Goal: Task Accomplishment & Management: Use online tool/utility

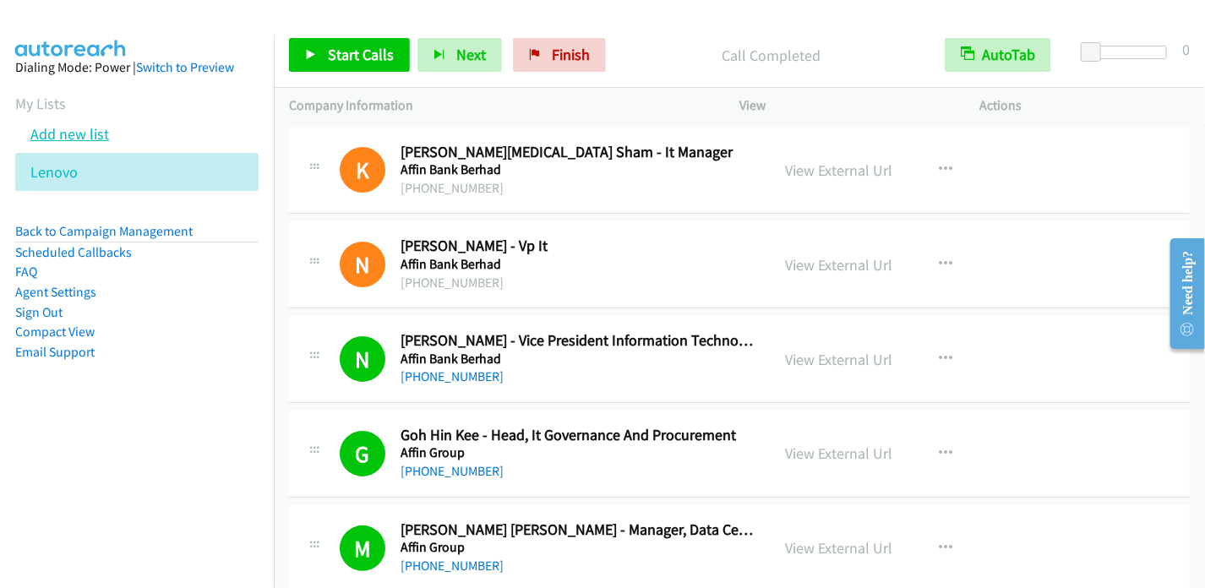
click at [92, 131] on link "Add new list" at bounding box center [69, 133] width 79 height 19
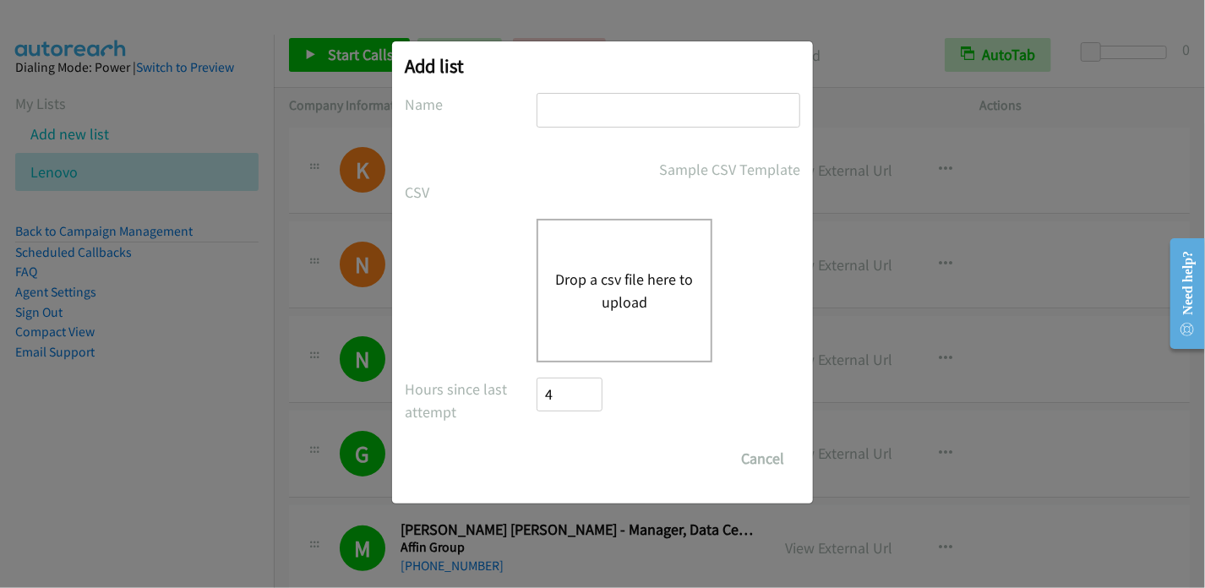
click at [581, 112] on input "text" at bounding box center [669, 110] width 264 height 35
type input "Lenovo2"
click at [637, 282] on button "Drop a csv file here to upload" at bounding box center [624, 291] width 139 height 46
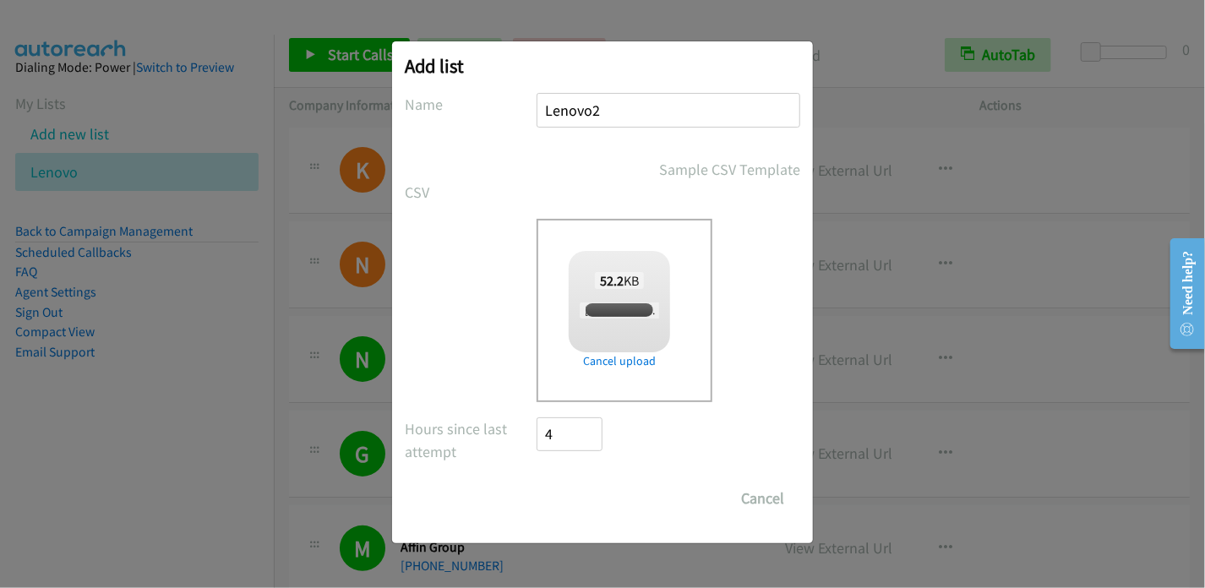
checkbox input "true"
click at [572, 501] on input "Save List" at bounding box center [581, 499] width 89 height 34
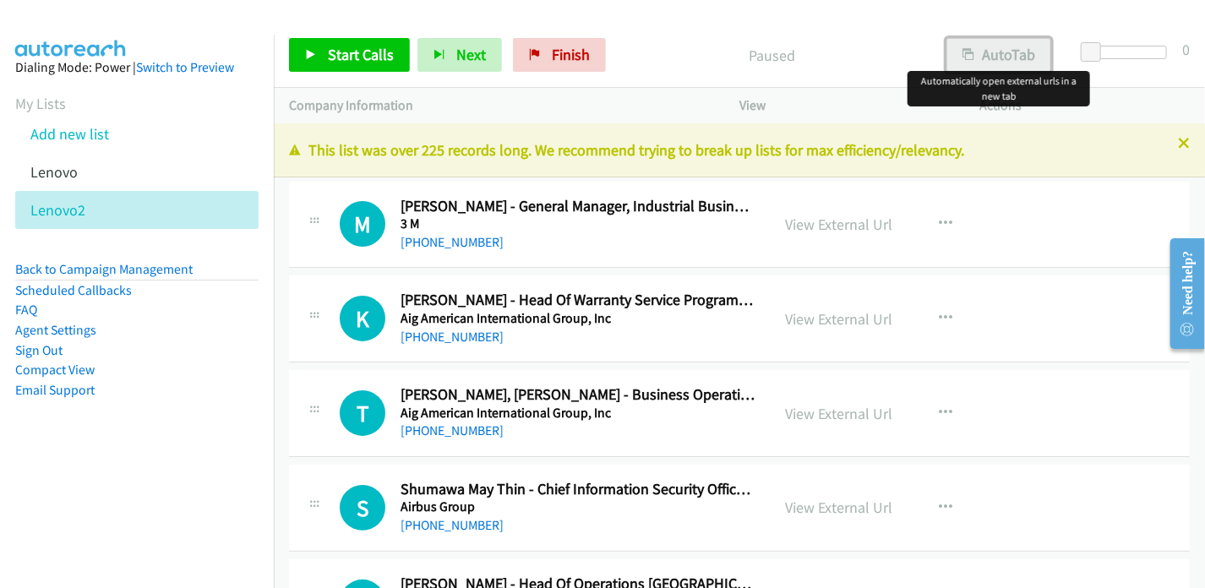
click at [993, 58] on button "AutoTab" at bounding box center [998, 55] width 105 height 34
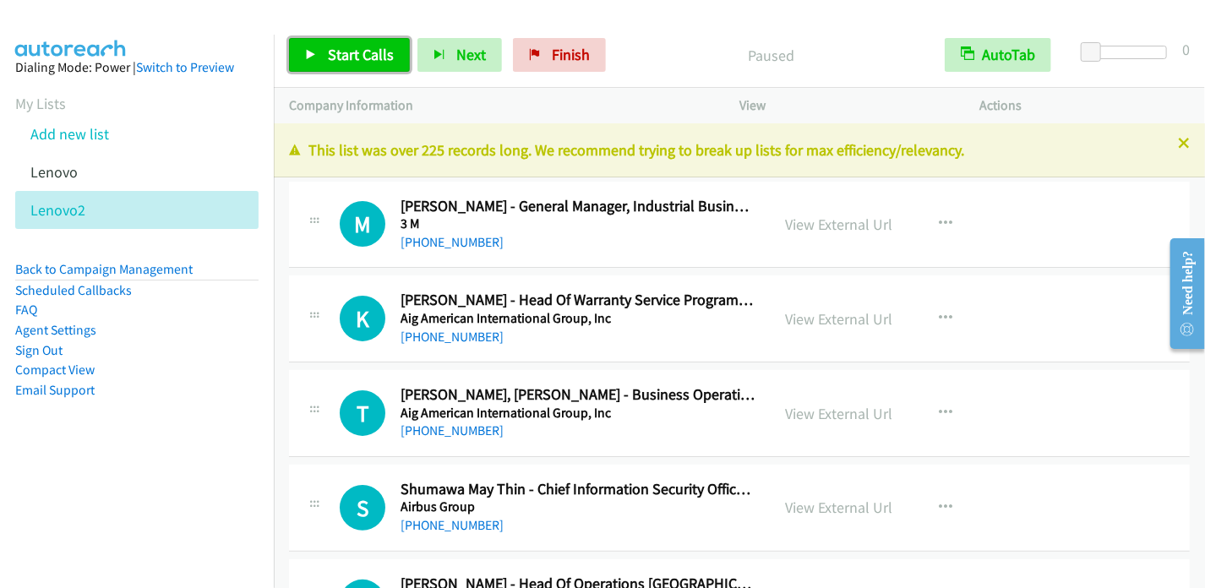
click at [355, 57] on span "Start Calls" at bounding box center [361, 54] width 66 height 19
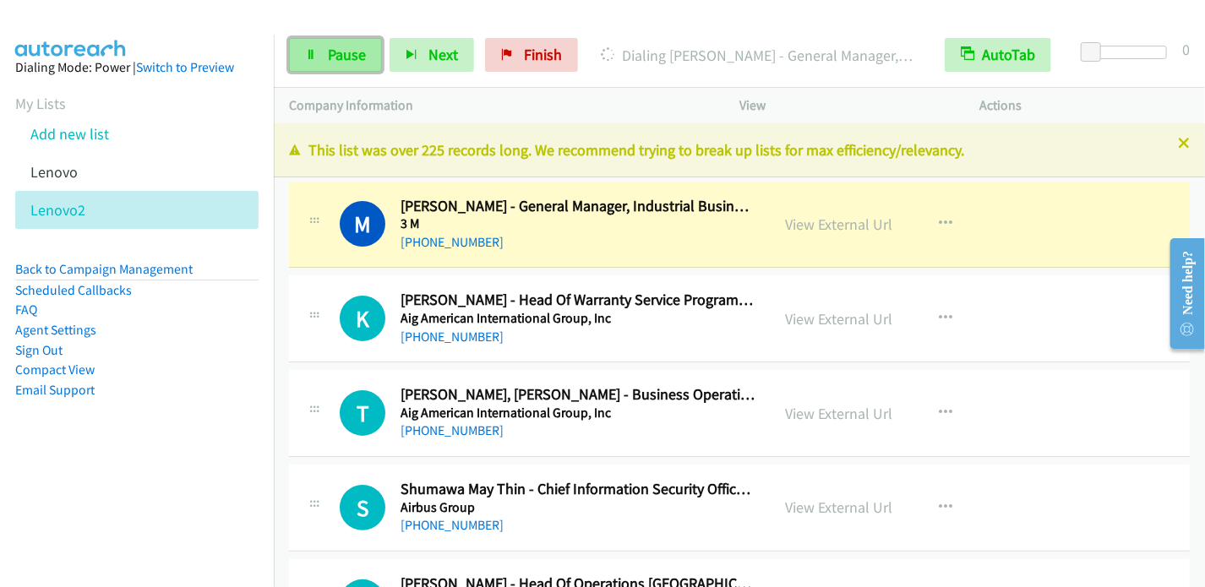
click at [335, 55] on span "Pause" at bounding box center [347, 54] width 38 height 19
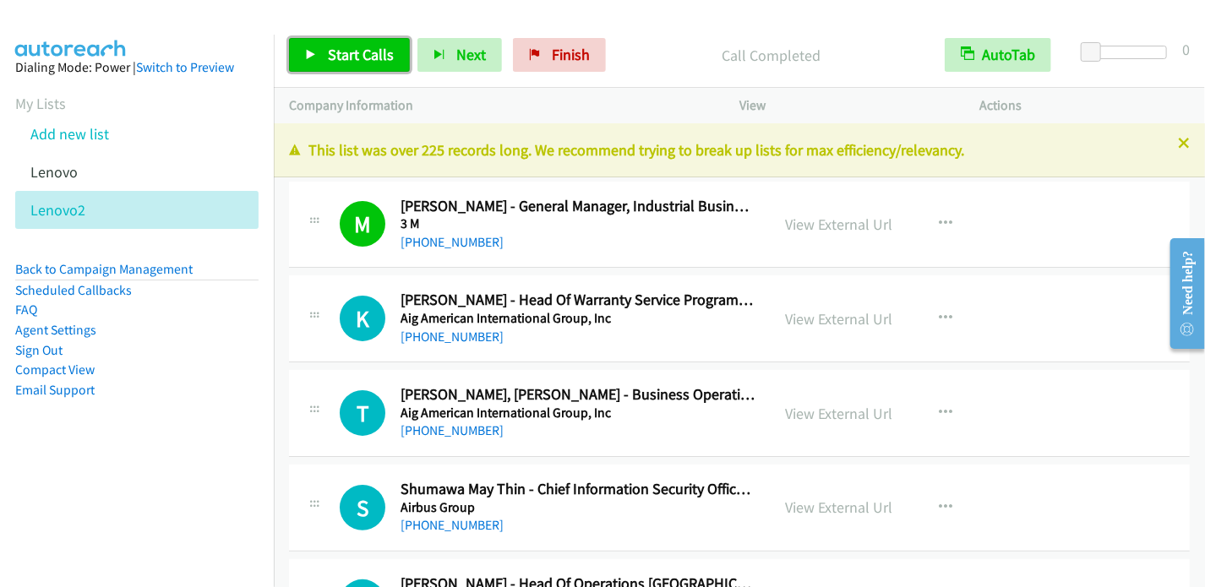
drag, startPoint x: 362, startPoint y: 64, endPoint x: 372, endPoint y: 41, distance: 25.0
click at [362, 64] on link "Start Calls" at bounding box center [349, 55] width 121 height 34
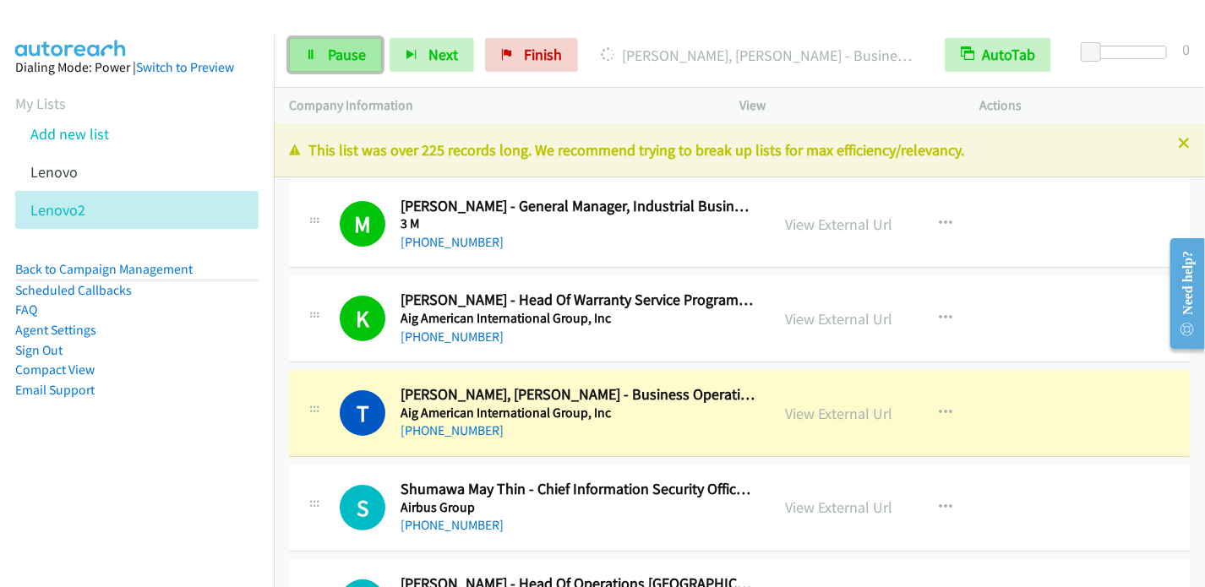
click at [324, 57] on link "Pause" at bounding box center [335, 55] width 93 height 34
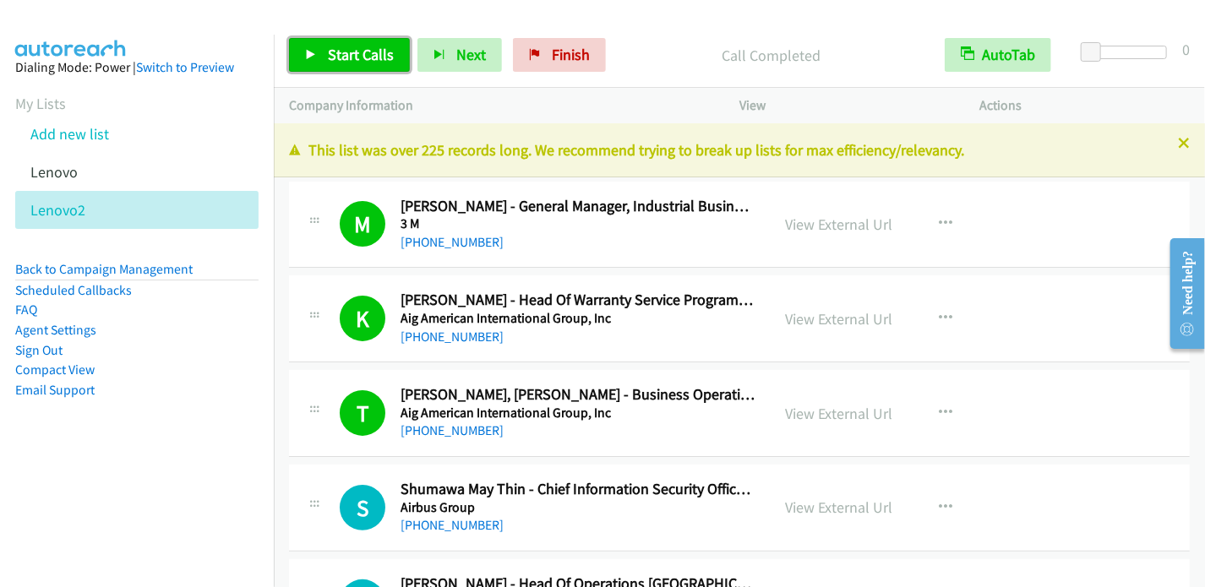
click at [317, 60] on link "Start Calls" at bounding box center [349, 55] width 121 height 34
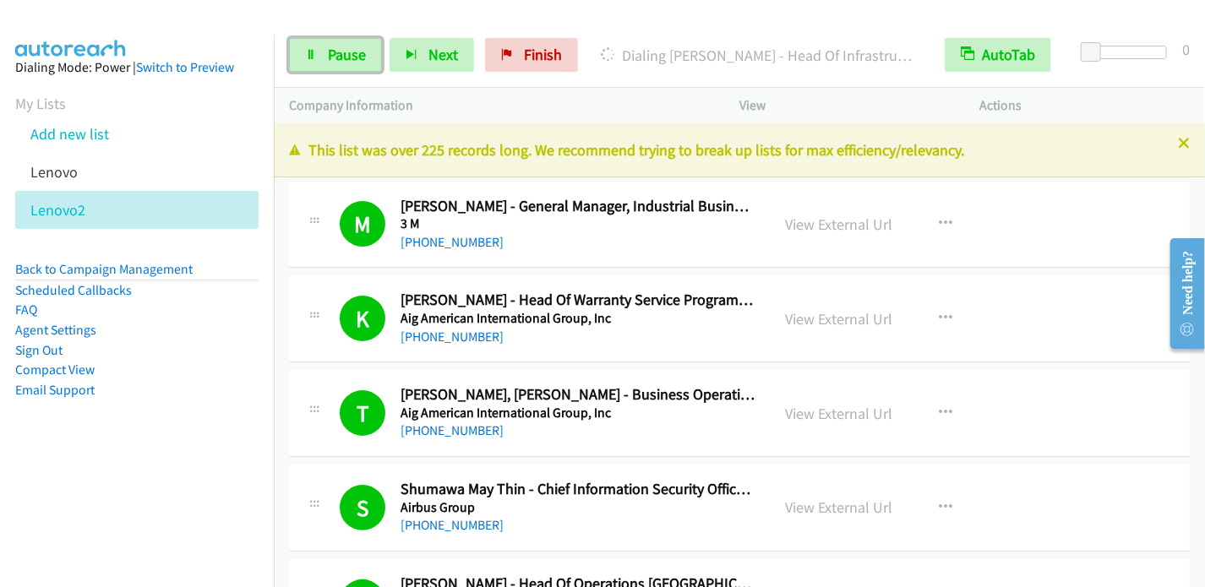
drag, startPoint x: 352, startPoint y: 53, endPoint x: 422, endPoint y: 11, distance: 82.6
click at [353, 54] on span "Pause" at bounding box center [347, 54] width 38 height 19
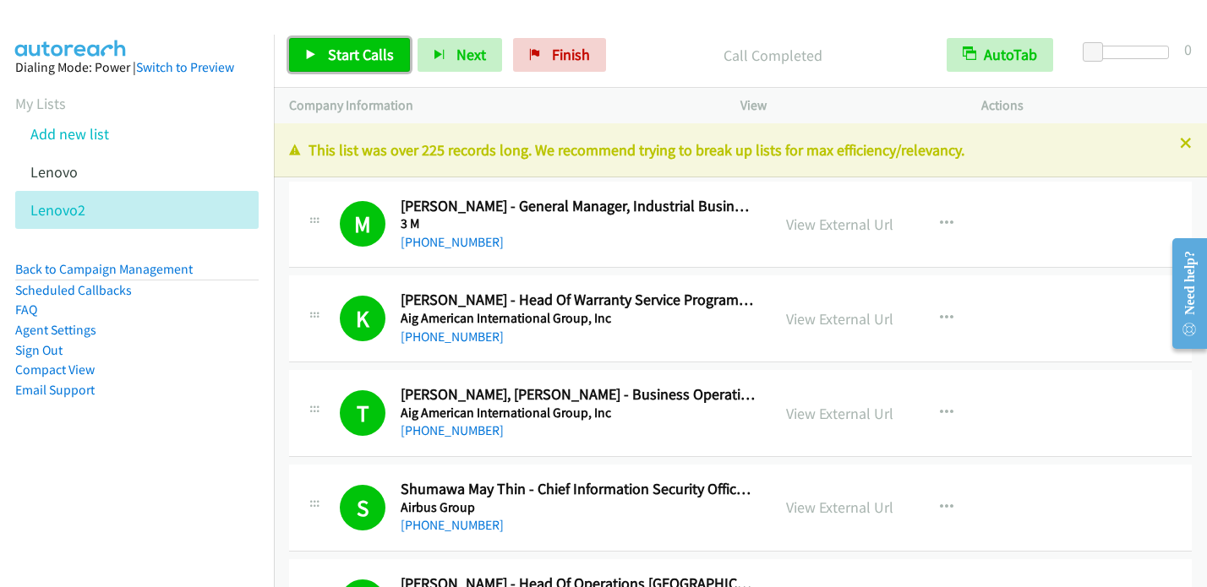
click at [324, 57] on link "Start Calls" at bounding box center [349, 55] width 121 height 34
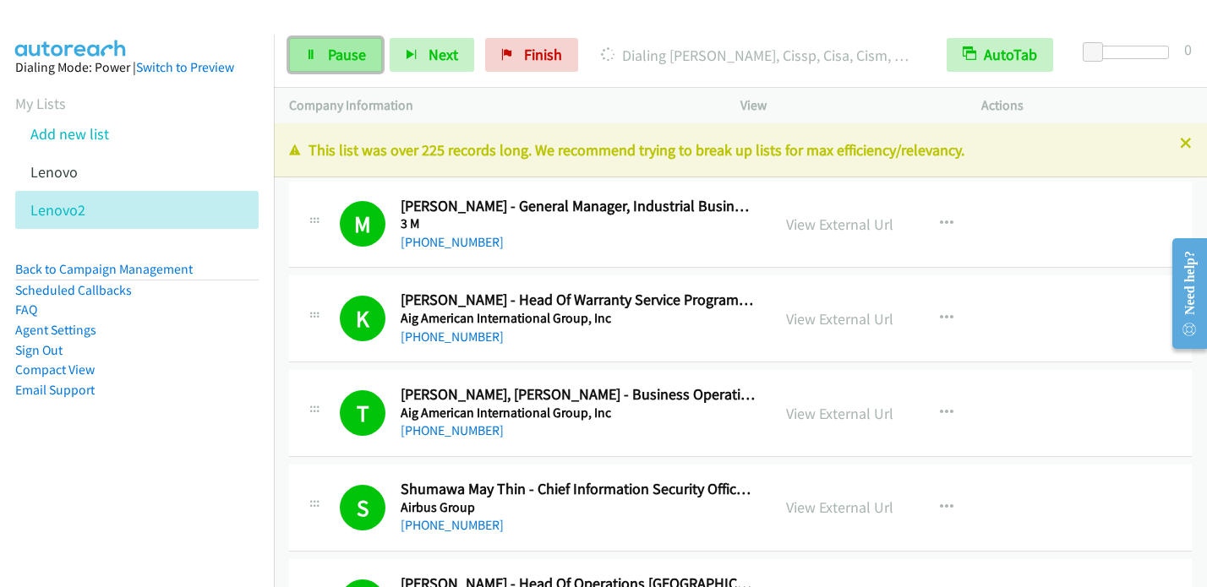
drag, startPoint x: 308, startPoint y: 63, endPoint x: 332, endPoint y: 57, distance: 25.4
click at [308, 64] on link "Pause" at bounding box center [335, 55] width 93 height 34
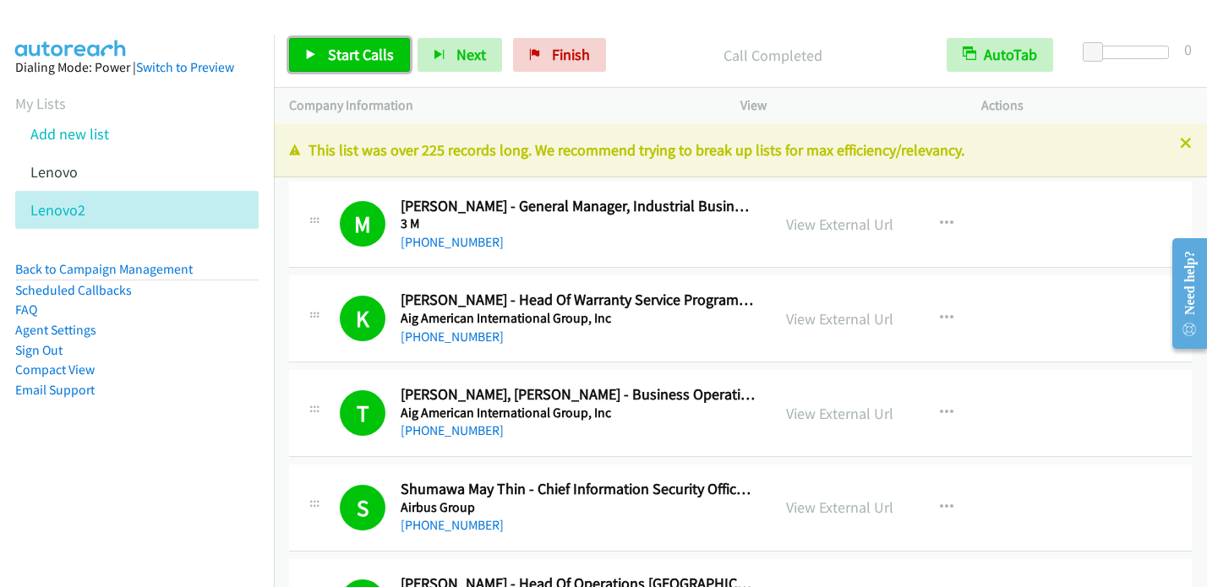
click at [367, 63] on link "Start Calls" at bounding box center [349, 55] width 121 height 34
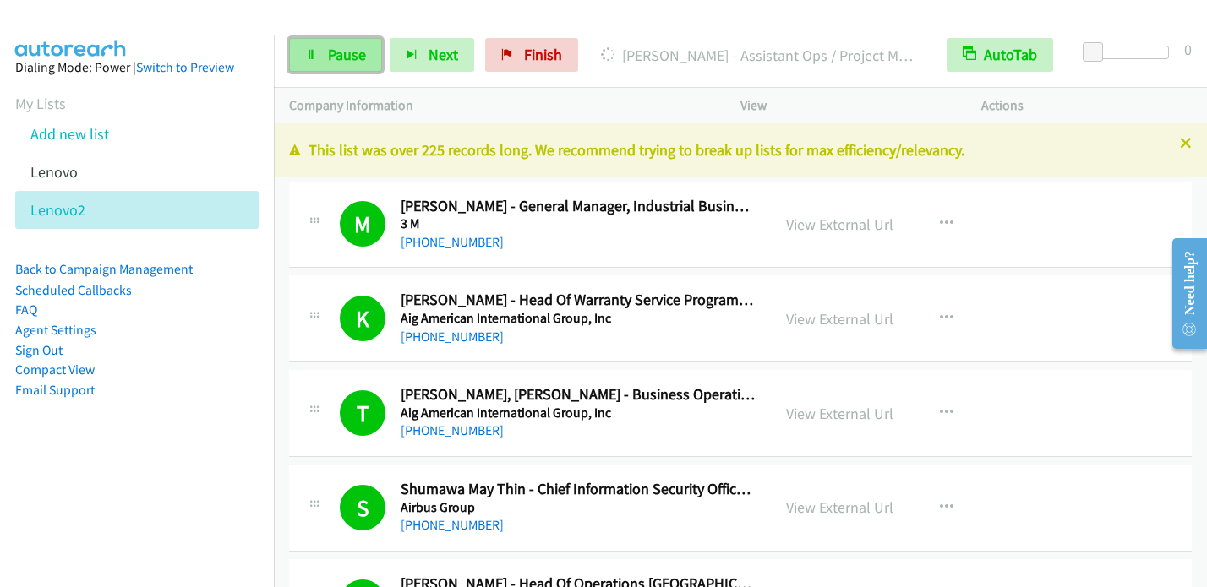
click at [331, 58] on span "Pause" at bounding box center [347, 54] width 38 height 19
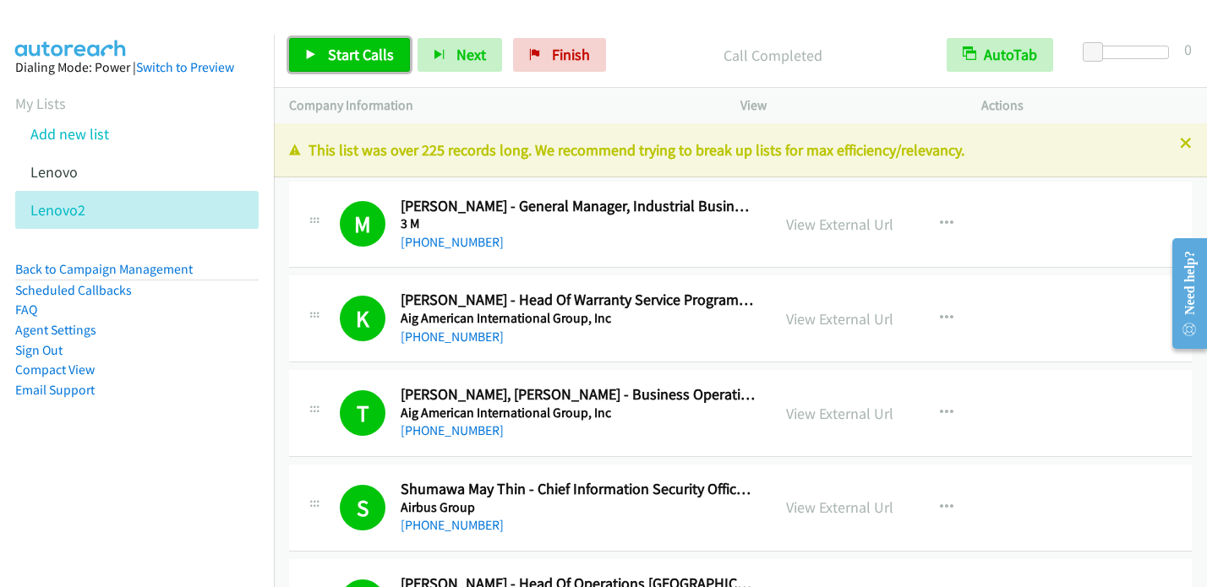
click at [349, 43] on link "Start Calls" at bounding box center [349, 55] width 121 height 34
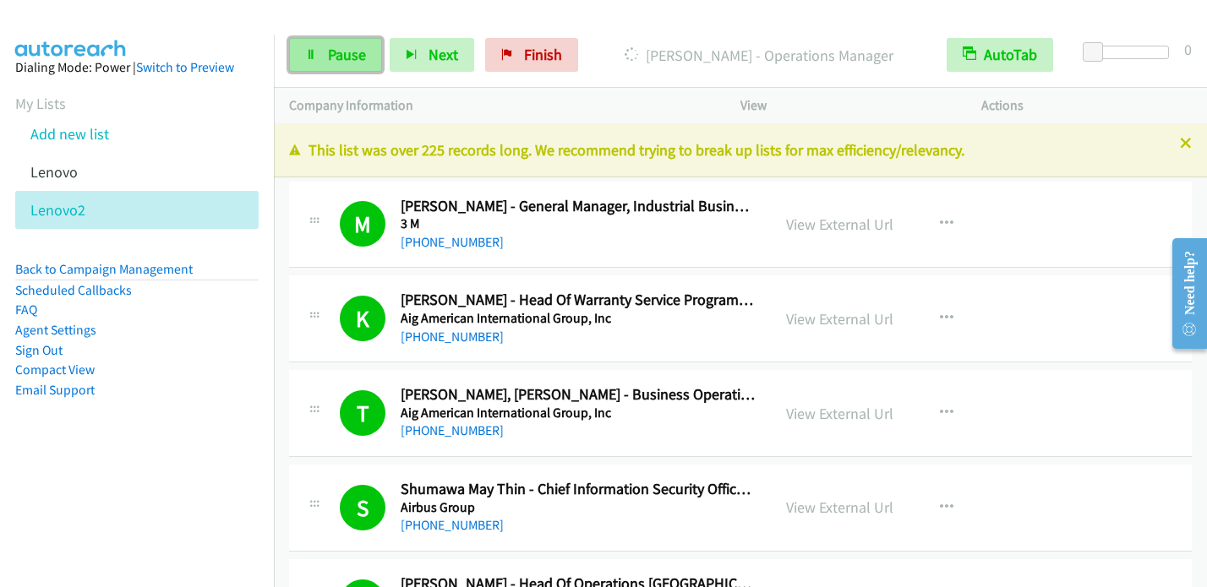
drag, startPoint x: 331, startPoint y: 60, endPoint x: 346, endPoint y: 52, distance: 16.3
click at [331, 60] on span "Pause" at bounding box center [347, 54] width 38 height 19
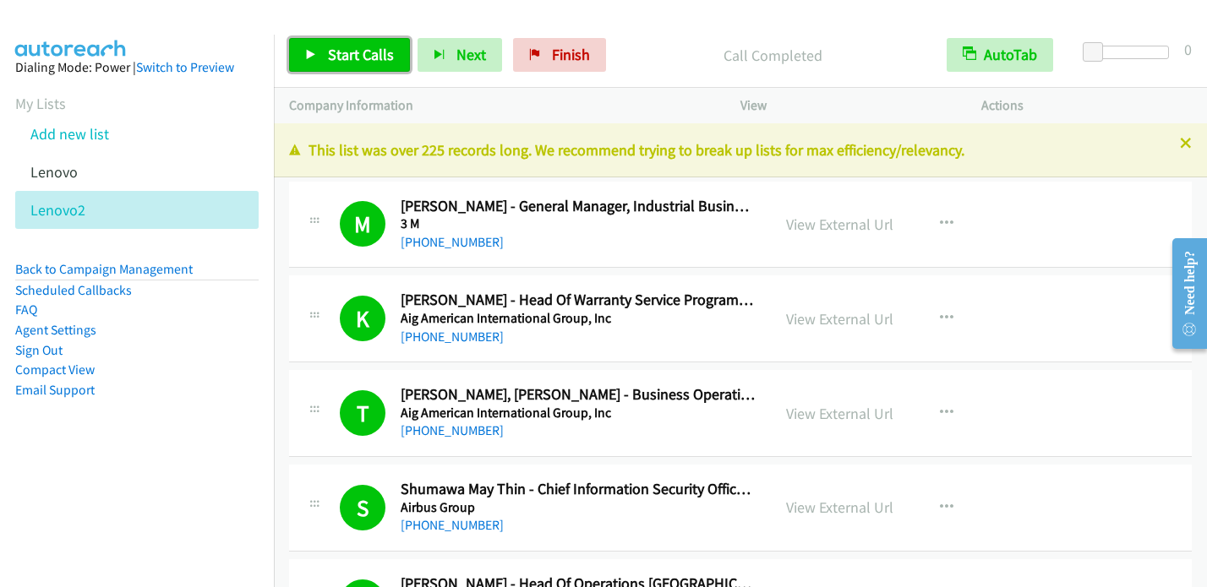
click at [338, 64] on link "Start Calls" at bounding box center [349, 55] width 121 height 34
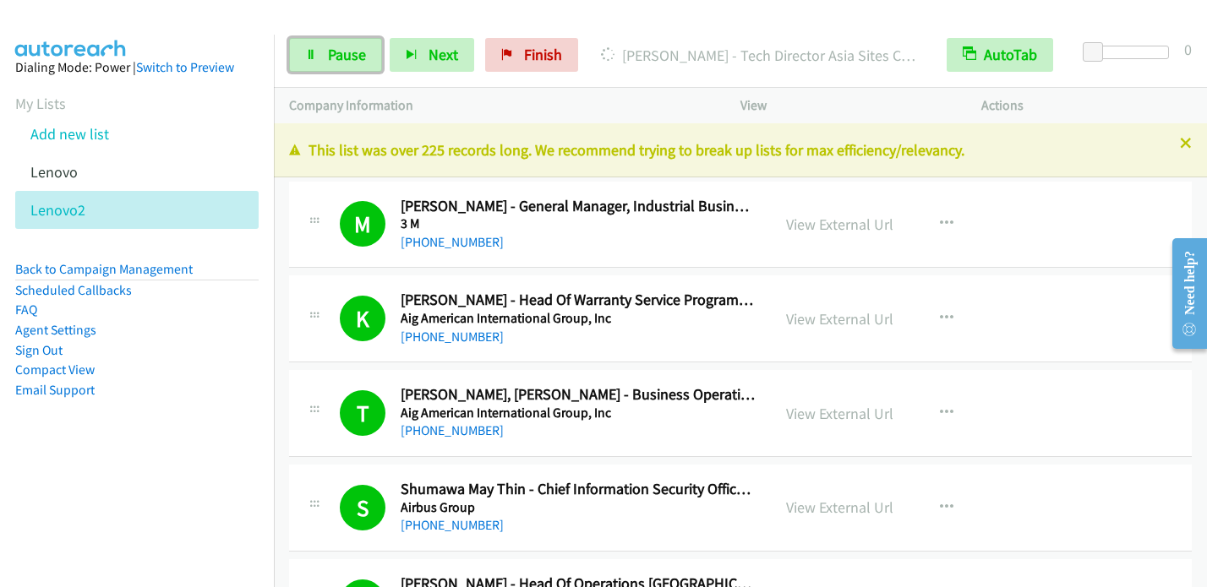
drag, startPoint x: 334, startPoint y: 50, endPoint x: 357, endPoint y: 23, distance: 35.9
click at [334, 50] on span "Pause" at bounding box center [347, 54] width 38 height 19
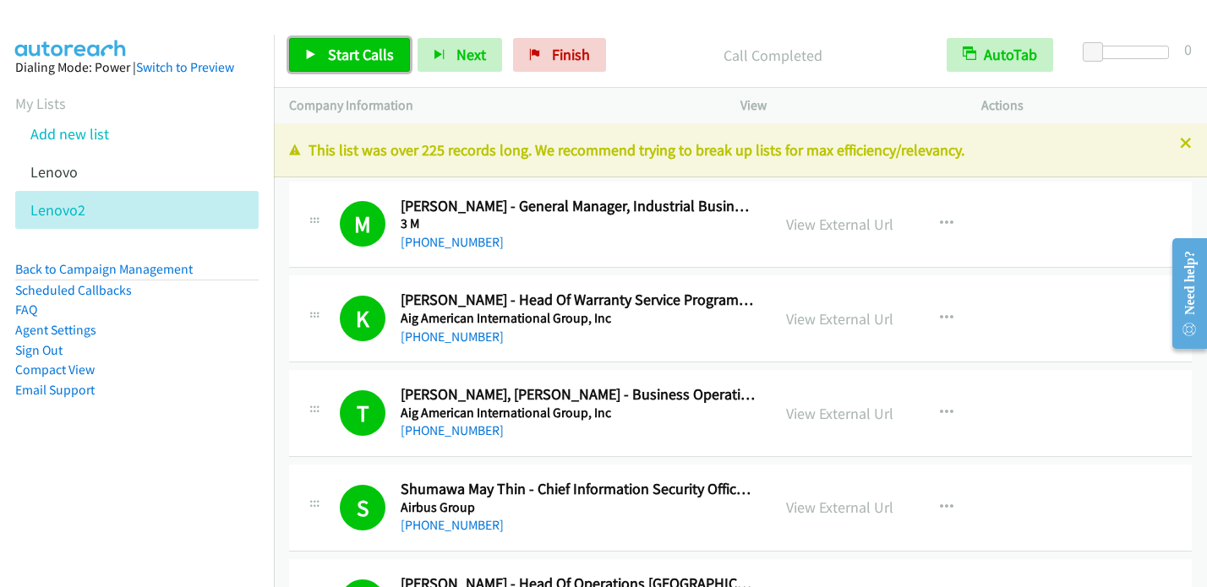
click at [353, 51] on span "Start Calls" at bounding box center [361, 54] width 66 height 19
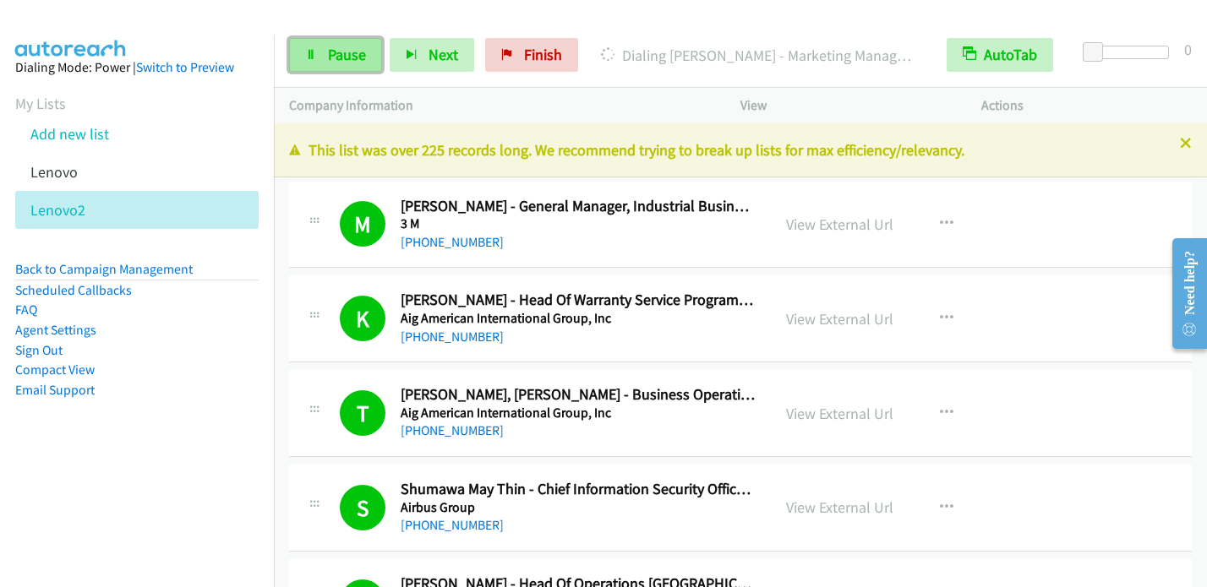
click at [338, 41] on link "Pause" at bounding box center [335, 55] width 93 height 34
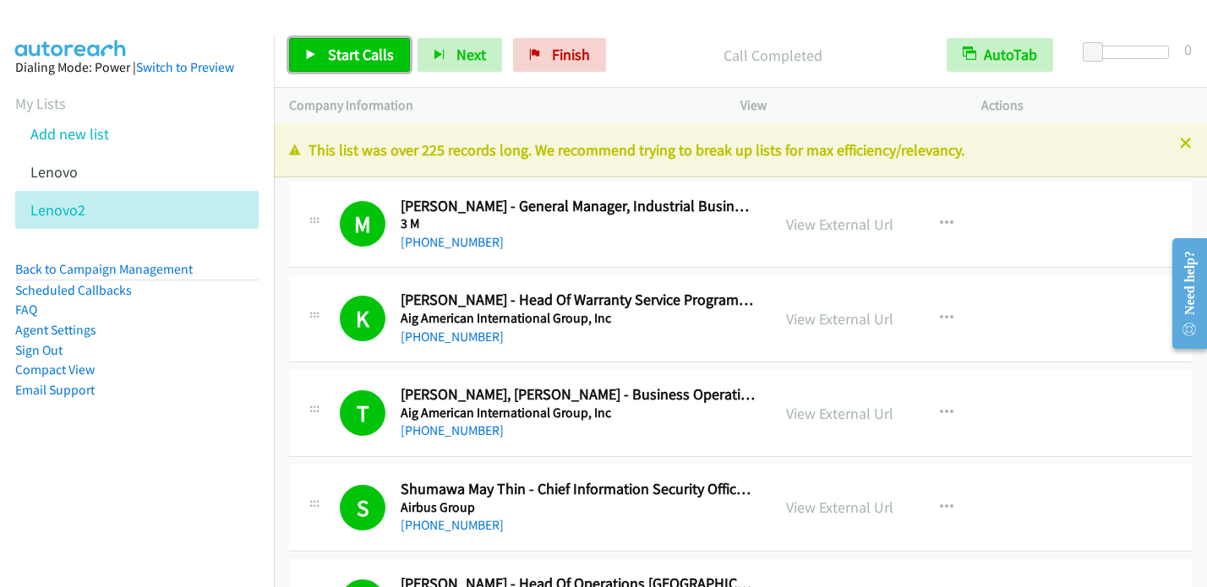
click at [309, 56] on icon at bounding box center [311, 56] width 12 height 12
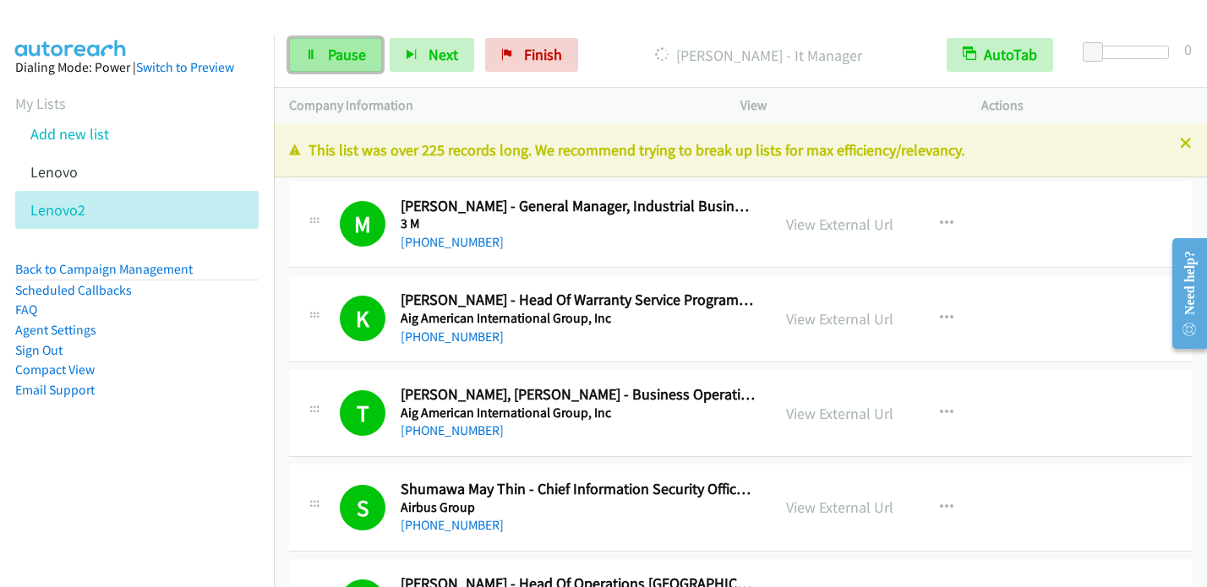
click at [348, 50] on span "Pause" at bounding box center [347, 54] width 38 height 19
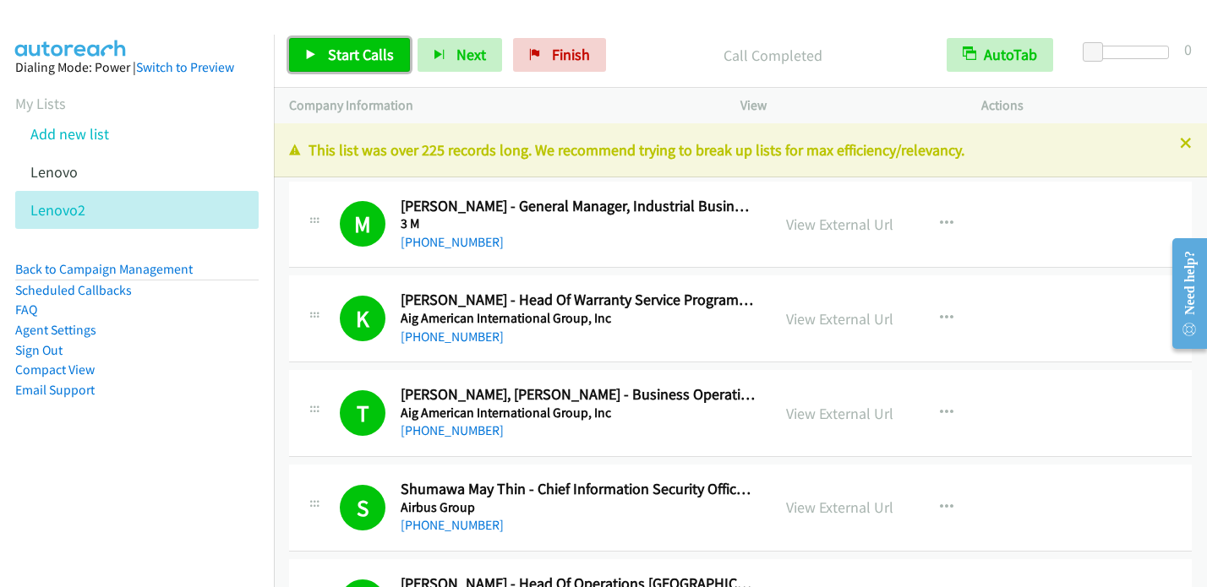
click at [362, 52] on span "Start Calls" at bounding box center [361, 54] width 66 height 19
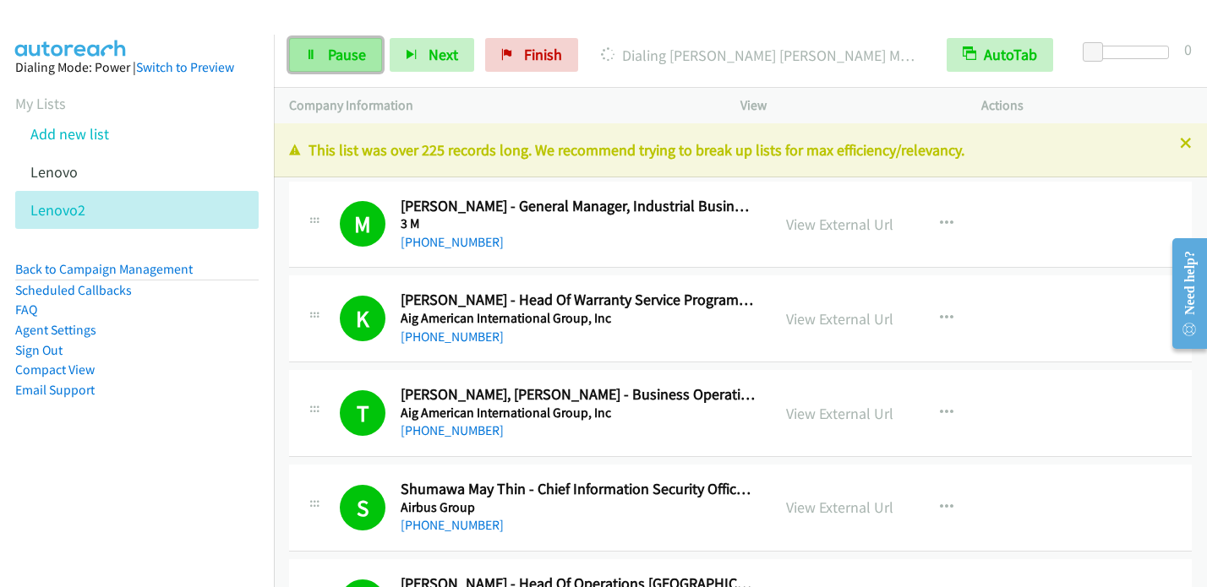
drag, startPoint x: 333, startPoint y: 43, endPoint x: 346, endPoint y: 42, distance: 12.7
click at [335, 43] on link "Pause" at bounding box center [335, 55] width 93 height 34
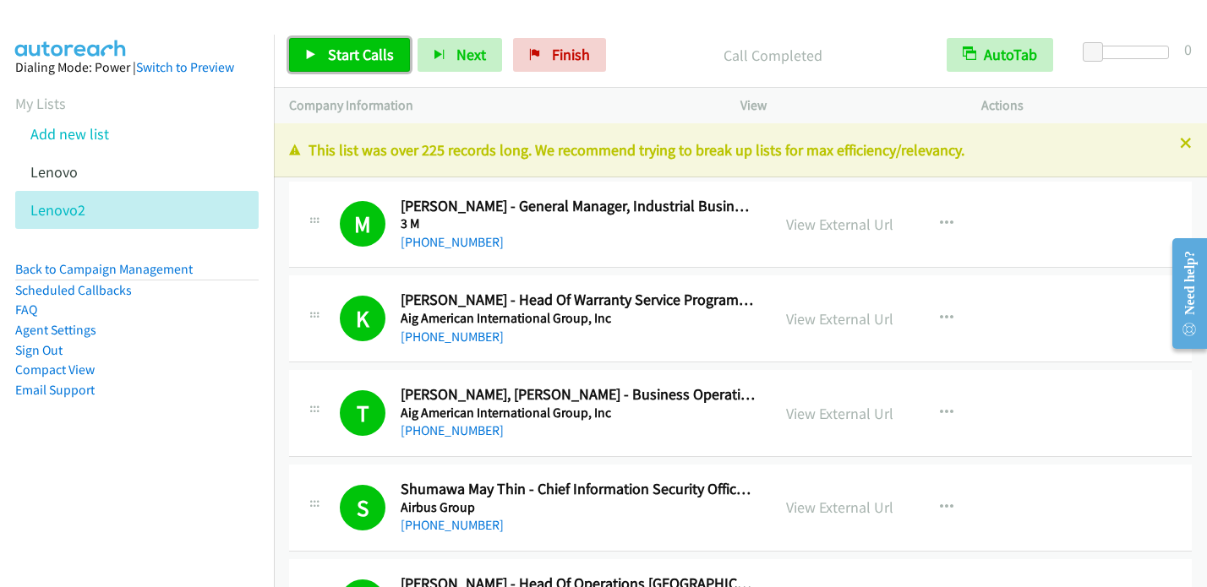
click at [323, 57] on link "Start Calls" at bounding box center [349, 55] width 121 height 34
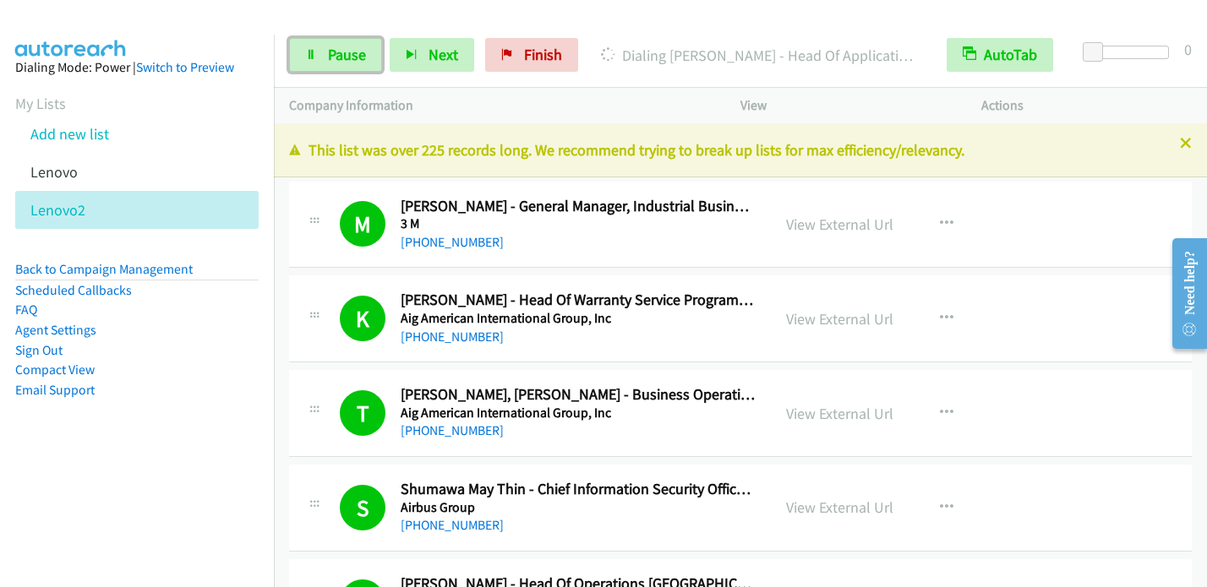
drag, startPoint x: 364, startPoint y: 48, endPoint x: 423, endPoint y: 0, distance: 76.3
click at [364, 49] on span "Pause" at bounding box center [347, 54] width 38 height 19
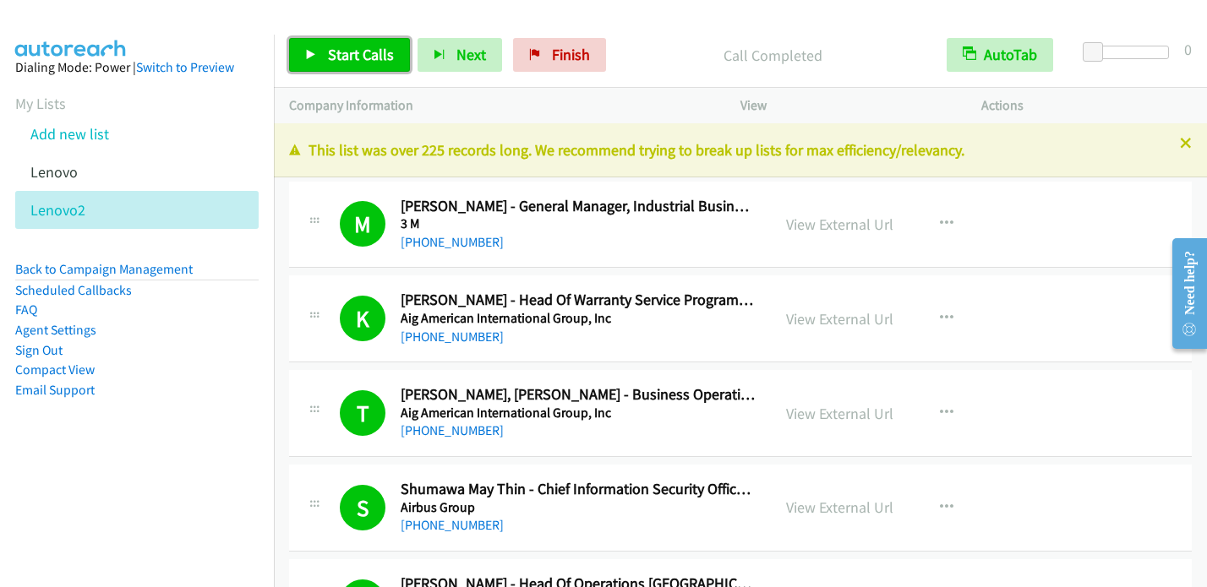
click at [325, 56] on link "Start Calls" at bounding box center [349, 55] width 121 height 34
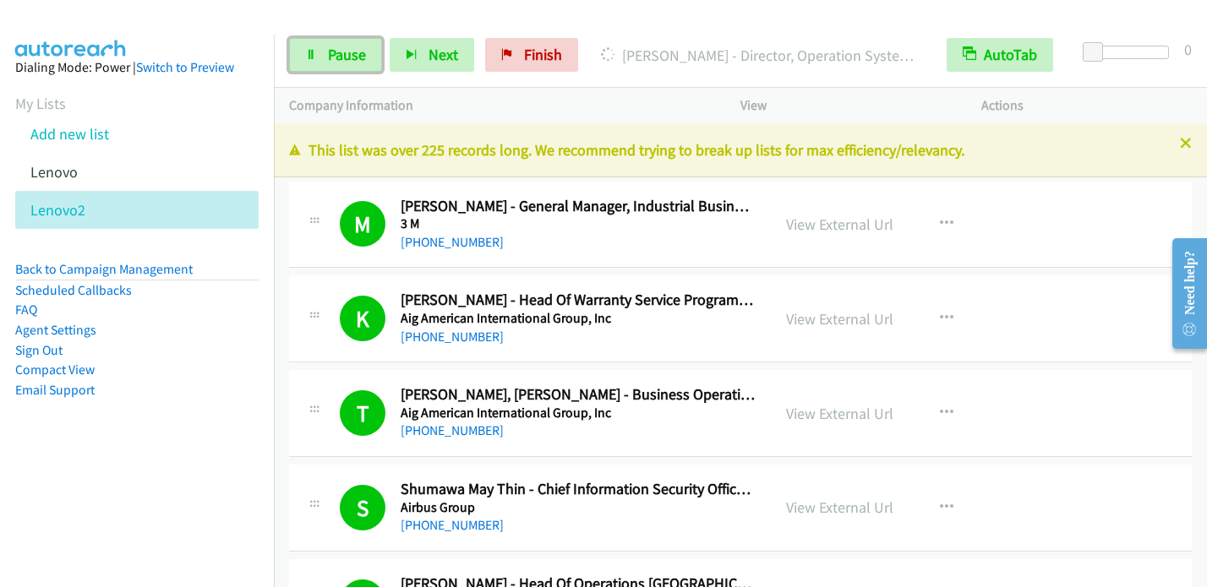
drag, startPoint x: 351, startPoint y: 70, endPoint x: 383, endPoint y: 30, distance: 51.1
click at [351, 69] on link "Pause" at bounding box center [335, 55] width 93 height 34
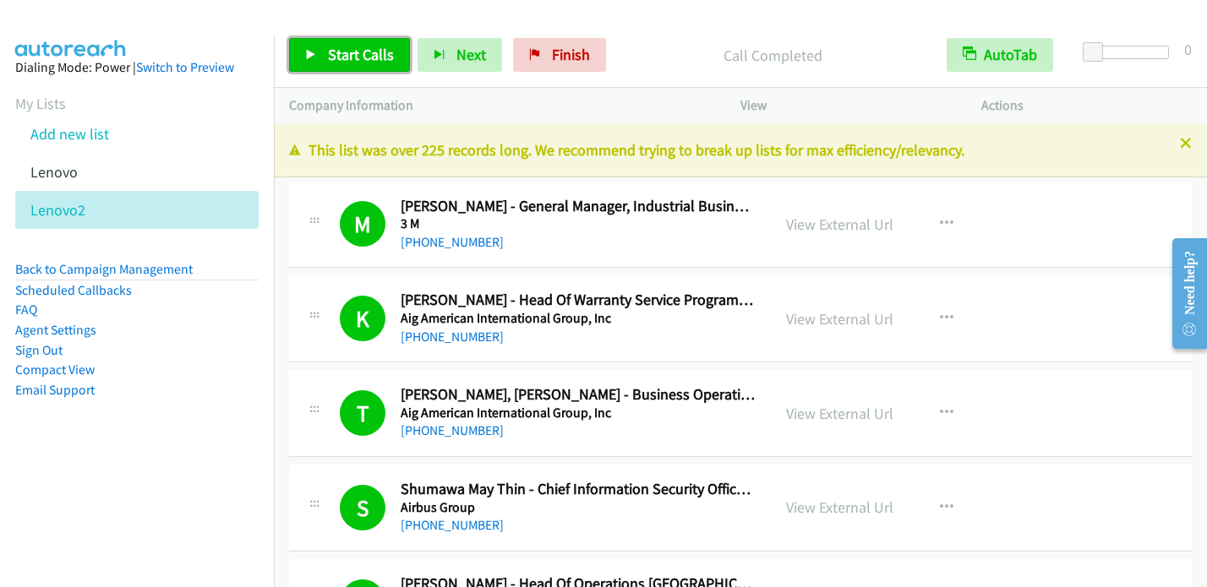
click at [310, 60] on link "Start Calls" at bounding box center [349, 55] width 121 height 34
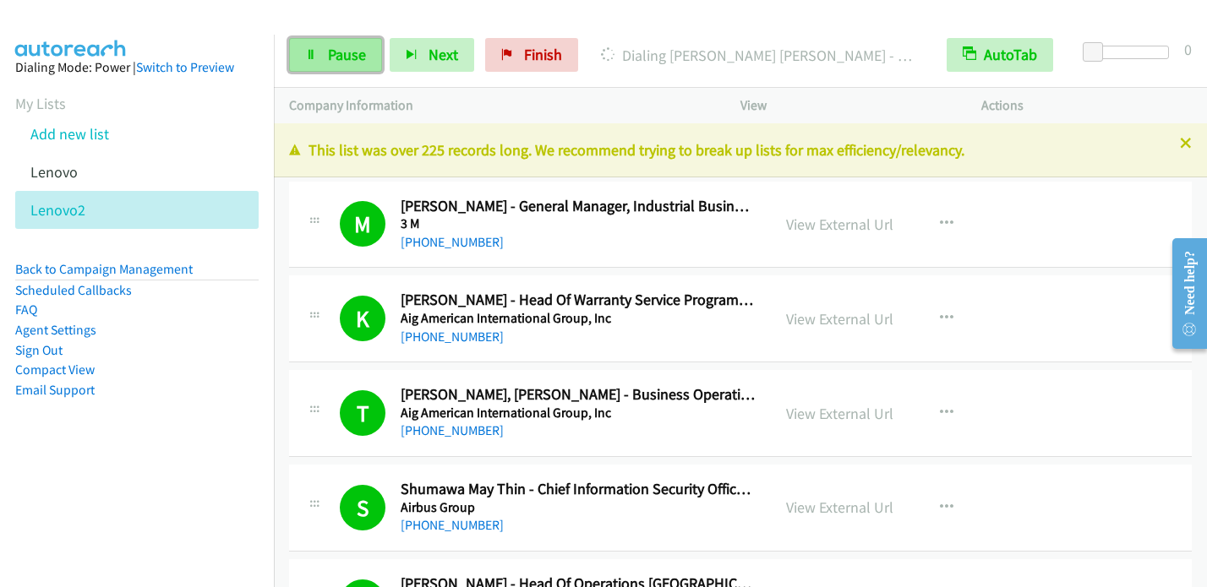
click at [351, 68] on link "Pause" at bounding box center [335, 55] width 93 height 34
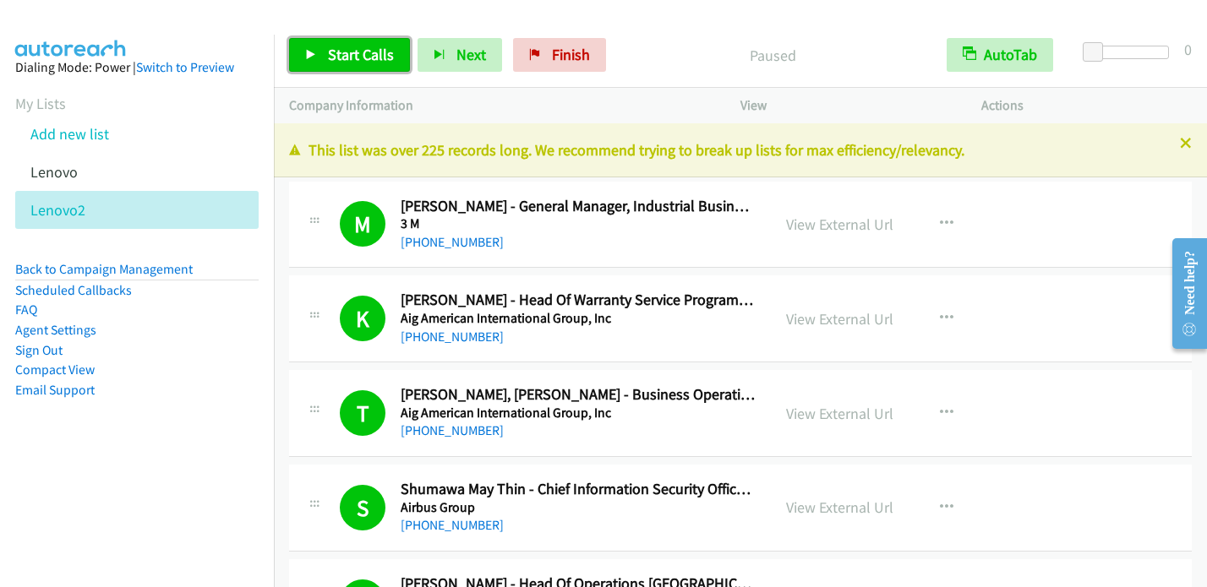
click at [365, 68] on link "Start Calls" at bounding box center [349, 55] width 121 height 34
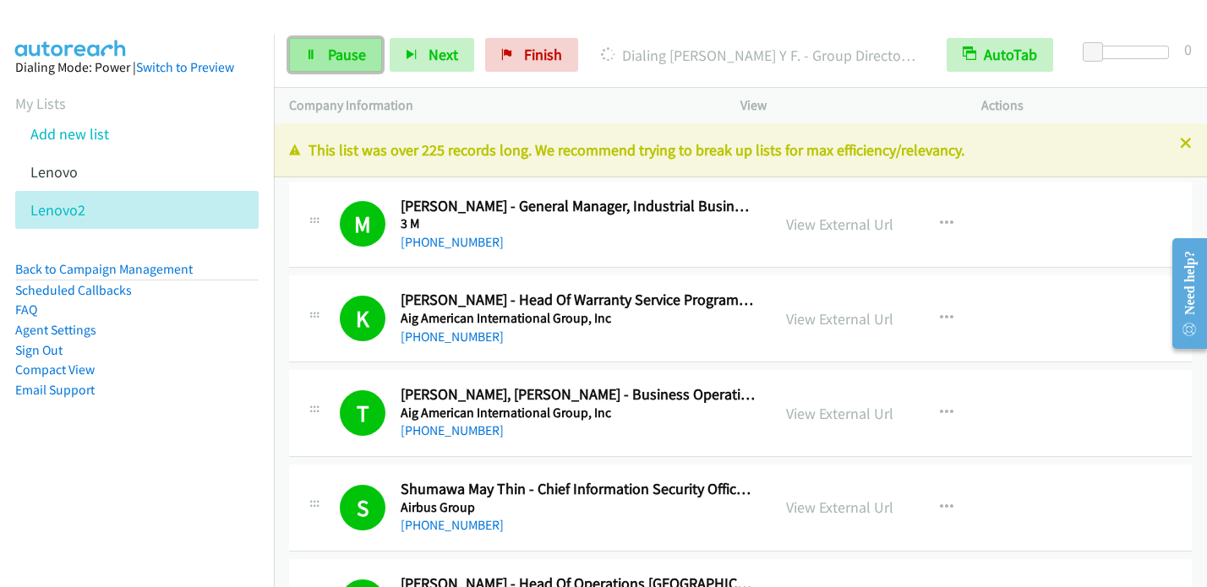
click at [359, 53] on span "Pause" at bounding box center [347, 54] width 38 height 19
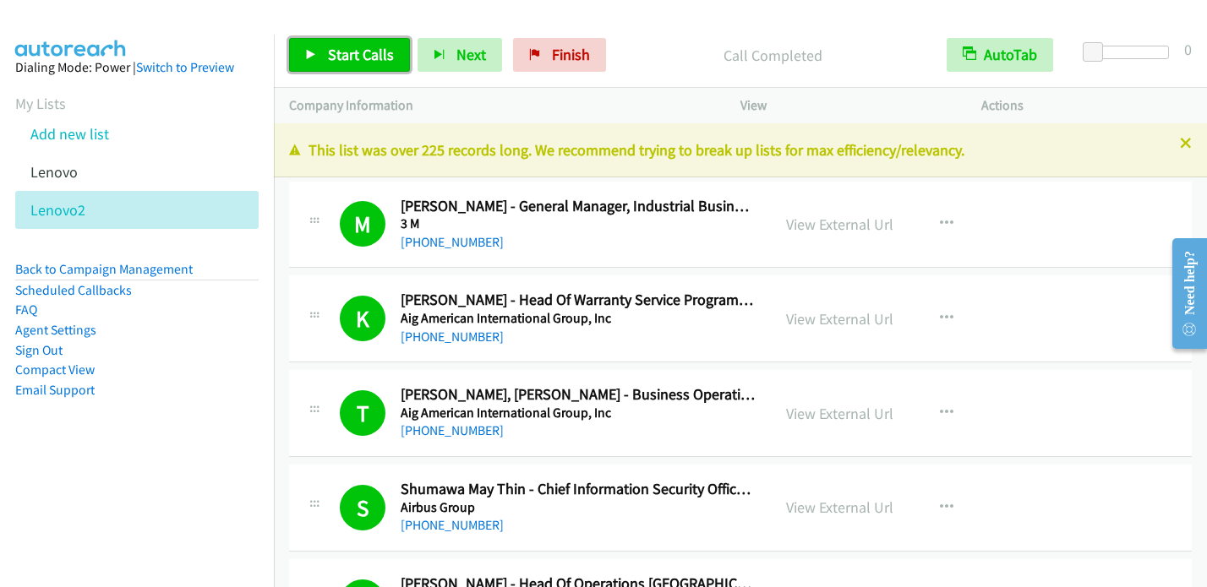
drag, startPoint x: 348, startPoint y: 57, endPoint x: 357, endPoint y: 53, distance: 9.9
click at [348, 57] on span "Start Calls" at bounding box center [361, 54] width 66 height 19
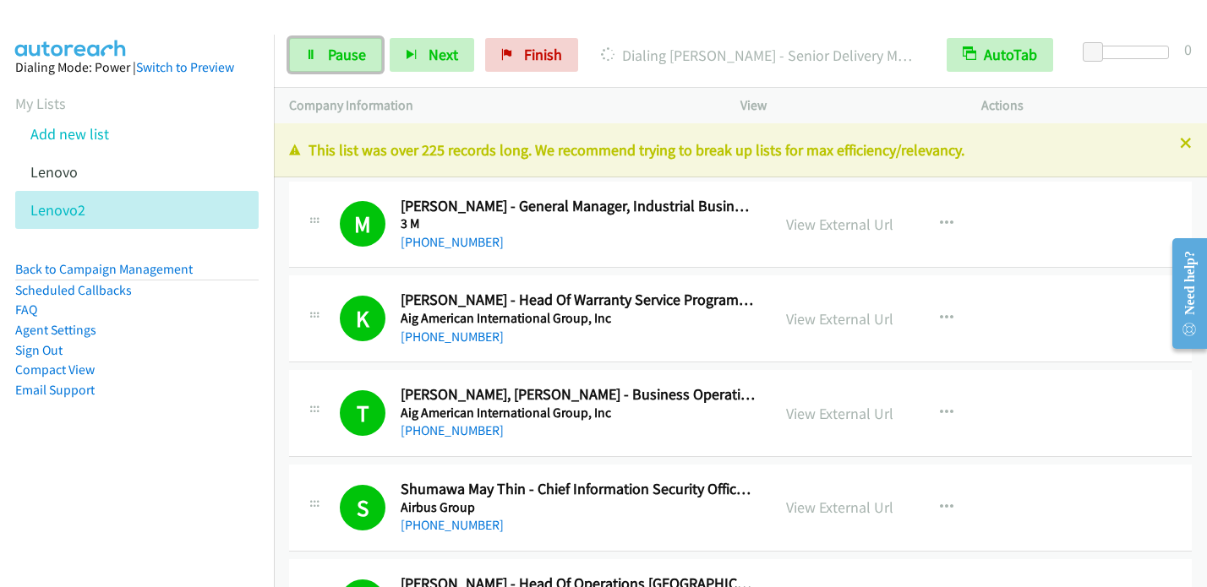
drag, startPoint x: 362, startPoint y: 49, endPoint x: 419, endPoint y: 9, distance: 69.8
click at [362, 49] on span "Pause" at bounding box center [347, 54] width 38 height 19
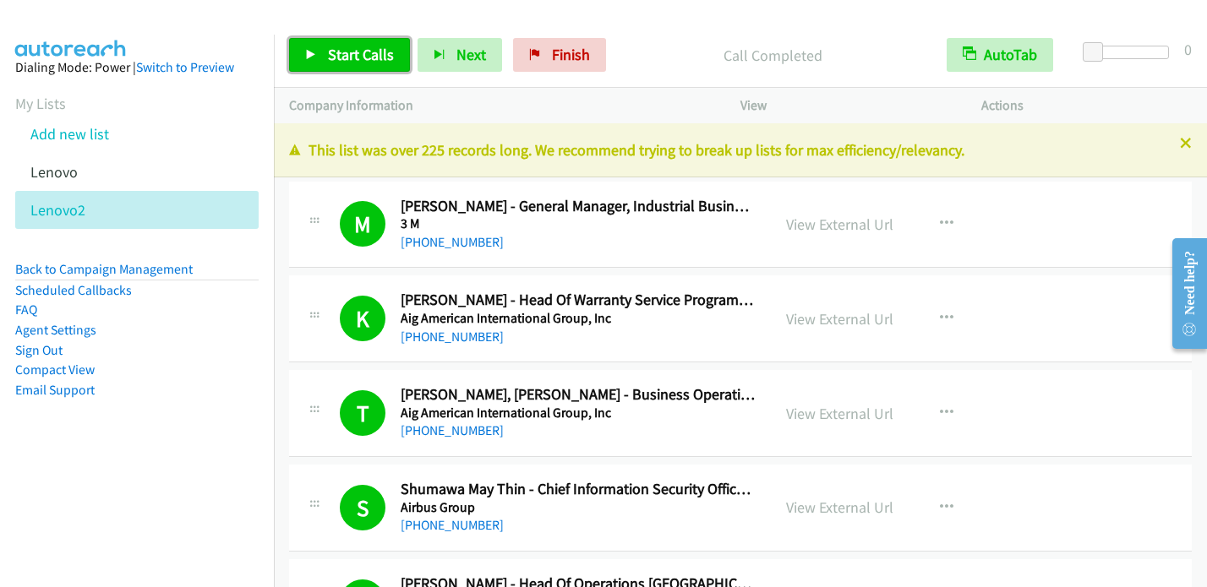
click at [314, 63] on link "Start Calls" at bounding box center [349, 55] width 121 height 34
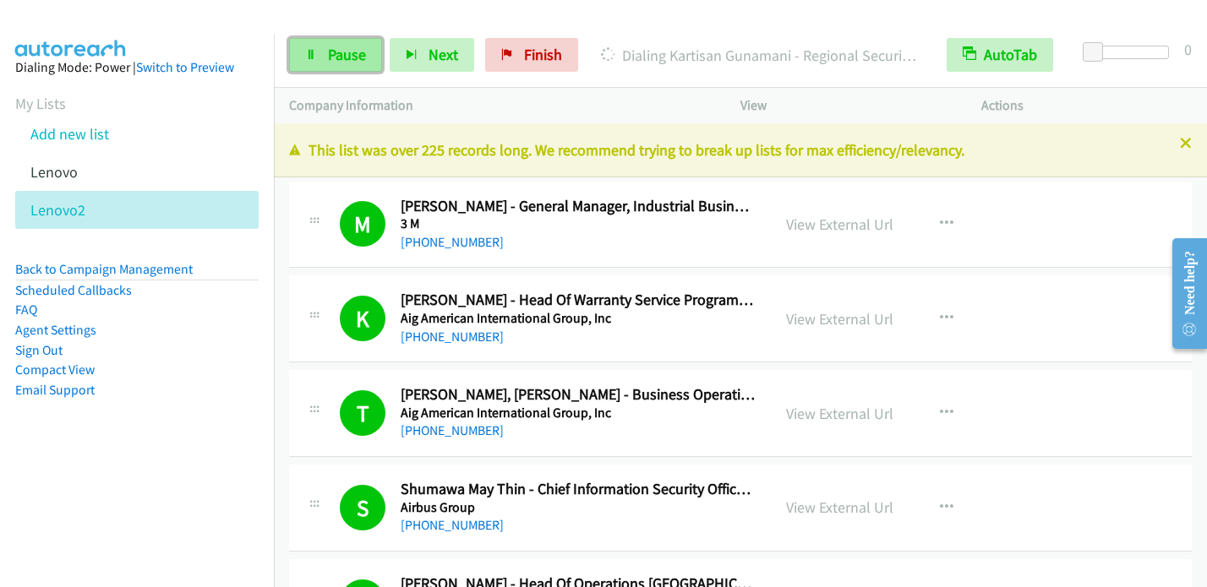
click at [350, 54] on span "Pause" at bounding box center [347, 54] width 38 height 19
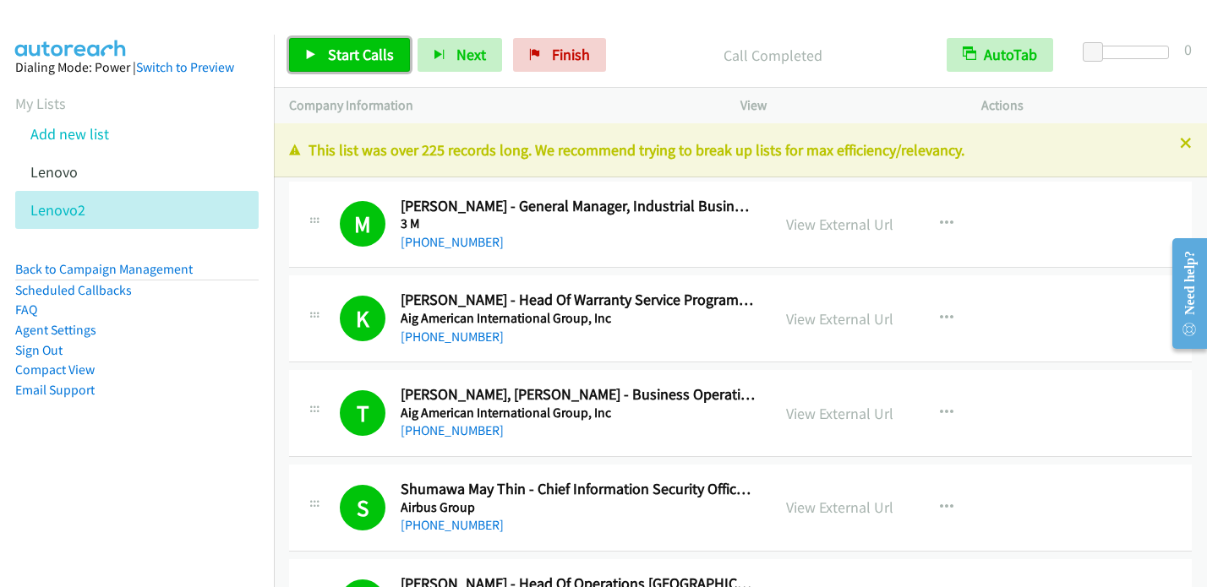
click at [347, 50] on span "Start Calls" at bounding box center [361, 54] width 66 height 19
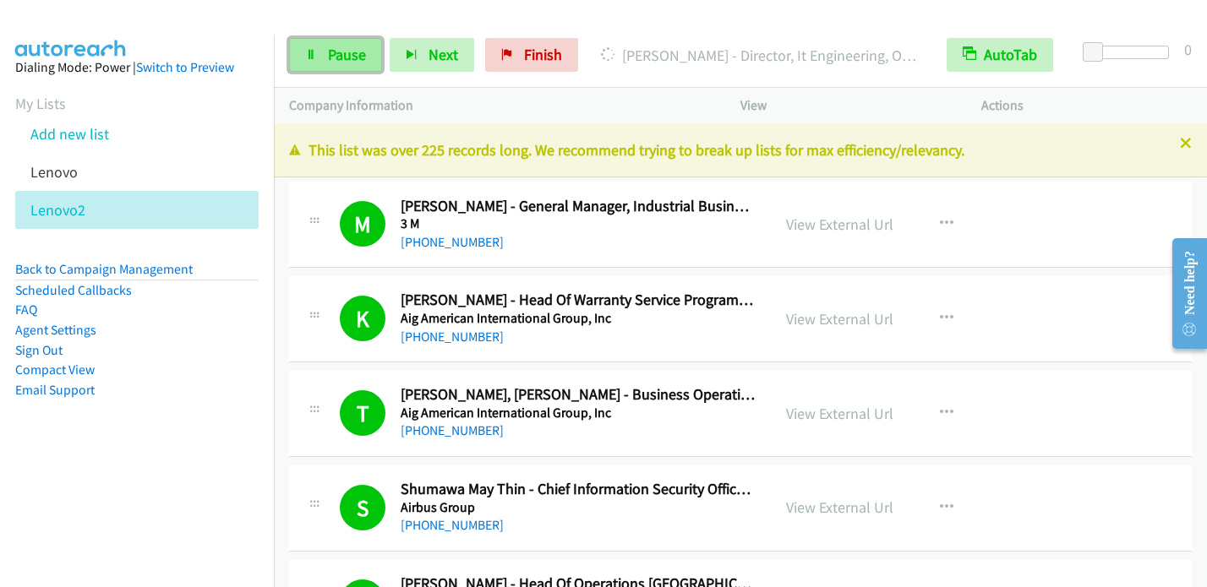
click at [352, 50] on span "Pause" at bounding box center [347, 54] width 38 height 19
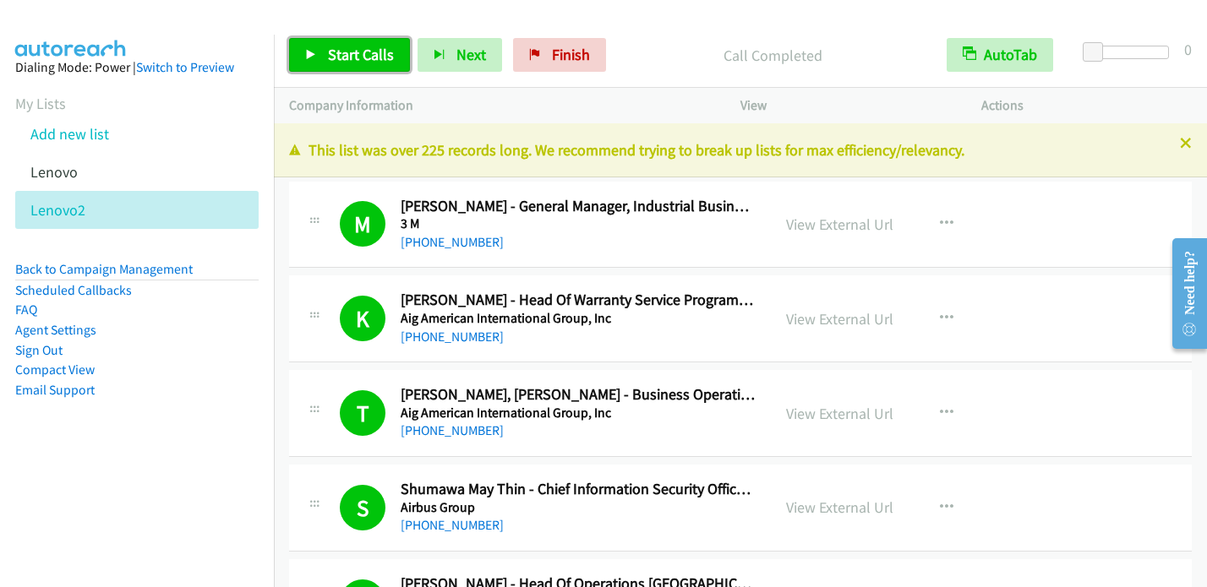
click at [352, 63] on span "Start Calls" at bounding box center [361, 54] width 66 height 19
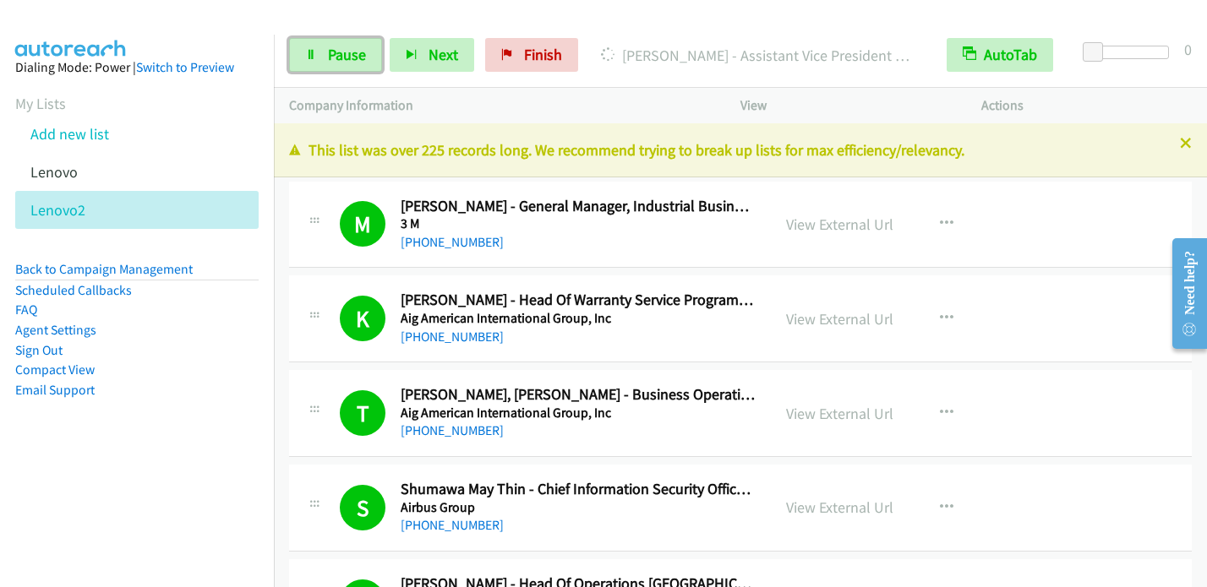
drag, startPoint x: 313, startPoint y: 53, endPoint x: 382, endPoint y: 19, distance: 76.3
click at [313, 53] on icon at bounding box center [311, 56] width 12 height 12
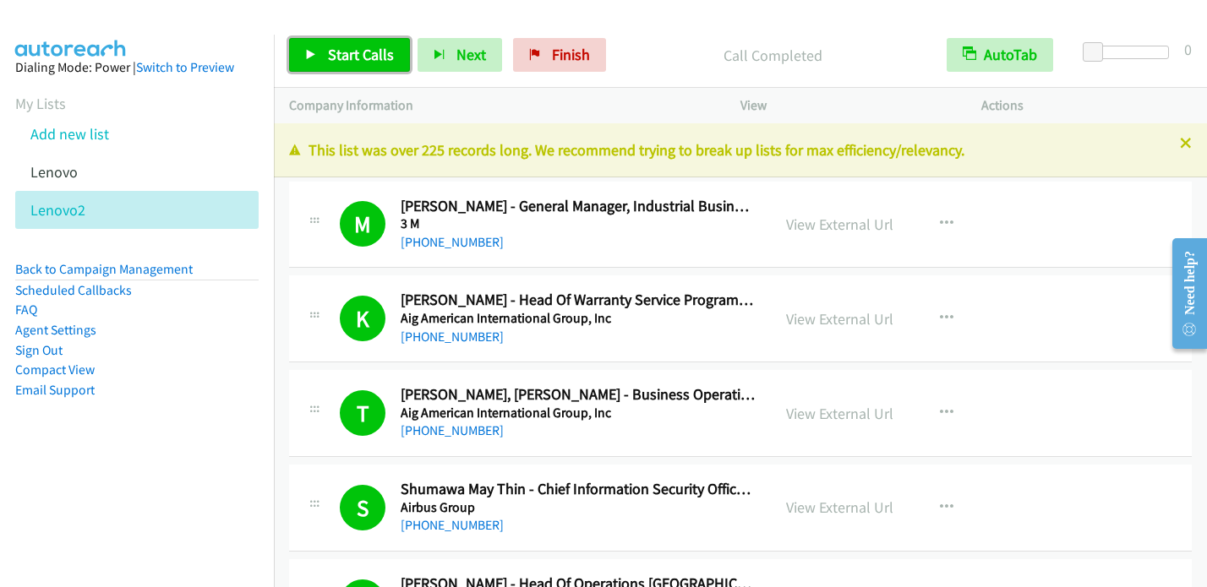
drag, startPoint x: 330, startPoint y: 52, endPoint x: 386, endPoint y: 8, distance: 71.5
click at [330, 52] on span "Start Calls" at bounding box center [361, 54] width 66 height 19
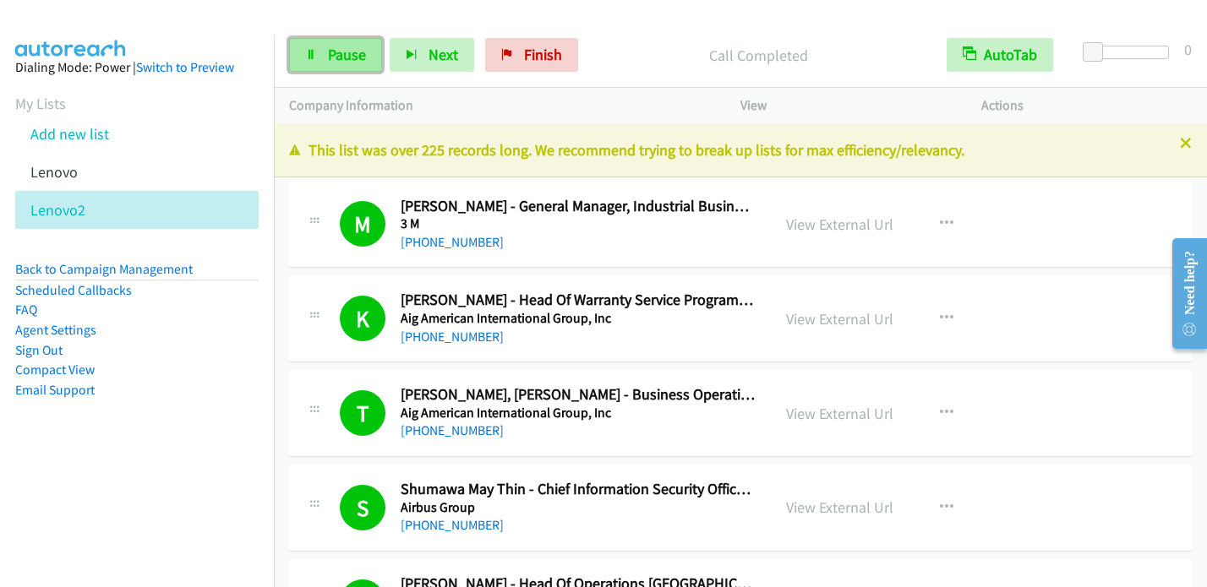
click at [332, 52] on span "Pause" at bounding box center [347, 54] width 38 height 19
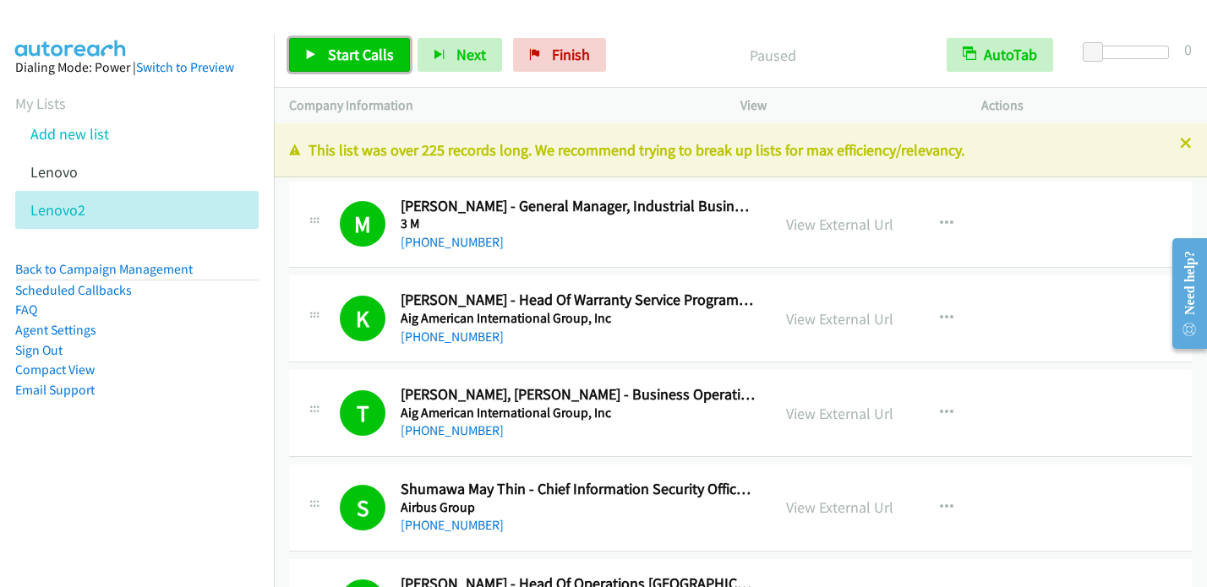
click at [331, 64] on link "Start Calls" at bounding box center [349, 55] width 121 height 34
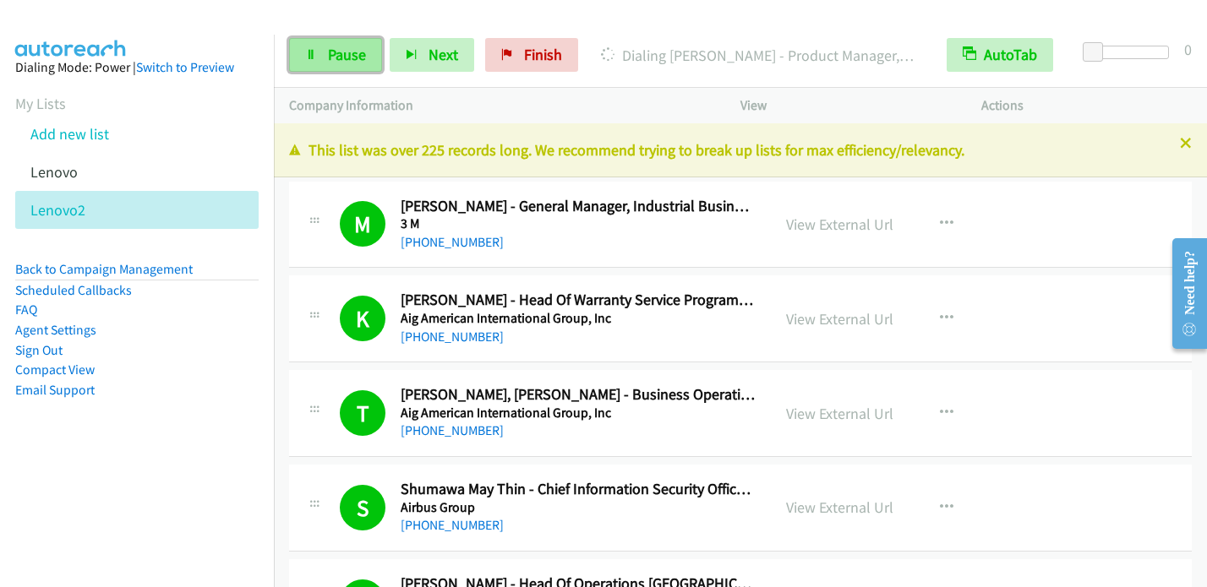
drag, startPoint x: 343, startPoint y: 62, endPoint x: 366, endPoint y: 49, distance: 26.1
click at [343, 63] on span "Pause" at bounding box center [347, 54] width 38 height 19
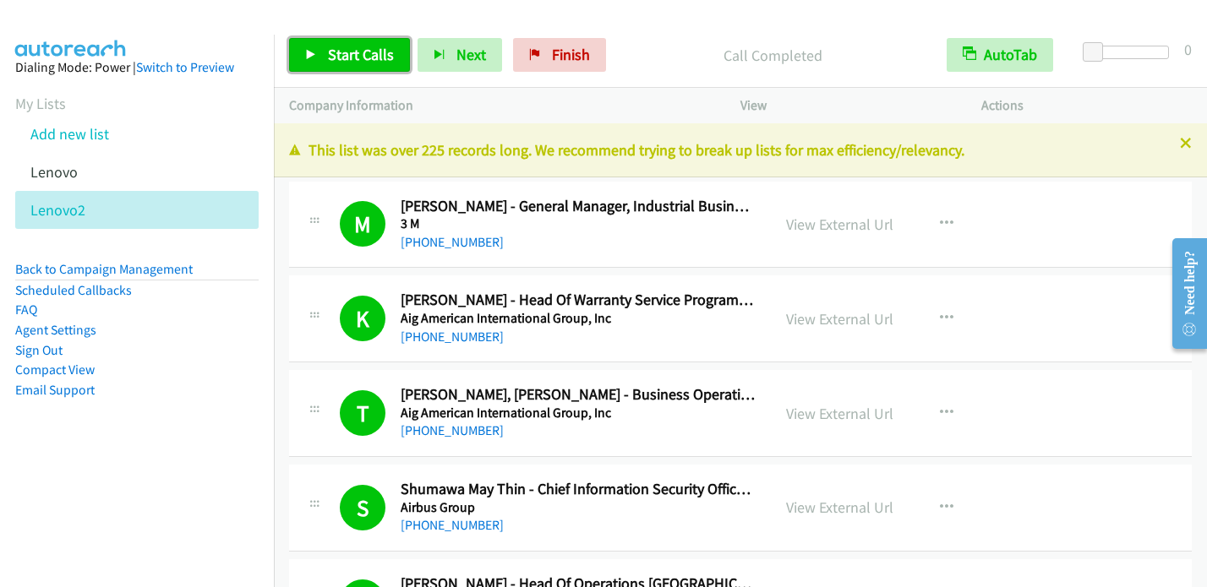
drag, startPoint x: 339, startPoint y: 54, endPoint x: 391, endPoint y: 12, distance: 67.3
click at [339, 54] on span "Start Calls" at bounding box center [361, 54] width 66 height 19
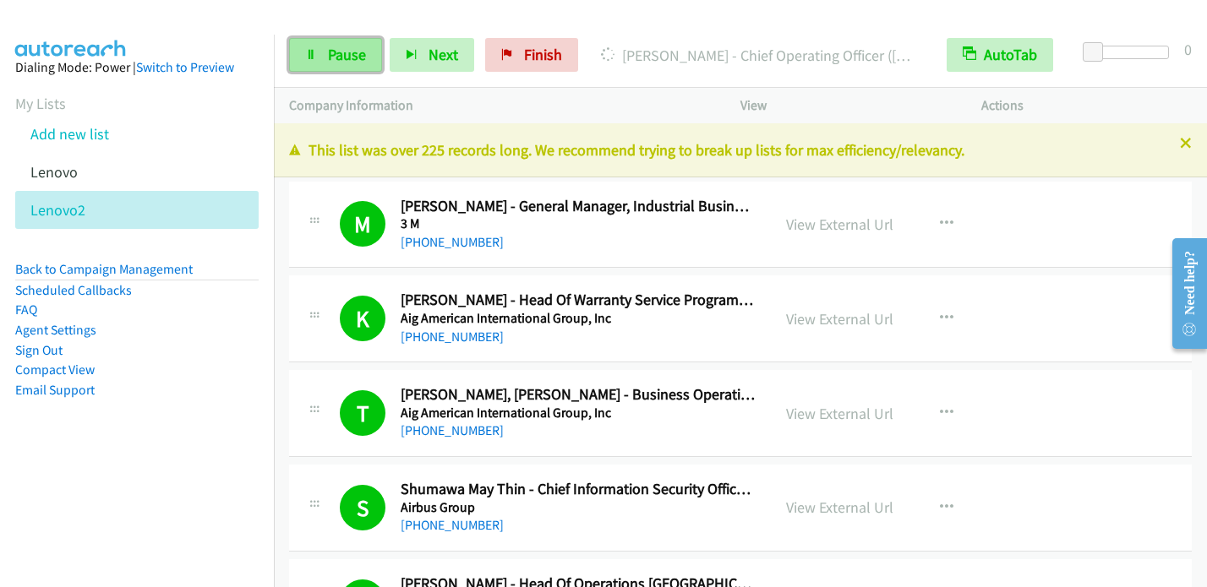
click at [316, 47] on link "Pause" at bounding box center [335, 55] width 93 height 34
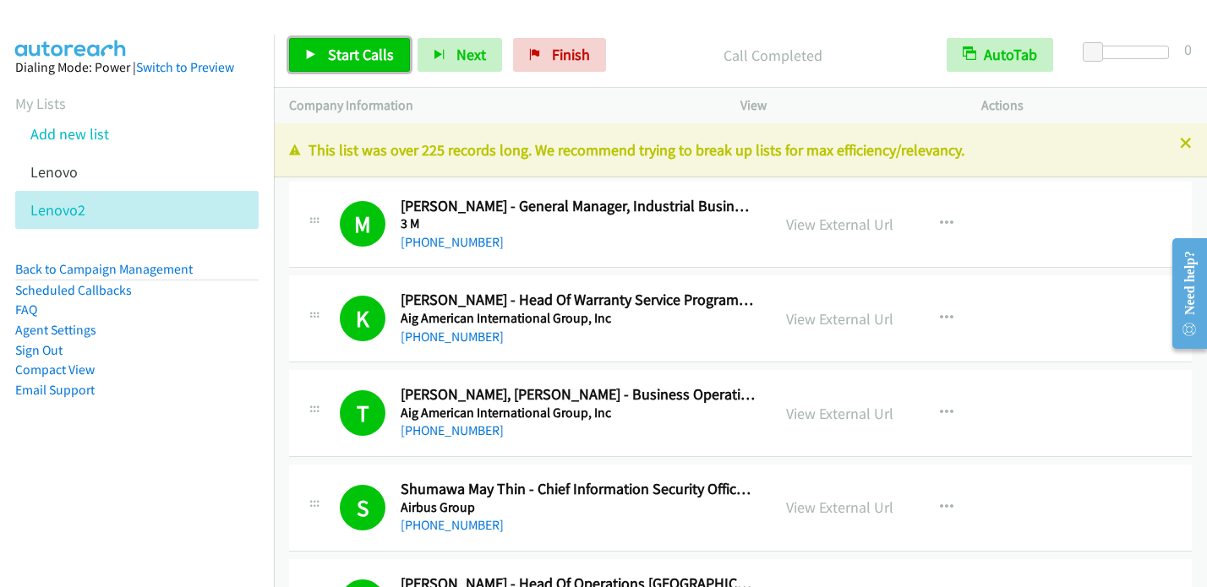
click at [347, 57] on span "Start Calls" at bounding box center [361, 54] width 66 height 19
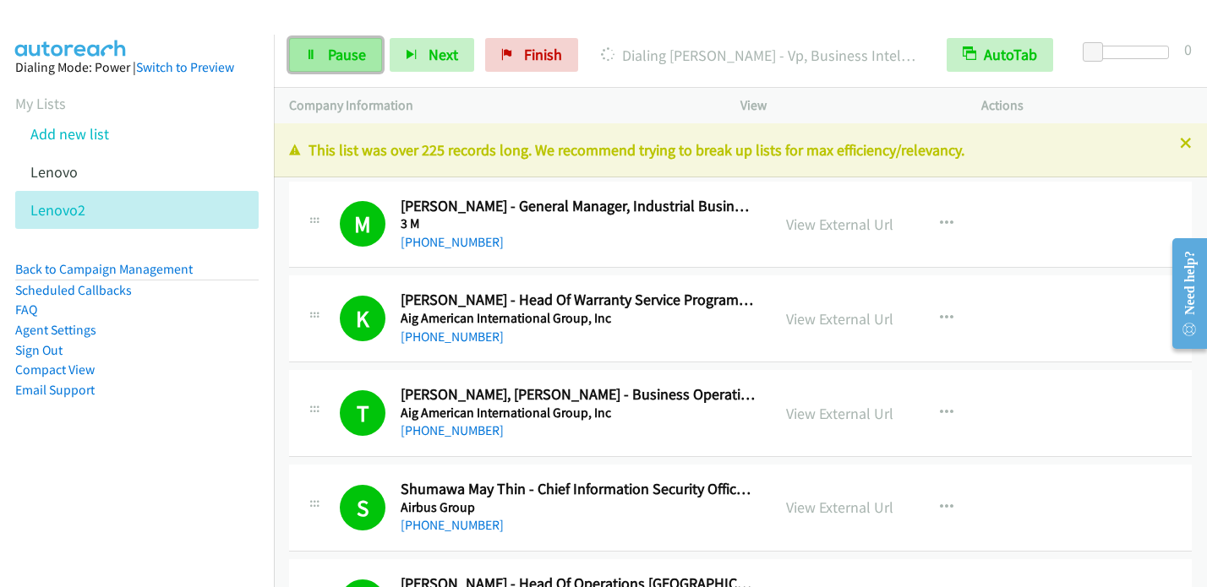
click at [341, 45] on span "Pause" at bounding box center [347, 54] width 38 height 19
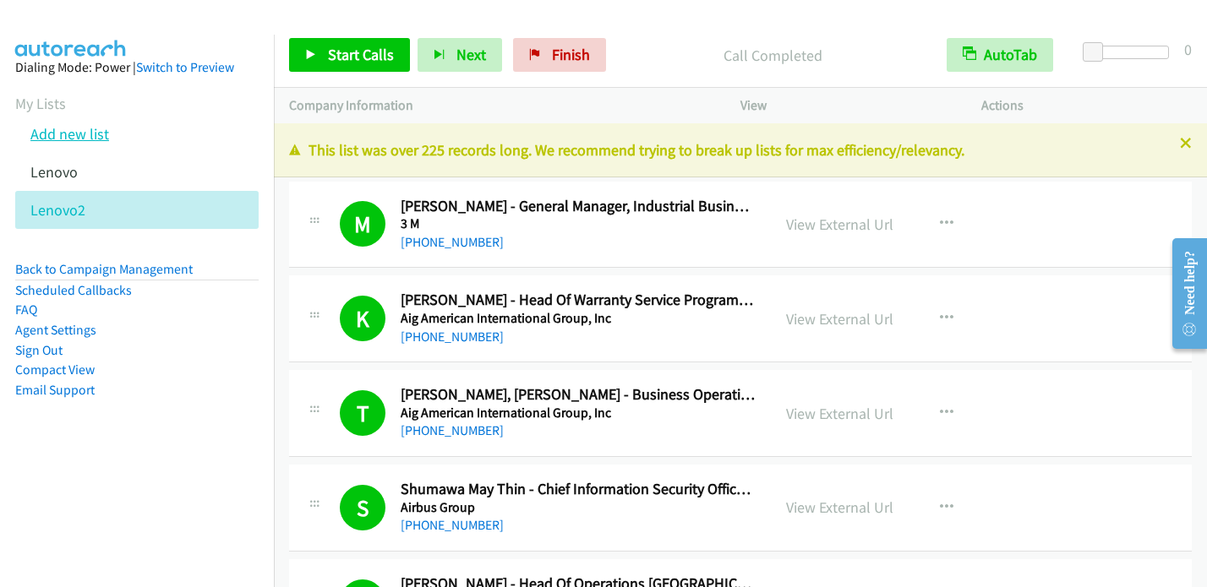
click at [83, 128] on link "Add new list" at bounding box center [69, 133] width 79 height 19
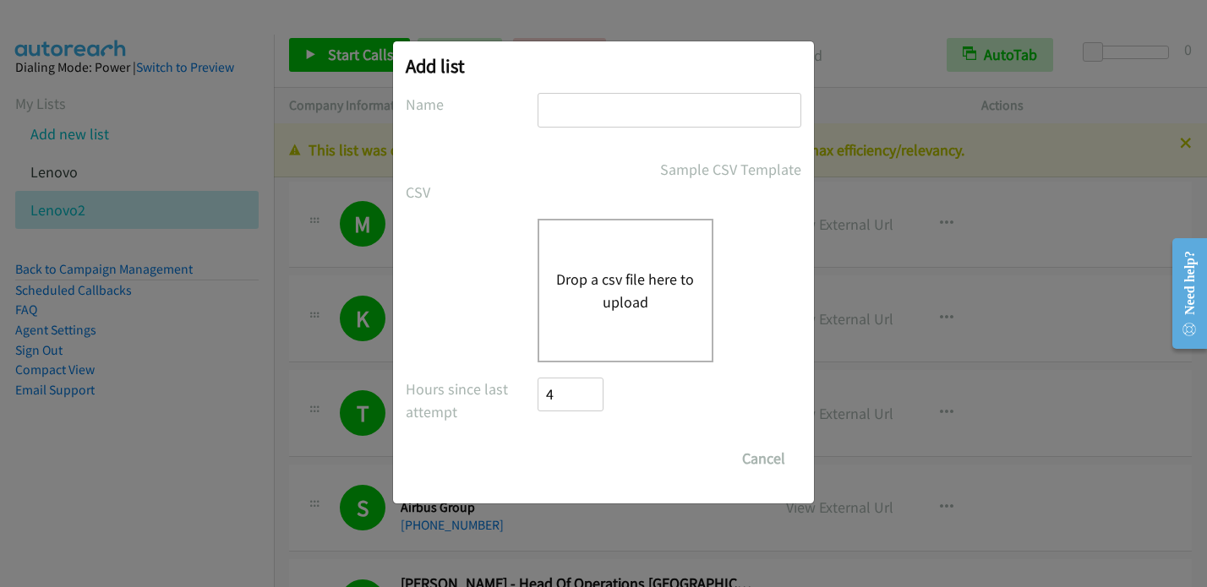
click at [627, 112] on input "text" at bounding box center [669, 110] width 264 height 35
type input "Red Hat"
click at [606, 276] on button "Drop a csv file here to upload" at bounding box center [625, 291] width 139 height 46
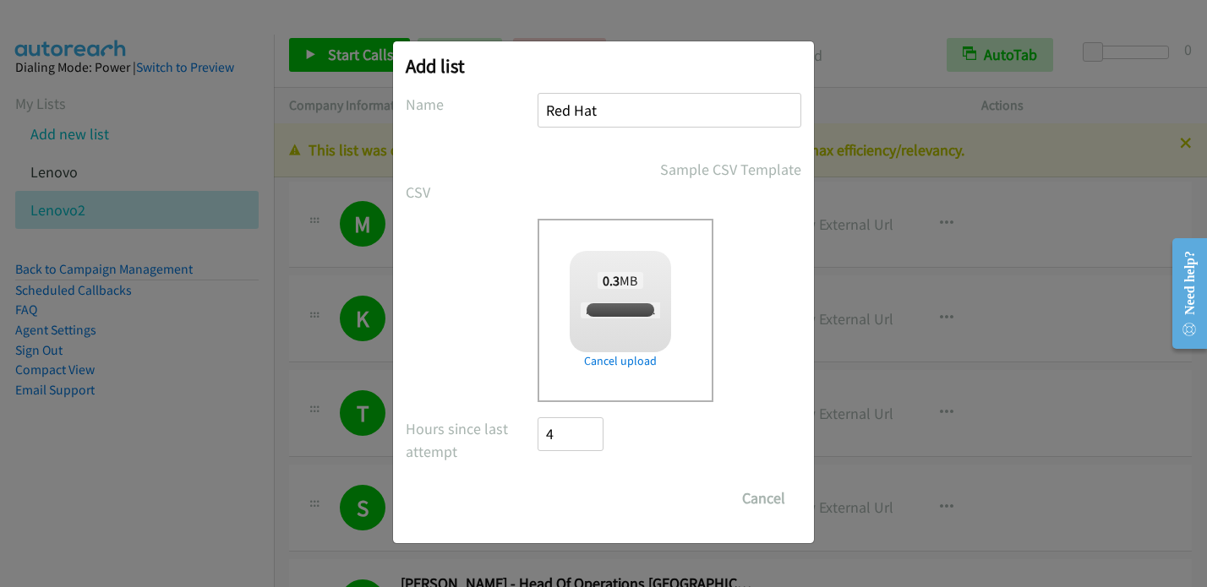
checkbox input "true"
click at [591, 497] on input "Save List" at bounding box center [581, 499] width 89 height 34
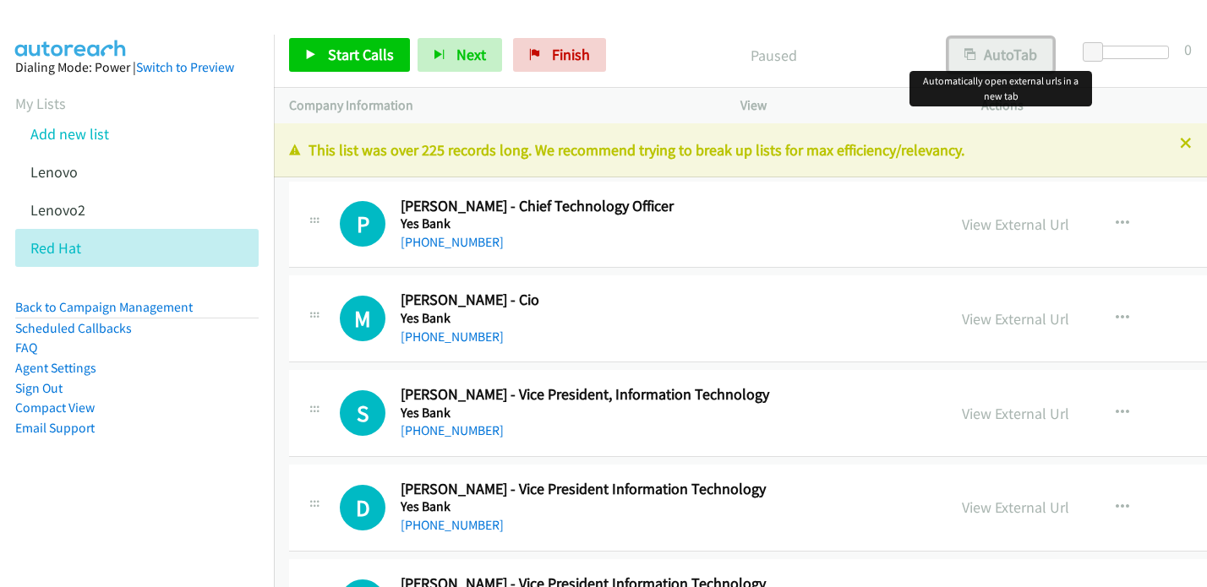
click at [991, 52] on button "AutoTab" at bounding box center [1000, 55] width 105 height 34
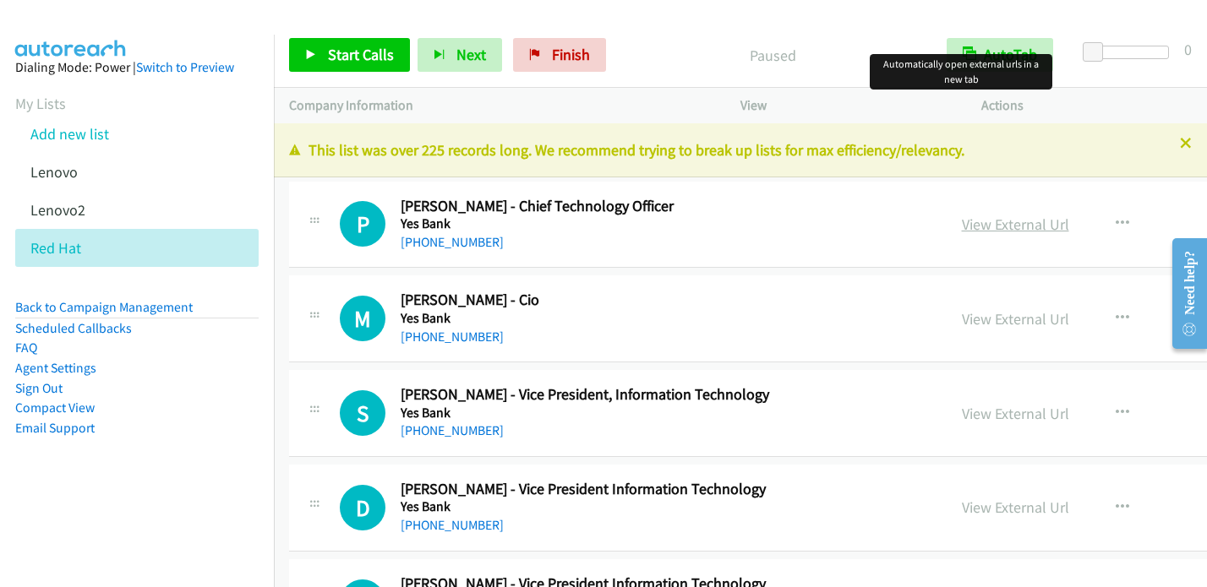
click at [962, 222] on link "View External Url" at bounding box center [1015, 224] width 107 height 19
click at [69, 137] on link "Add new list" at bounding box center [69, 133] width 79 height 19
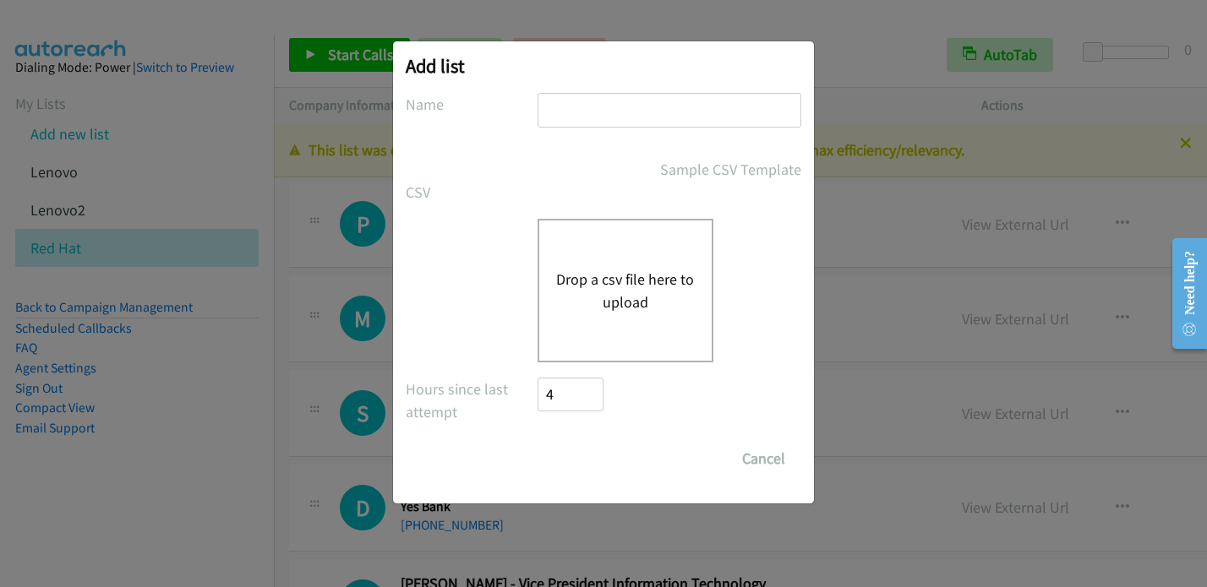
click at [573, 110] on input "text" at bounding box center [669, 110] width 264 height 35
type input "RH"
click at [595, 268] on button "Drop a csv file here to upload" at bounding box center [625, 291] width 139 height 46
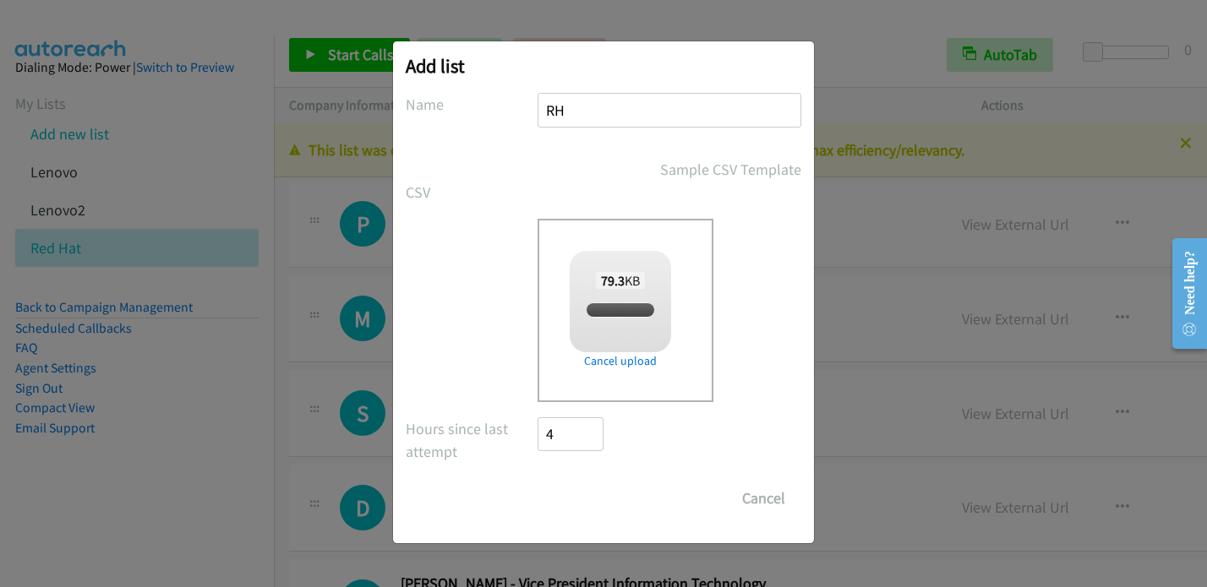
checkbox input "true"
click at [599, 496] on input "Save List" at bounding box center [581, 499] width 89 height 34
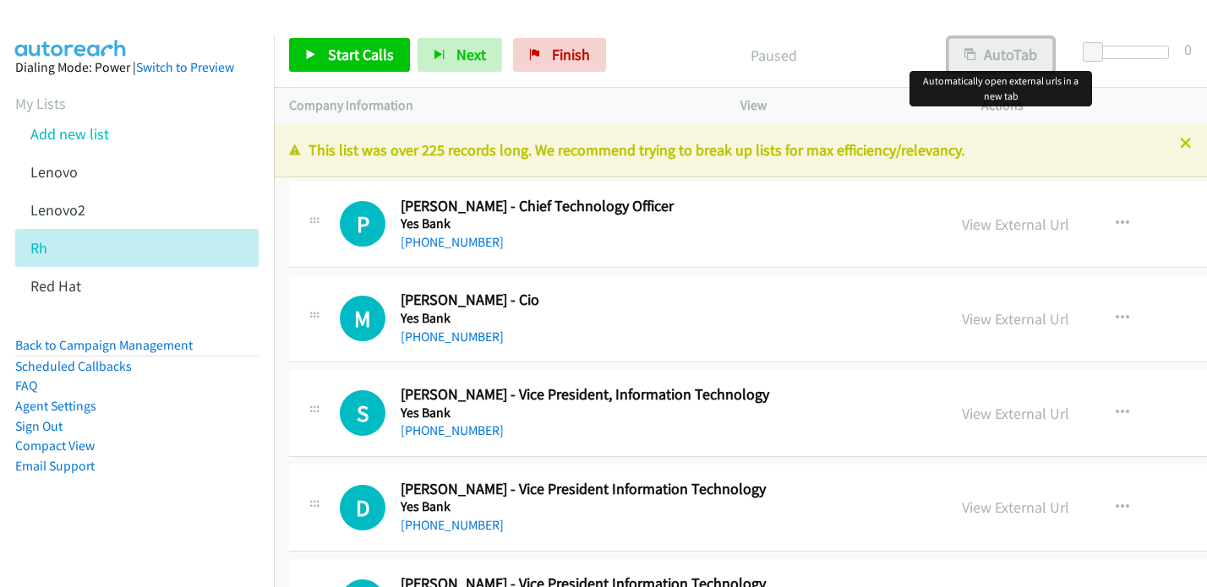
click at [1018, 58] on button "AutoTab" at bounding box center [1000, 55] width 105 height 34
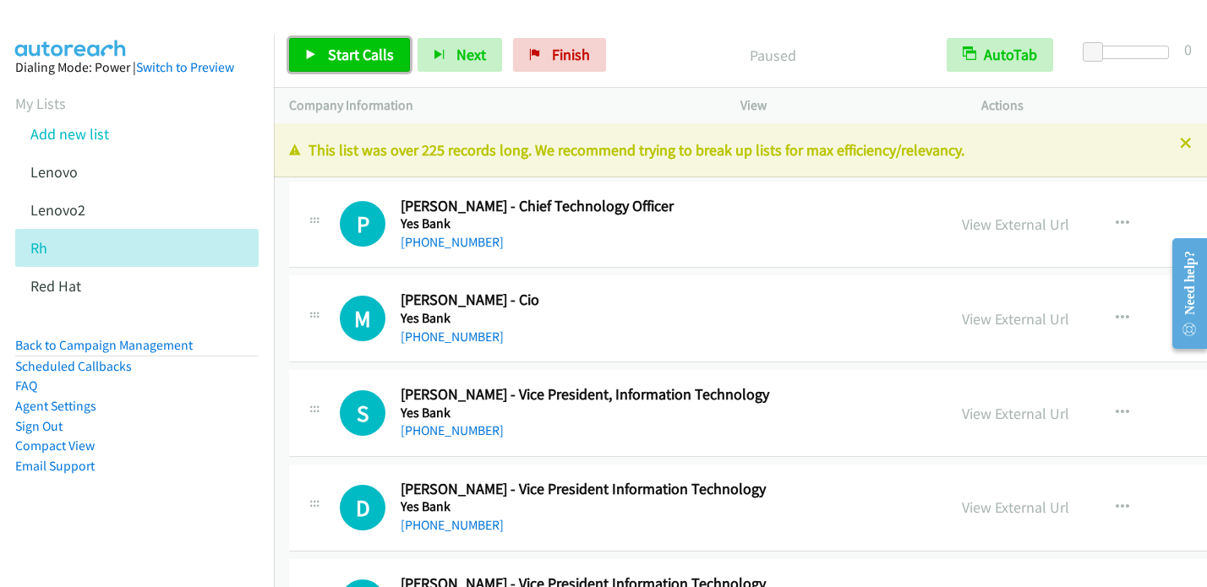
click at [328, 51] on span "Start Calls" at bounding box center [361, 54] width 66 height 19
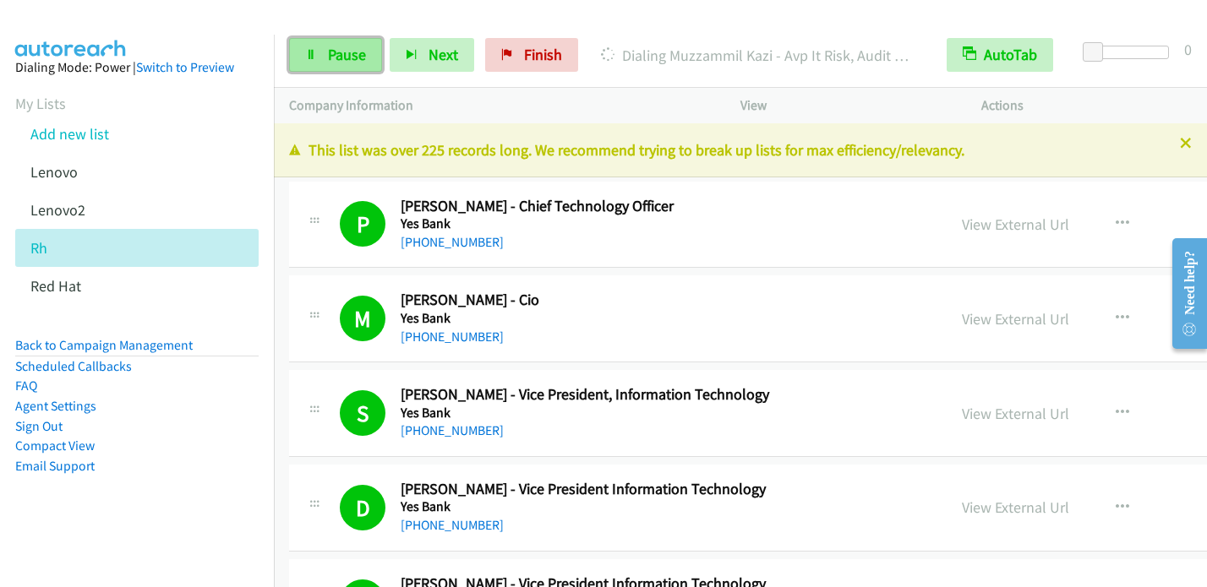
click at [313, 60] on link "Pause" at bounding box center [335, 55] width 93 height 34
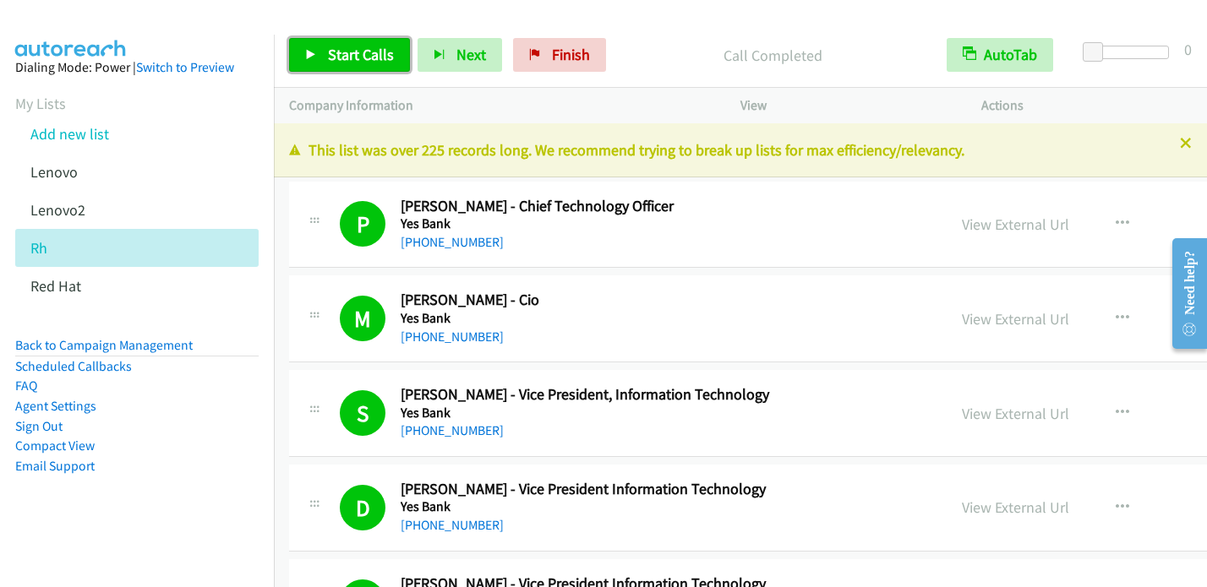
click at [335, 70] on link "Start Calls" at bounding box center [349, 55] width 121 height 34
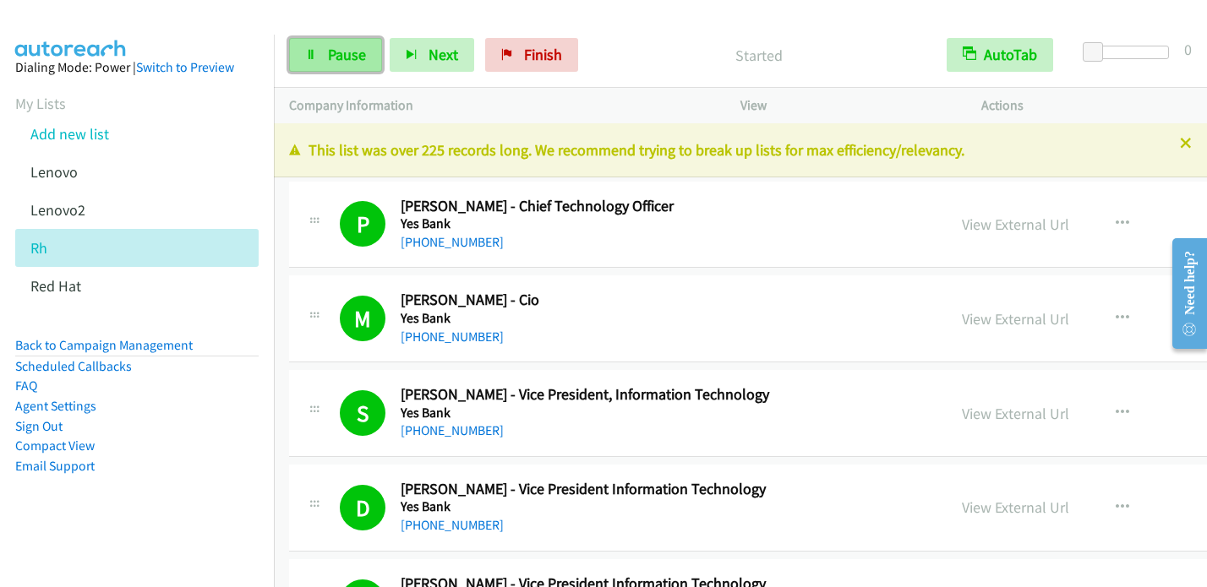
click at [324, 48] on link "Pause" at bounding box center [335, 55] width 93 height 34
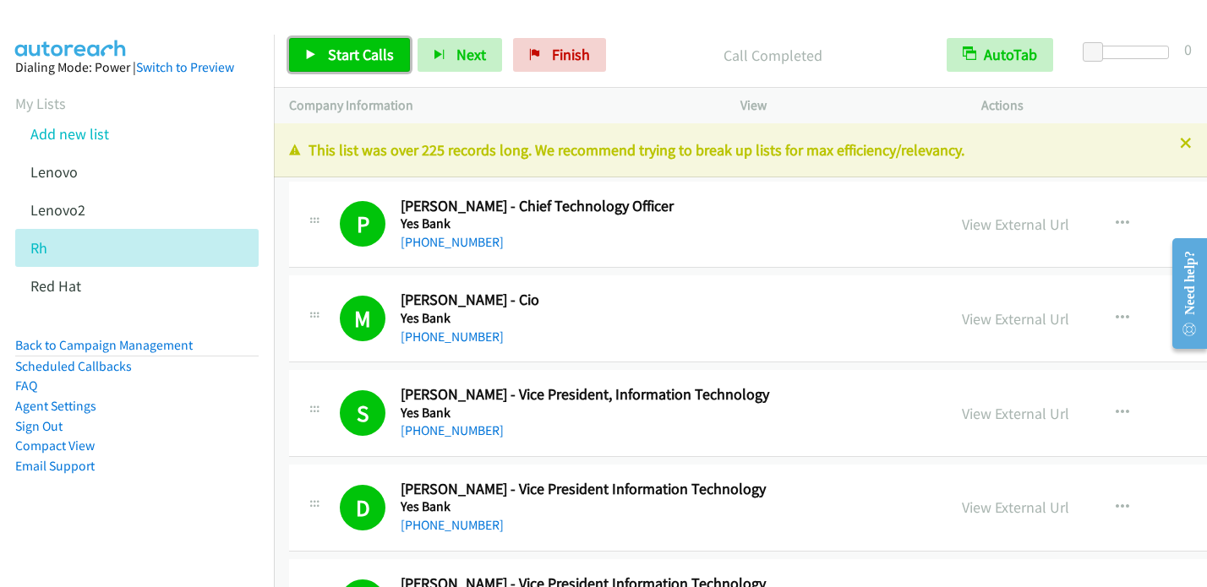
click at [321, 59] on link "Start Calls" at bounding box center [349, 55] width 121 height 34
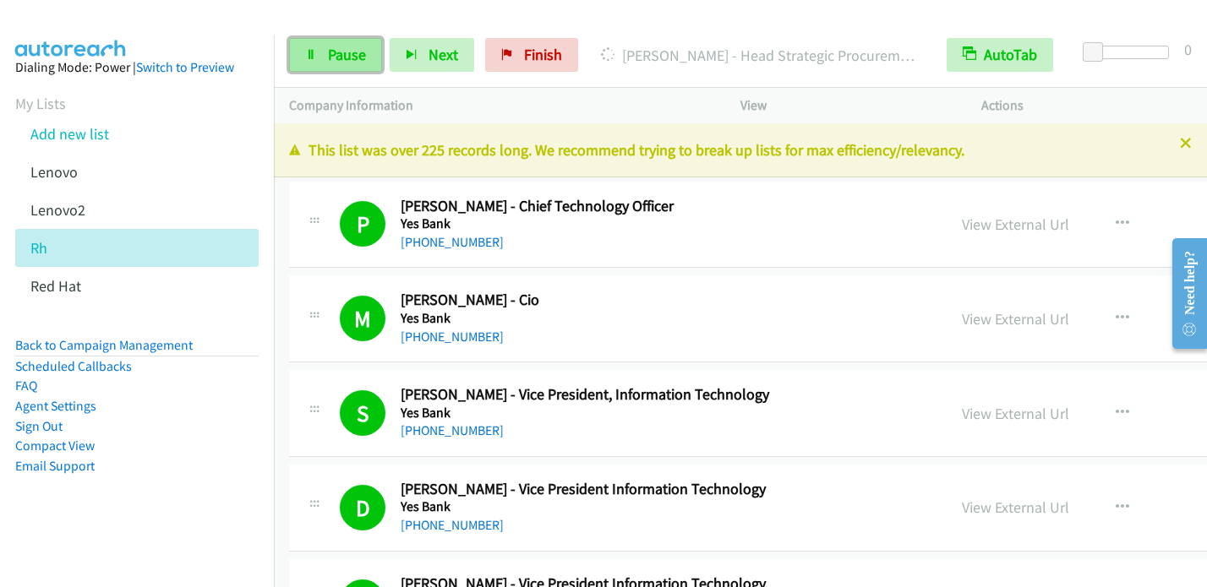
click at [345, 59] on span "Pause" at bounding box center [347, 54] width 38 height 19
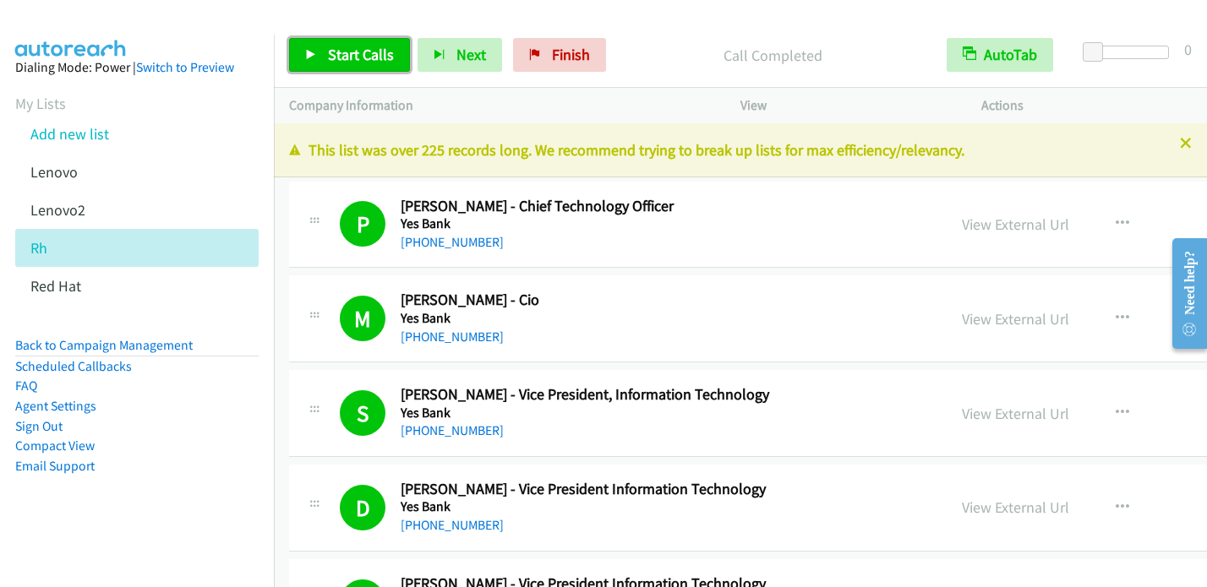
click at [348, 57] on span "Start Calls" at bounding box center [361, 54] width 66 height 19
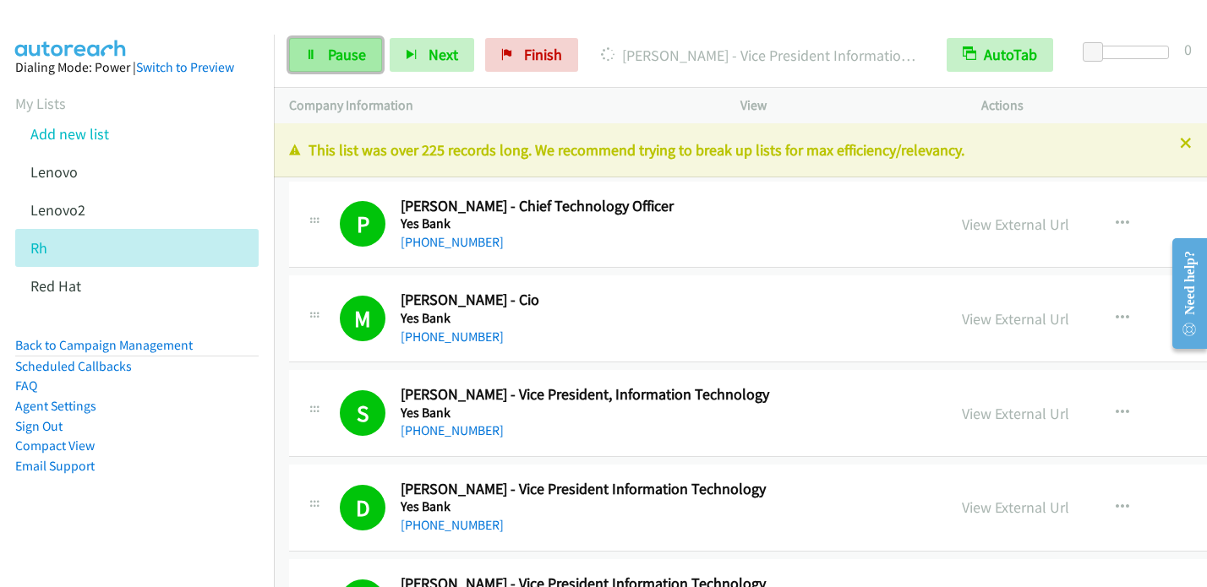
click at [340, 53] on span "Pause" at bounding box center [347, 54] width 38 height 19
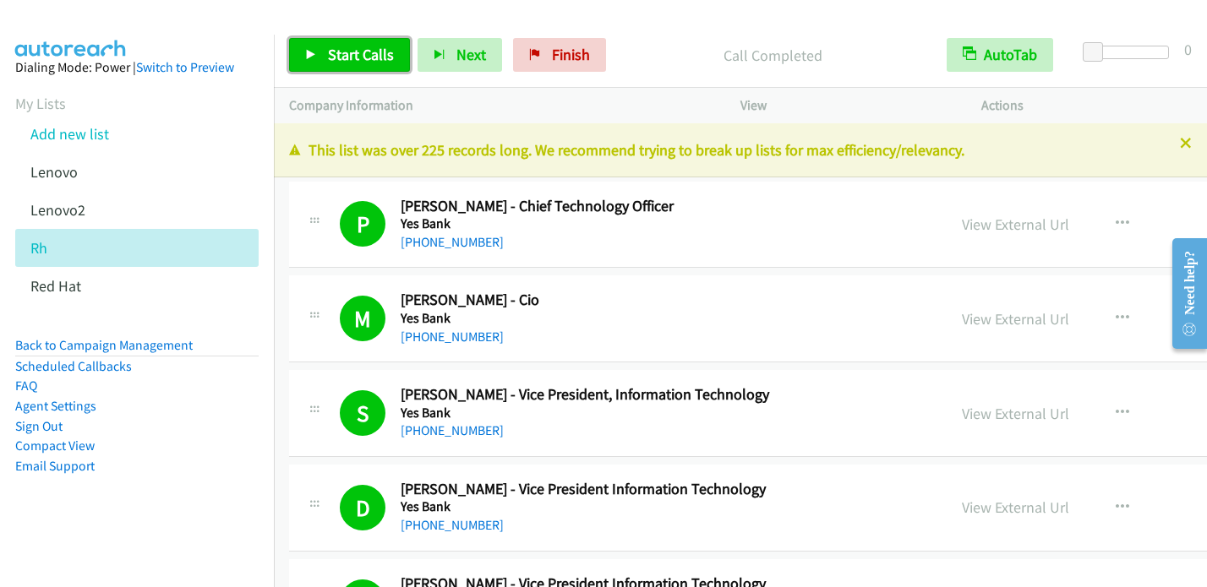
click at [319, 48] on link "Start Calls" at bounding box center [349, 55] width 121 height 34
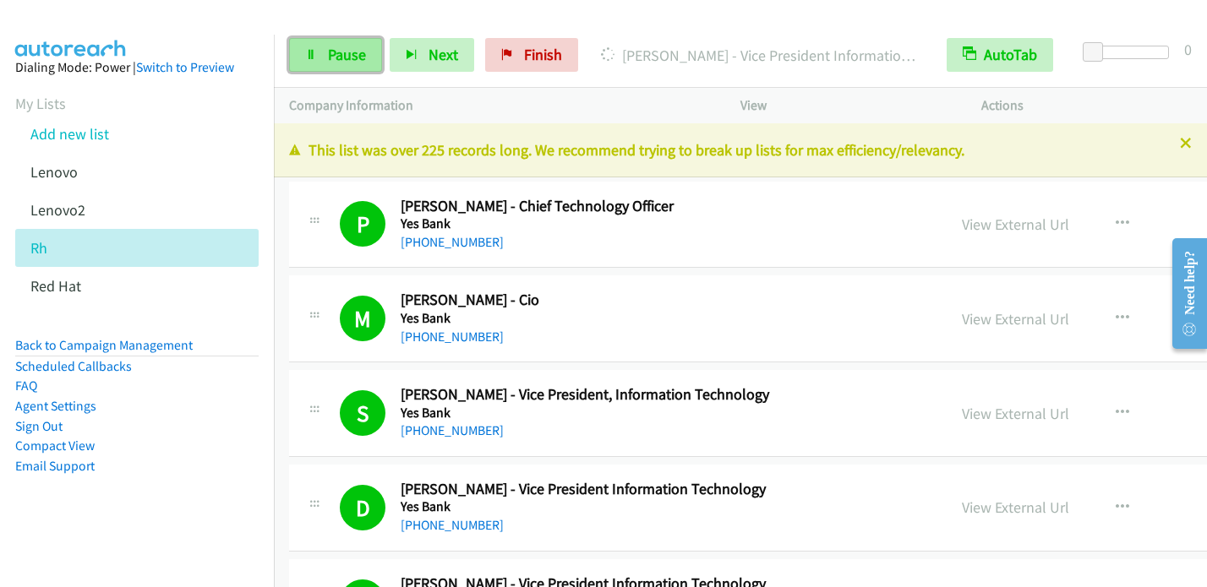
click at [352, 46] on span "Pause" at bounding box center [347, 54] width 38 height 19
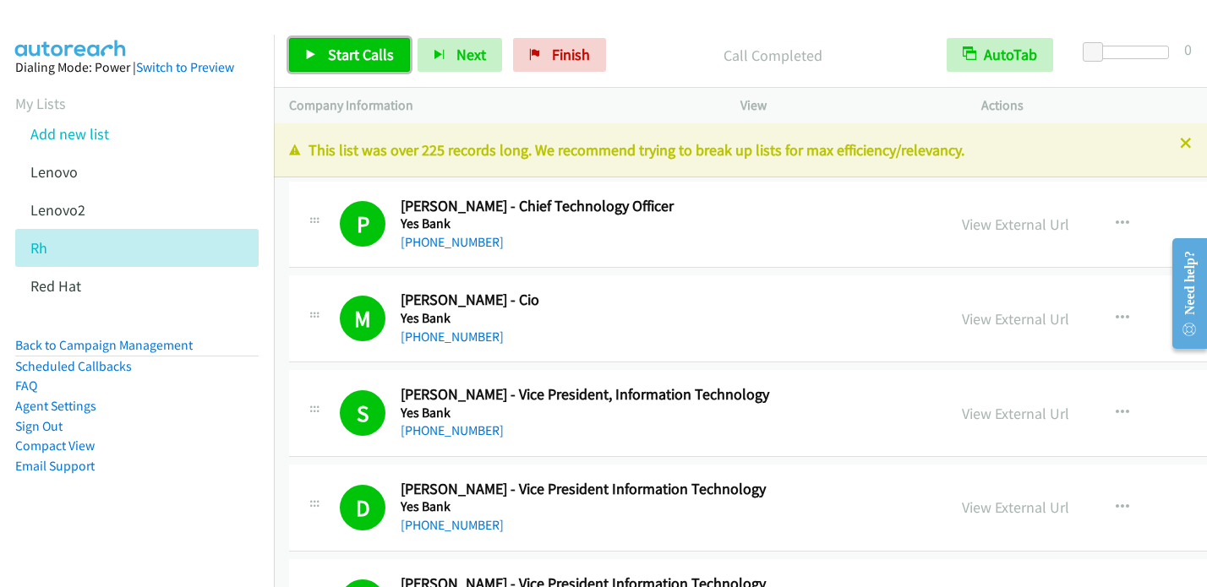
click at [352, 60] on span "Start Calls" at bounding box center [361, 54] width 66 height 19
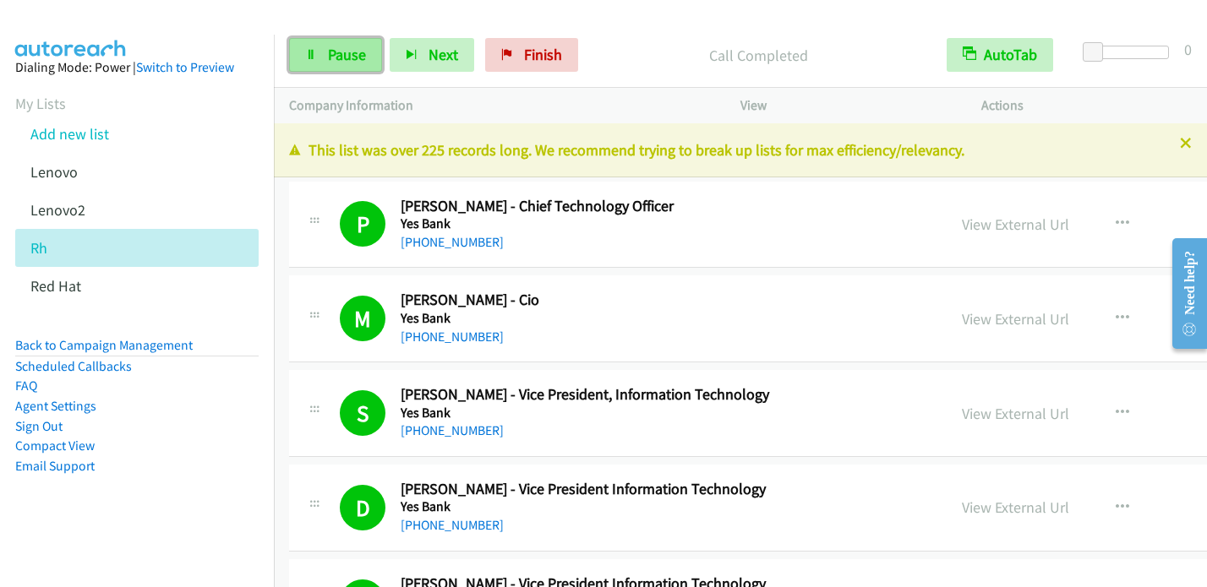
click at [341, 56] on span "Pause" at bounding box center [347, 54] width 38 height 19
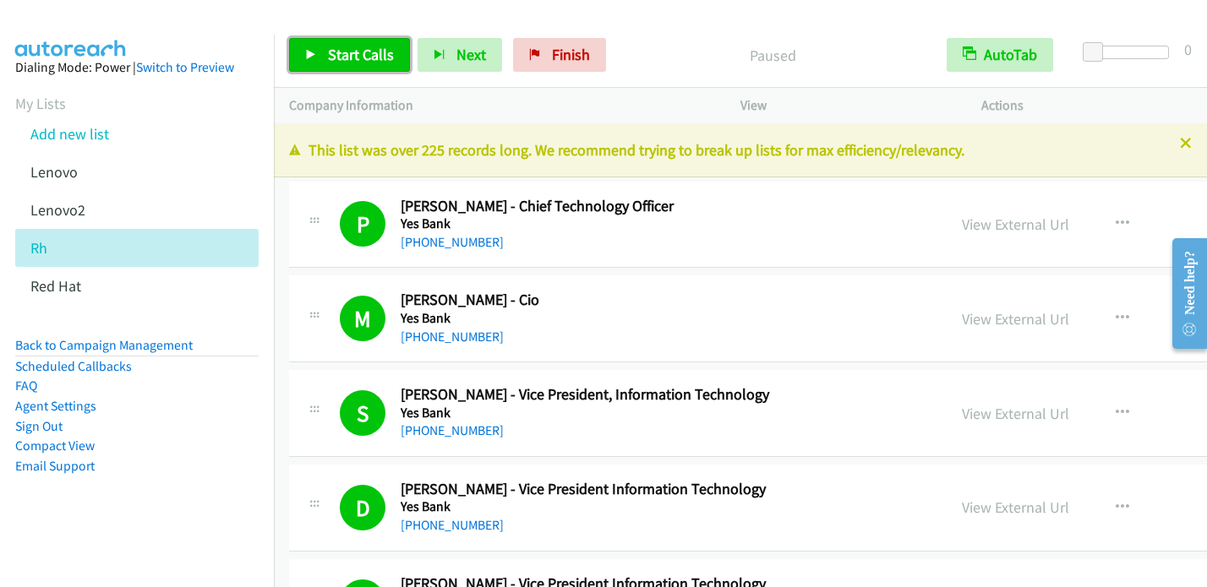
click at [369, 55] on span "Start Calls" at bounding box center [361, 54] width 66 height 19
click at [304, 51] on link "Start Calls" at bounding box center [349, 55] width 121 height 34
click at [307, 52] on icon at bounding box center [311, 56] width 12 height 12
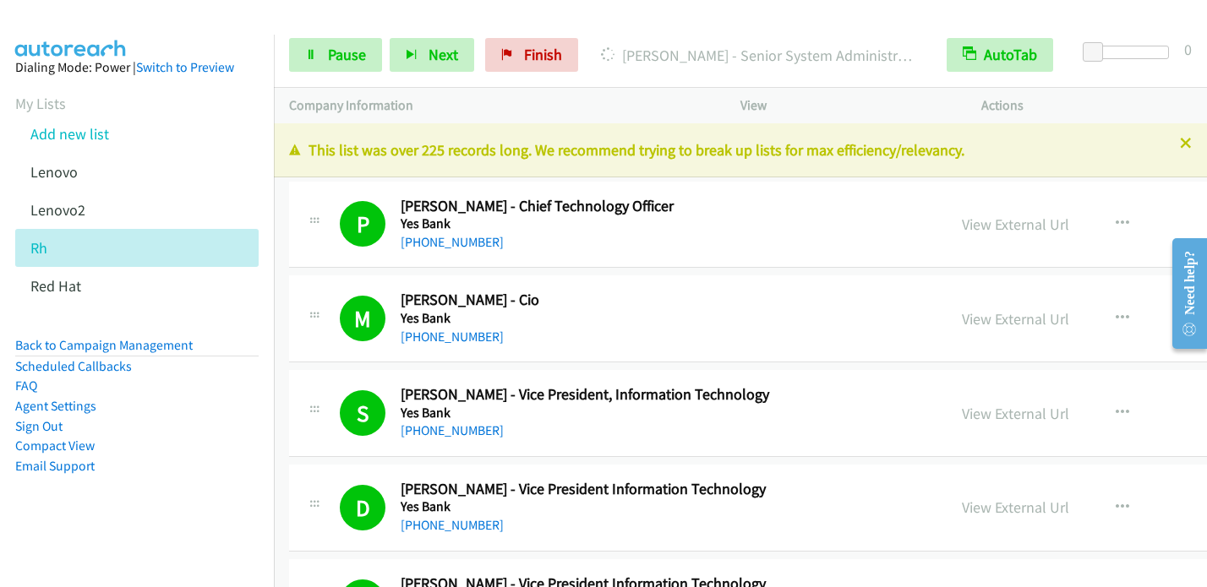
click at [352, 35] on div "Start Calls Pause Next Finish Dialing Karthick Ravichandran - Senior System Adm…" at bounding box center [740, 55] width 933 height 65
click at [346, 53] on span "Pause" at bounding box center [347, 54] width 38 height 19
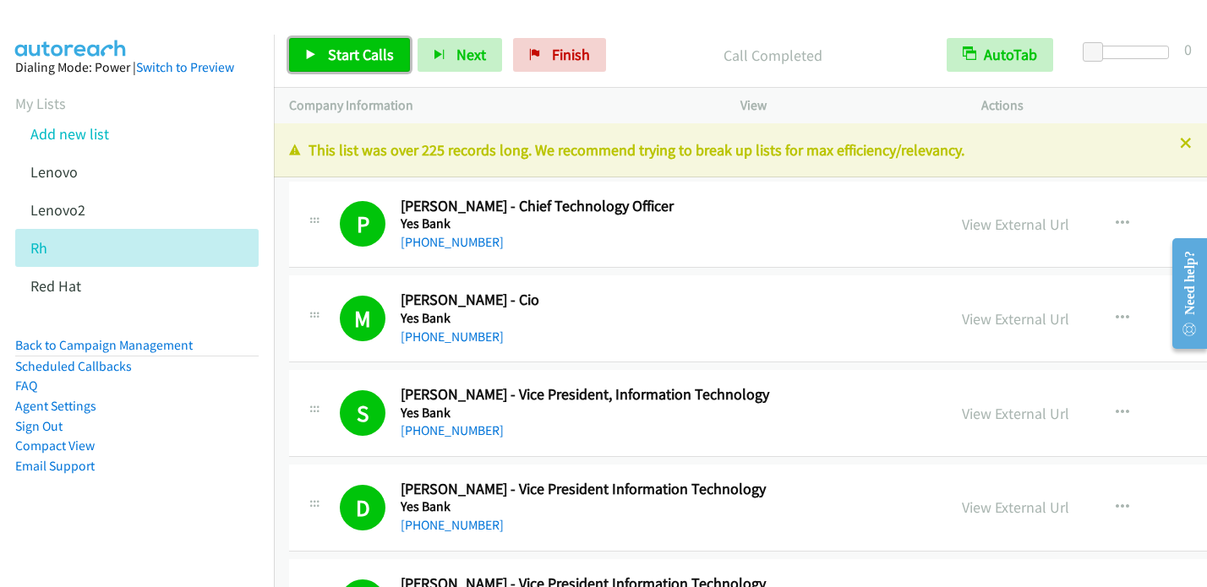
click at [362, 53] on span "Start Calls" at bounding box center [361, 54] width 66 height 19
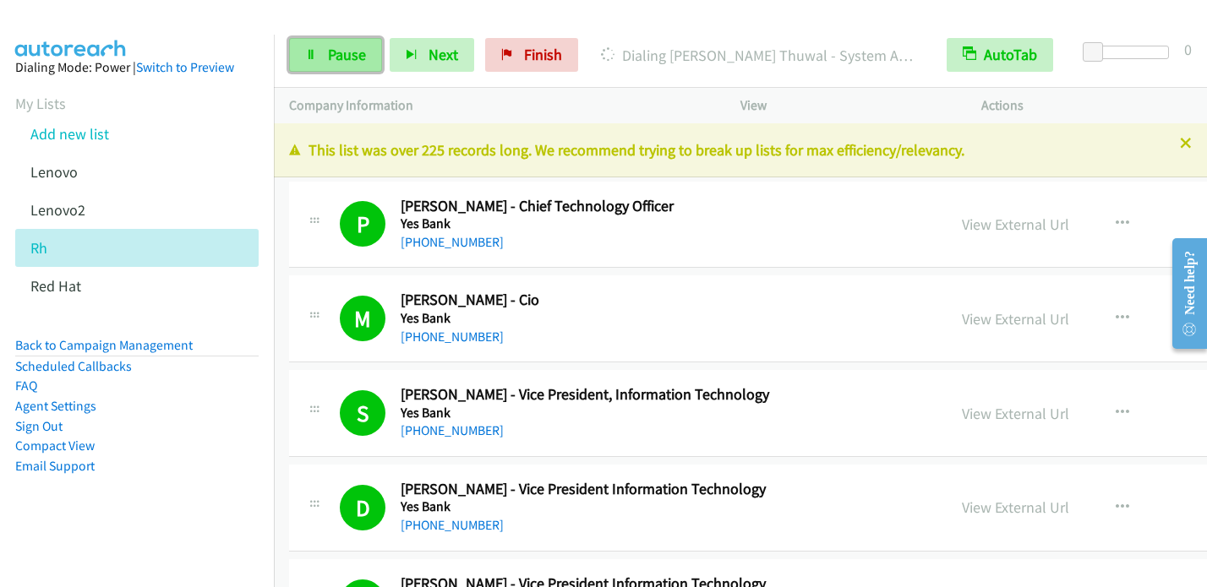
click at [329, 54] on span "Pause" at bounding box center [347, 54] width 38 height 19
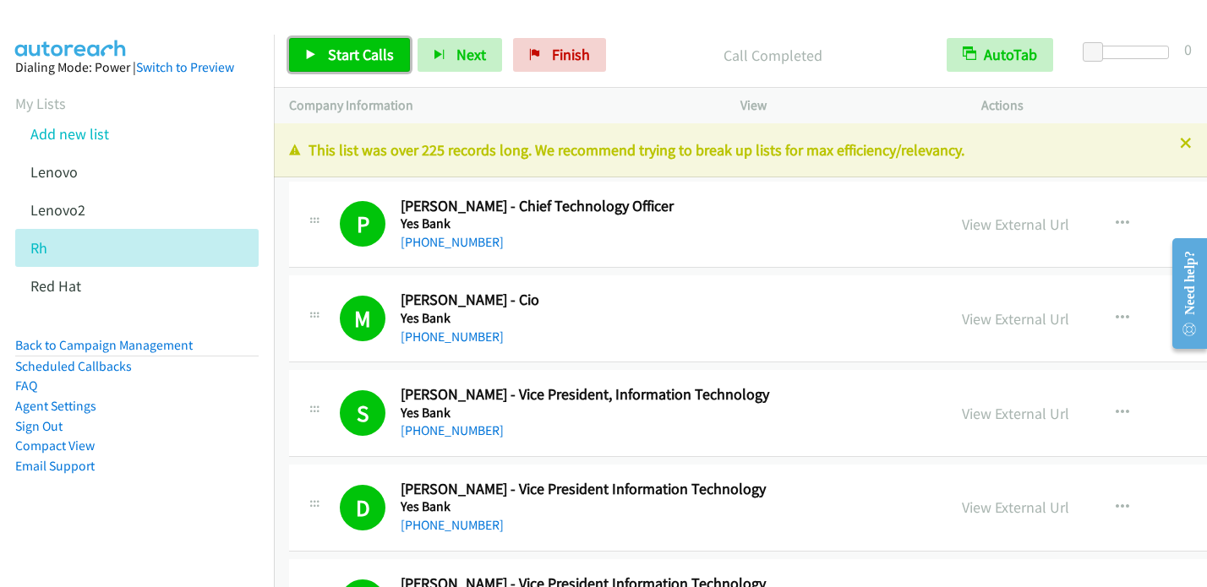
drag, startPoint x: 351, startPoint y: 50, endPoint x: 373, endPoint y: 47, distance: 22.1
click at [352, 50] on span "Start Calls" at bounding box center [361, 54] width 66 height 19
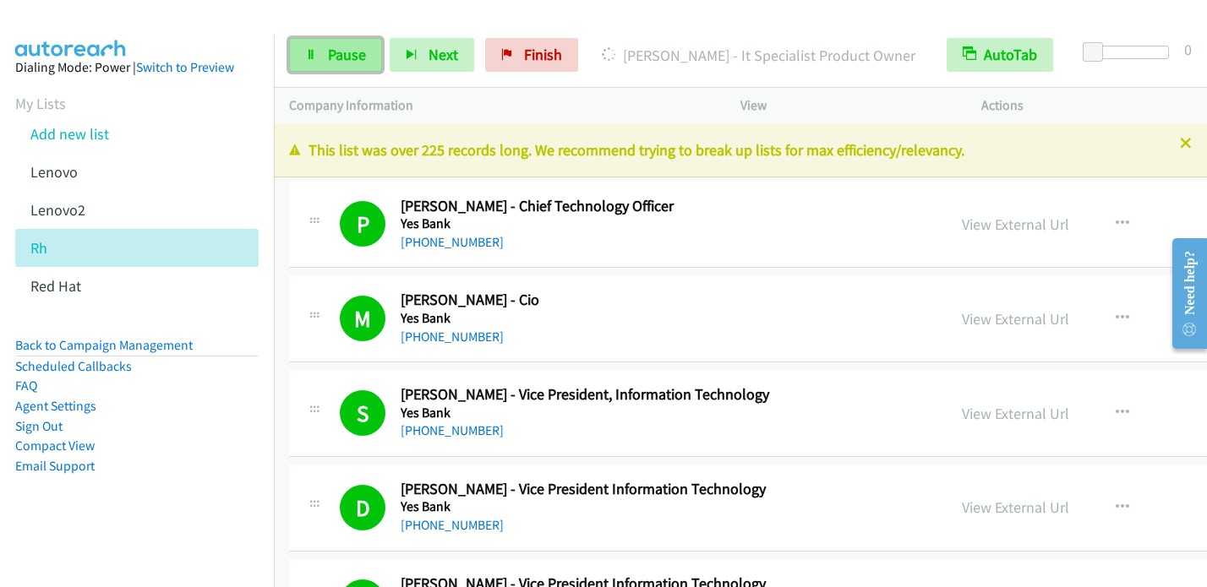
click at [346, 57] on span "Pause" at bounding box center [347, 54] width 38 height 19
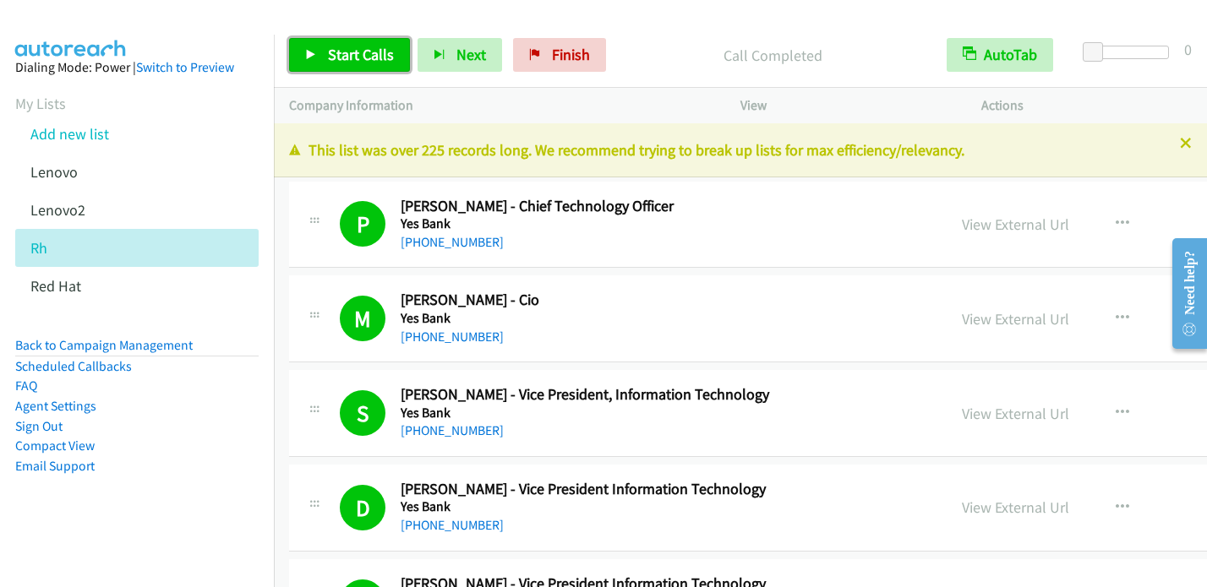
click at [362, 49] on span "Start Calls" at bounding box center [361, 54] width 66 height 19
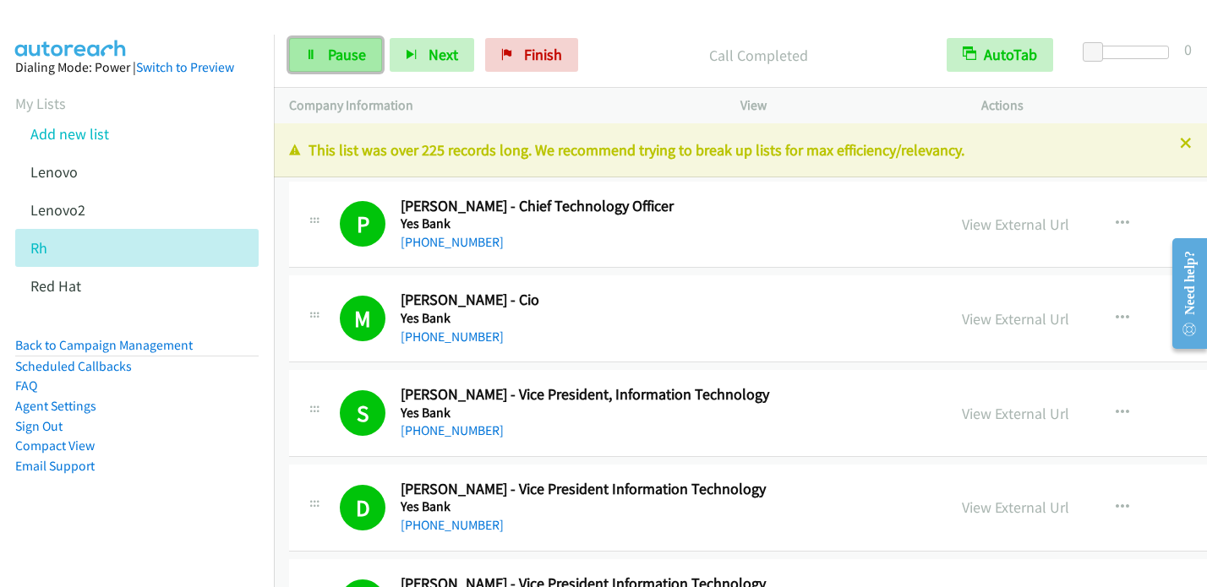
click at [318, 49] on link "Pause" at bounding box center [335, 55] width 93 height 34
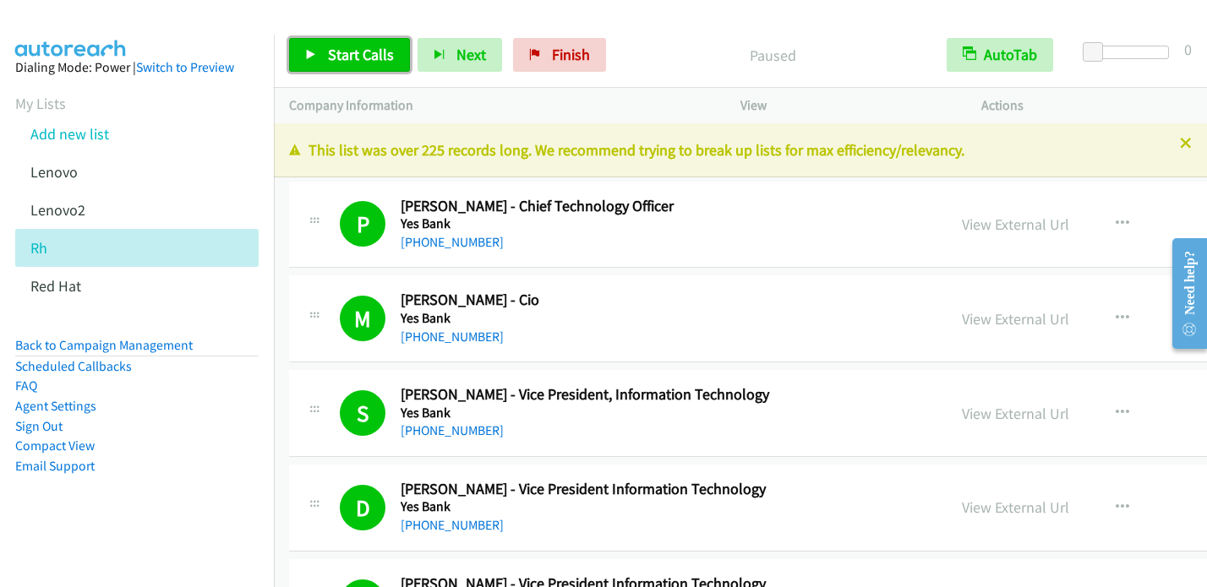
click at [318, 49] on link "Start Calls" at bounding box center [349, 55] width 121 height 34
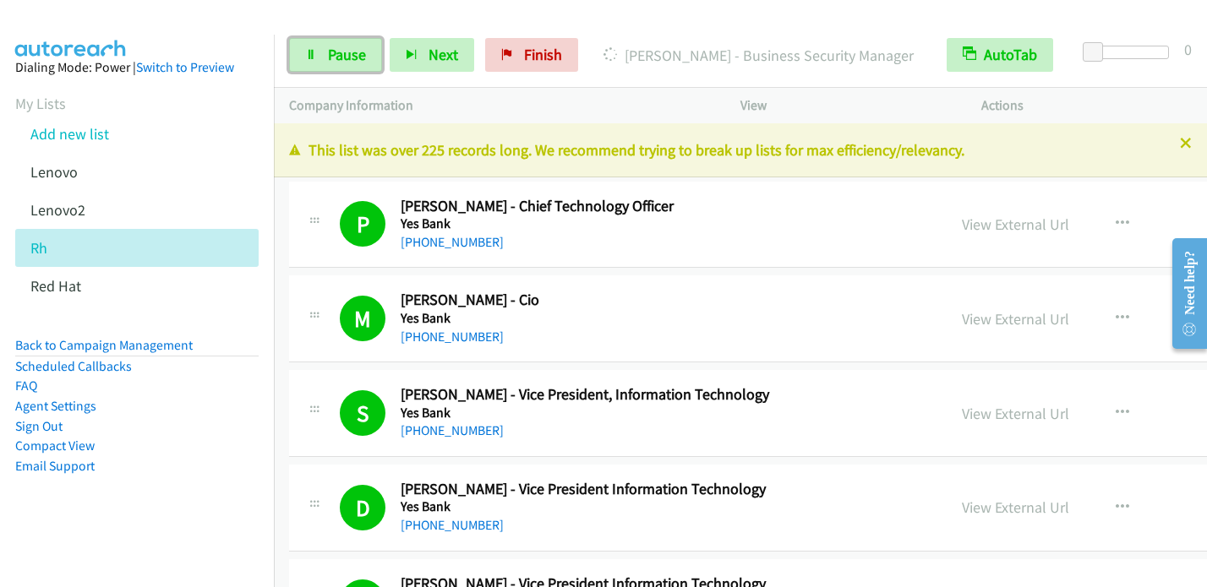
drag, startPoint x: 348, startPoint y: 50, endPoint x: 384, endPoint y: 8, distance: 55.1
click at [351, 49] on span "Pause" at bounding box center [347, 54] width 38 height 19
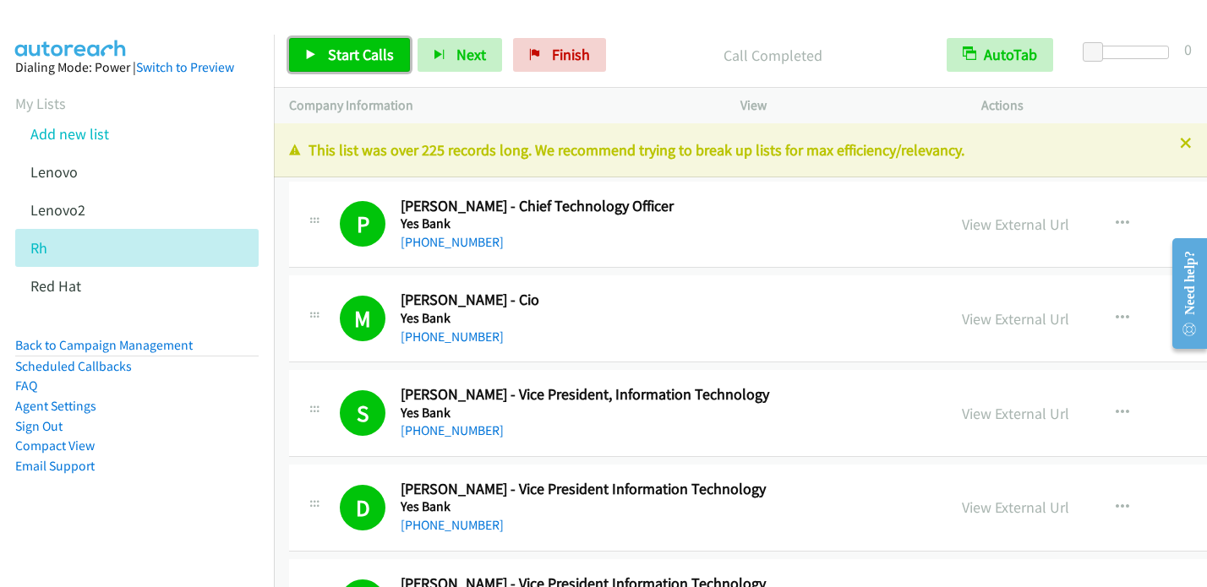
click at [308, 46] on link "Start Calls" at bounding box center [349, 55] width 121 height 34
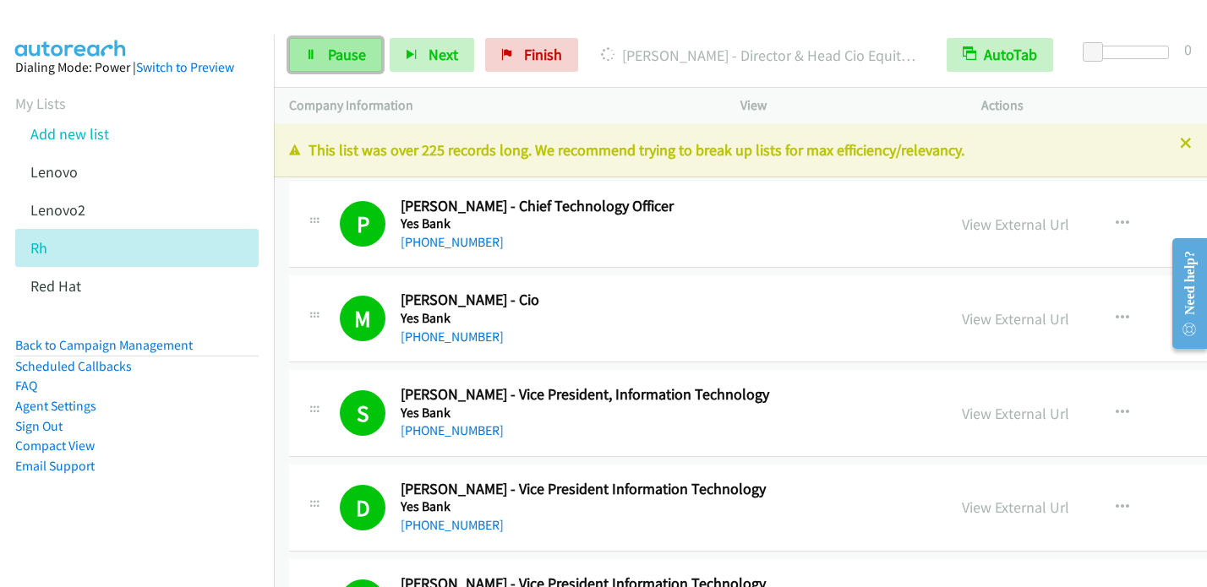
click at [350, 67] on link "Pause" at bounding box center [335, 55] width 93 height 34
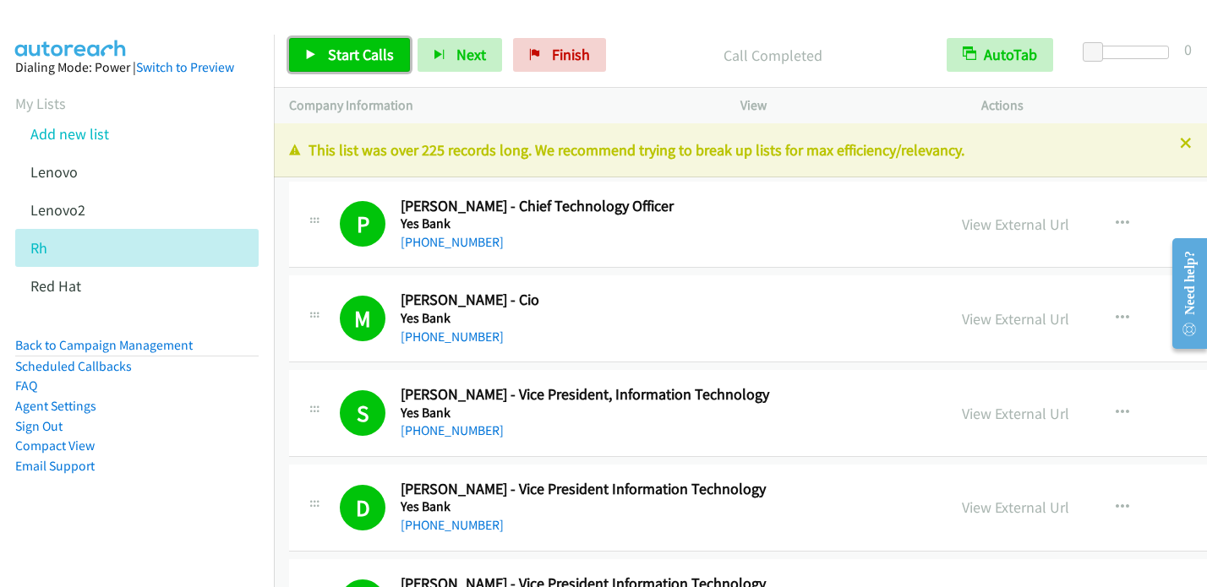
click at [304, 47] on link "Start Calls" at bounding box center [349, 55] width 121 height 34
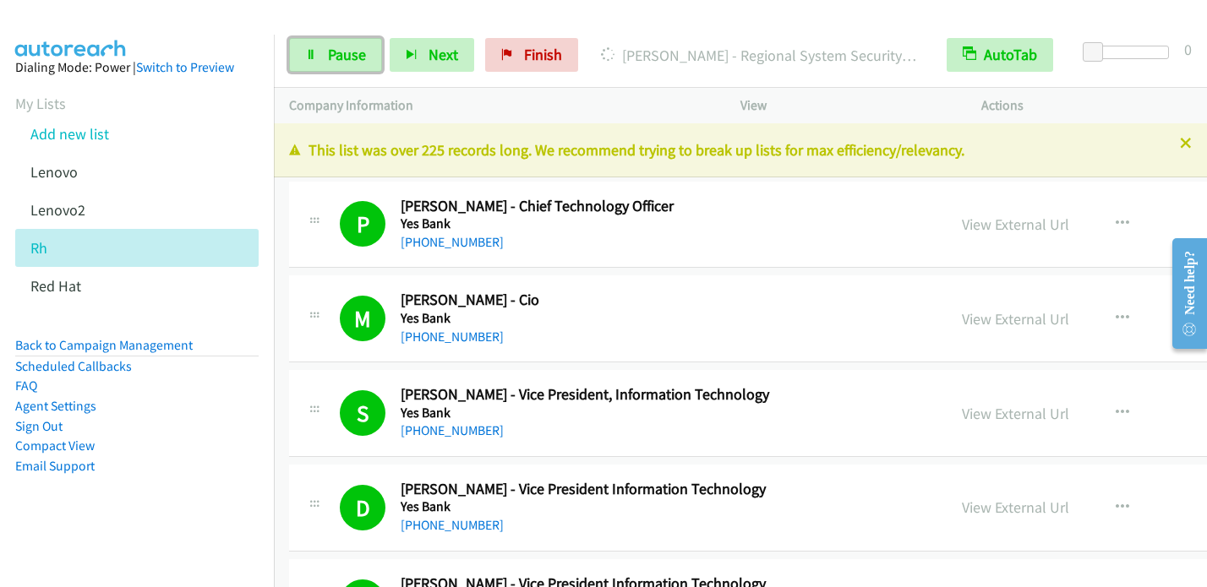
click at [325, 46] on link "Pause" at bounding box center [335, 55] width 93 height 34
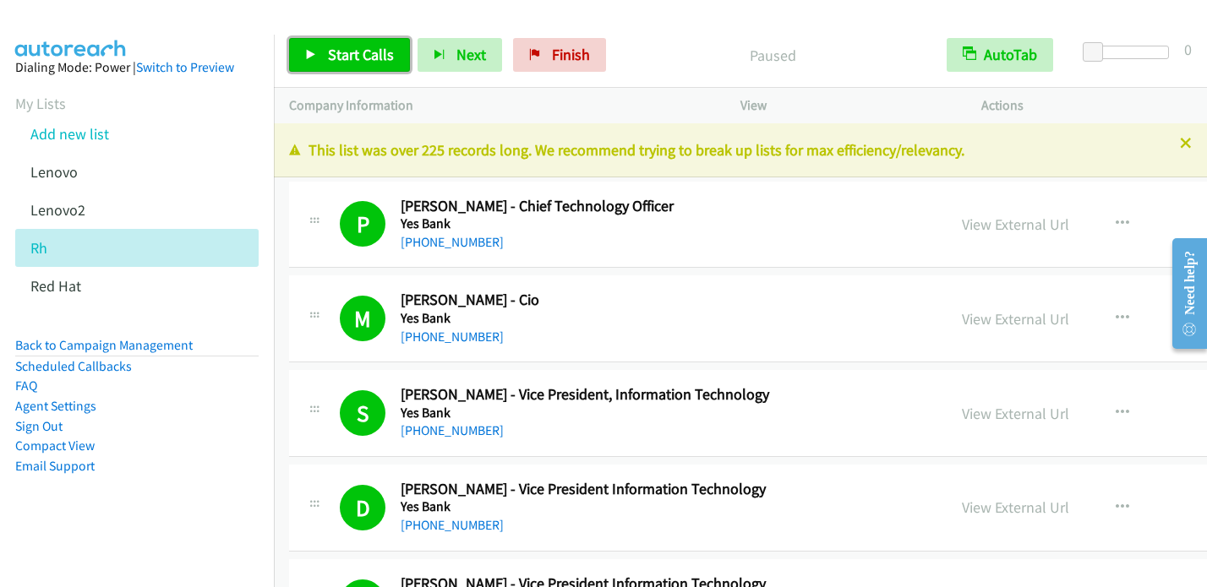
click at [335, 45] on span "Start Calls" at bounding box center [361, 54] width 66 height 19
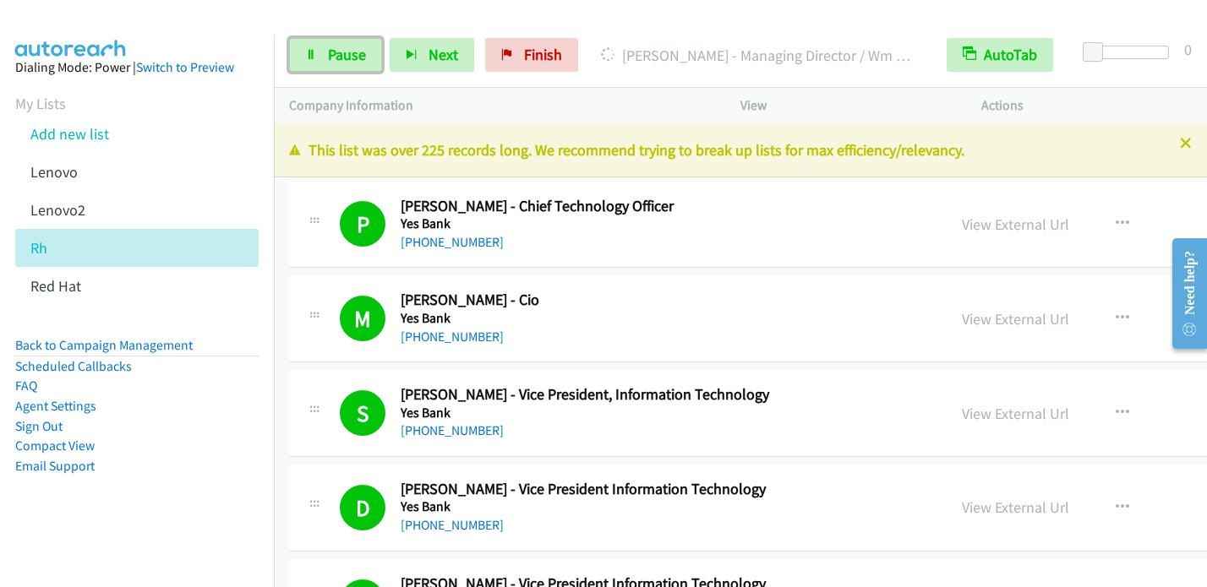
click at [332, 54] on span "Pause" at bounding box center [347, 54] width 38 height 19
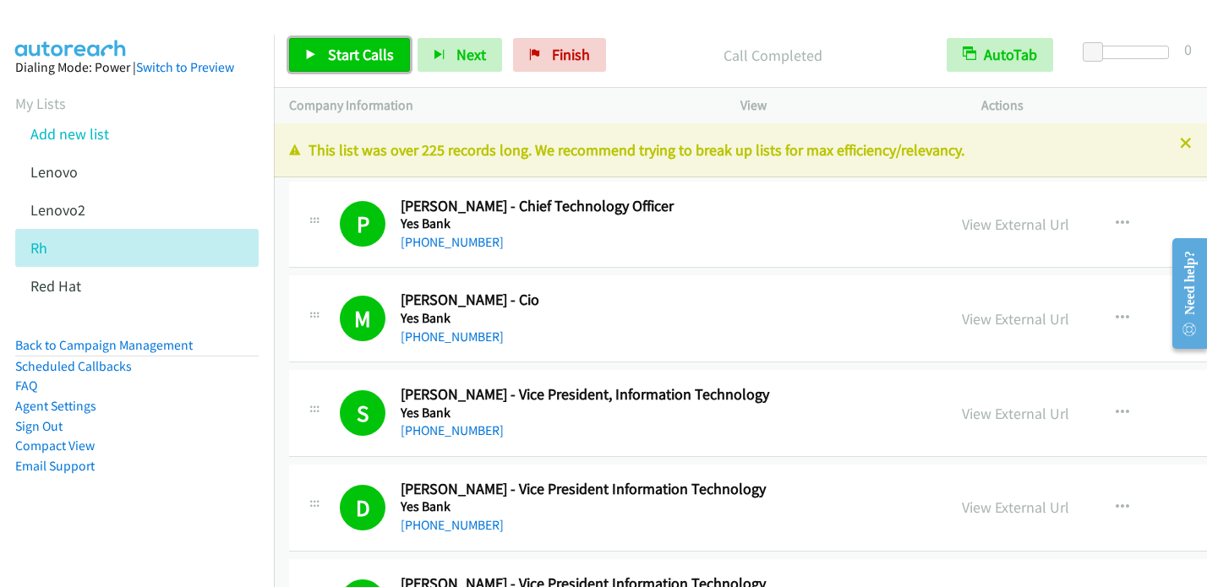
click at [311, 52] on icon at bounding box center [311, 56] width 12 height 12
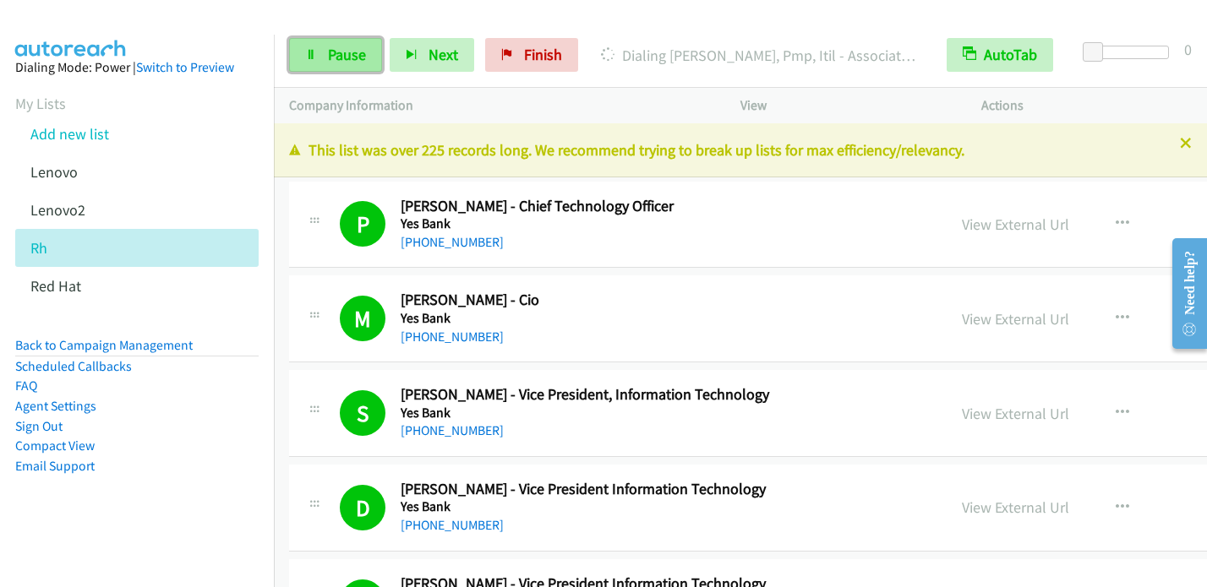
click at [297, 57] on link "Pause" at bounding box center [335, 55] width 93 height 34
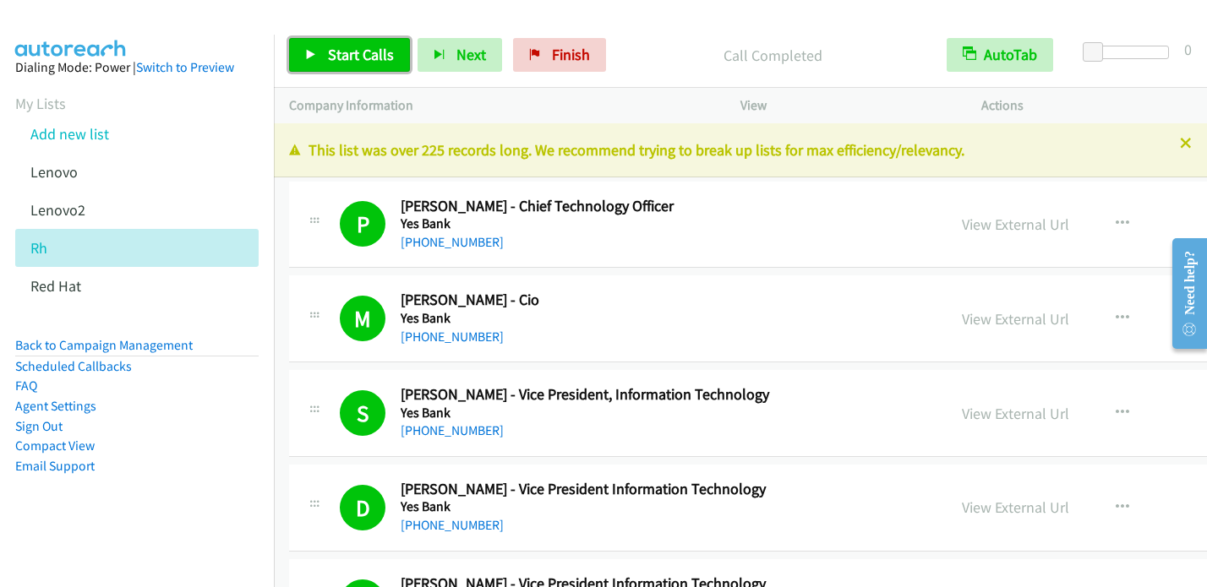
click at [342, 52] on span "Start Calls" at bounding box center [361, 54] width 66 height 19
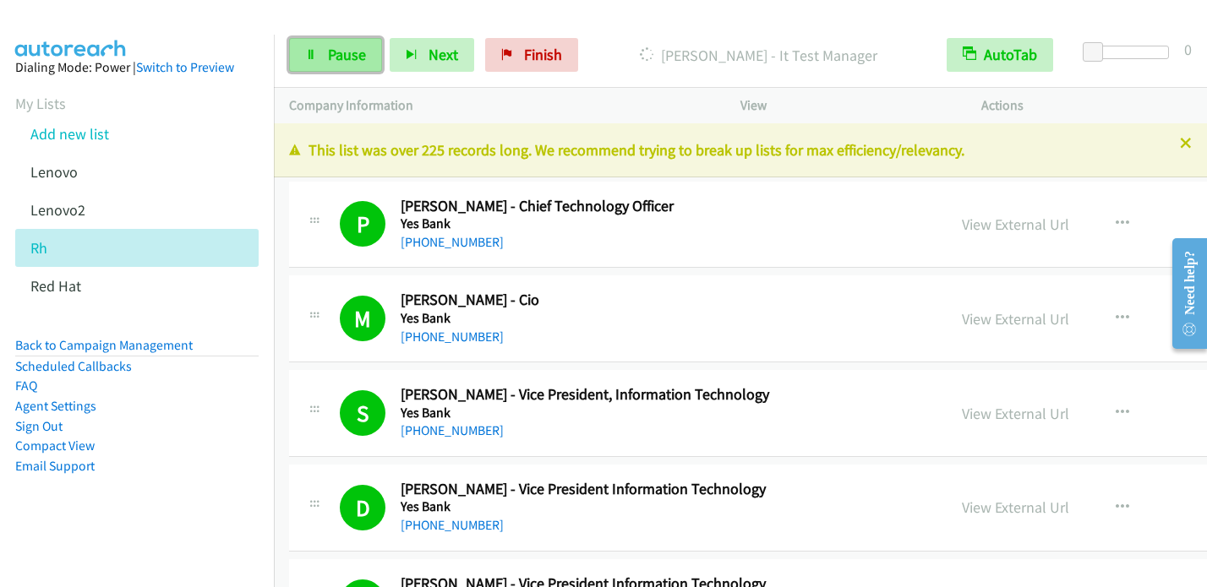
click at [329, 50] on span "Pause" at bounding box center [347, 54] width 38 height 19
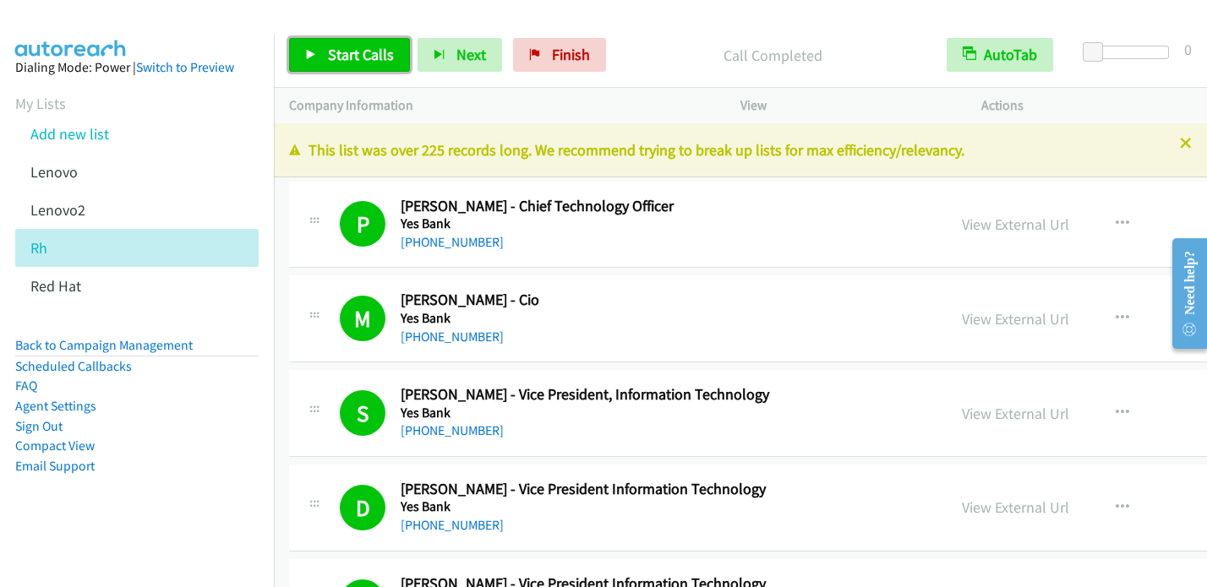
click at [308, 55] on icon at bounding box center [311, 56] width 12 height 12
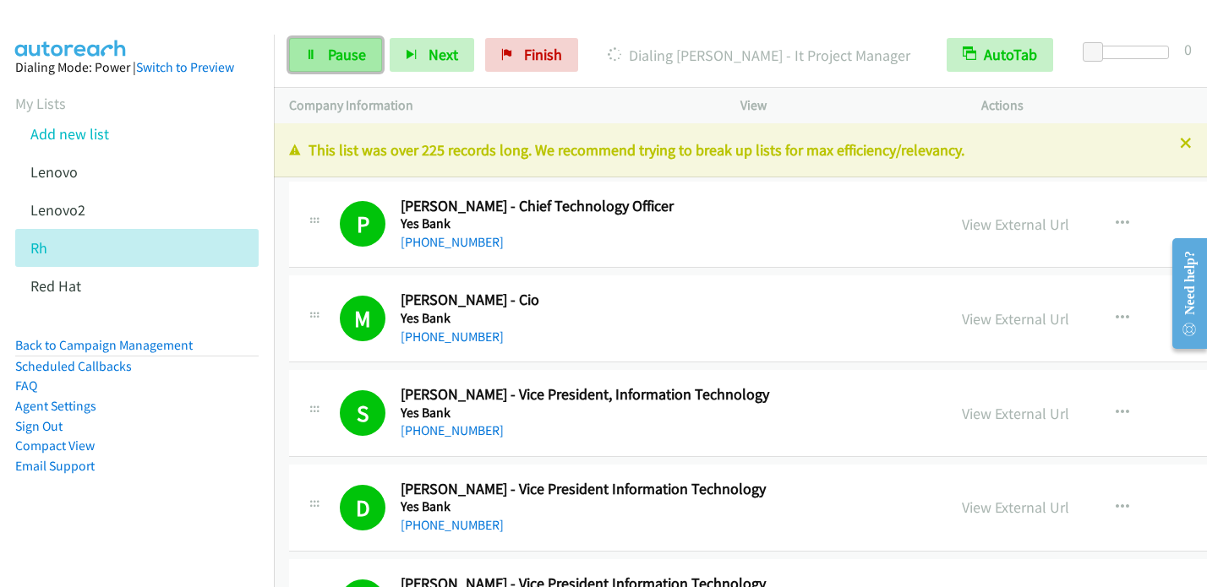
click at [341, 55] on span "Pause" at bounding box center [347, 54] width 38 height 19
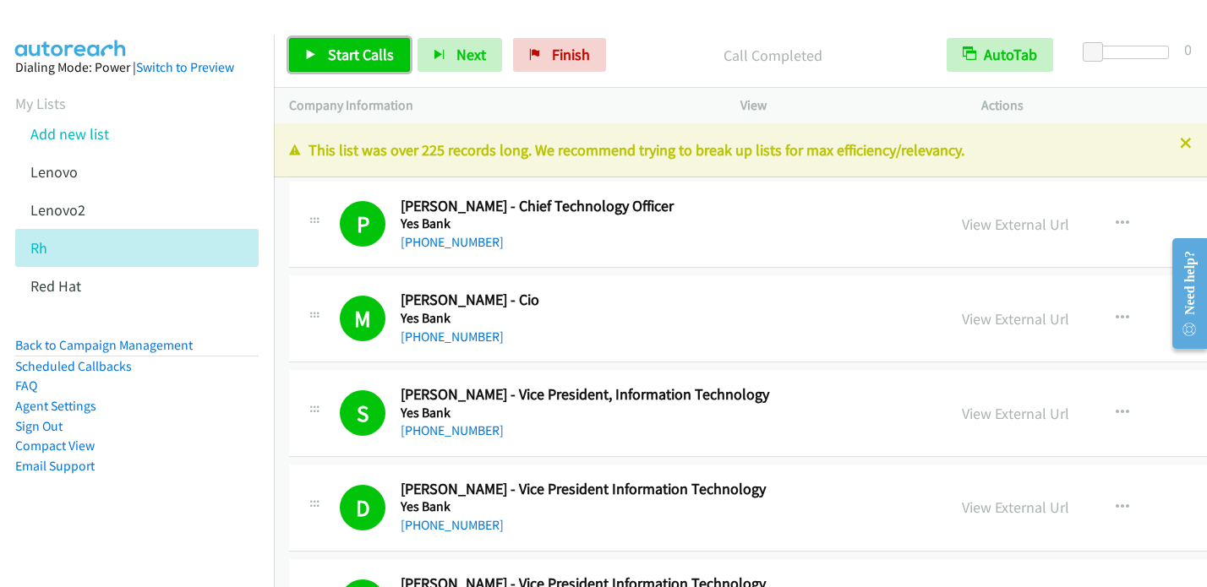
click at [308, 52] on icon at bounding box center [311, 56] width 12 height 12
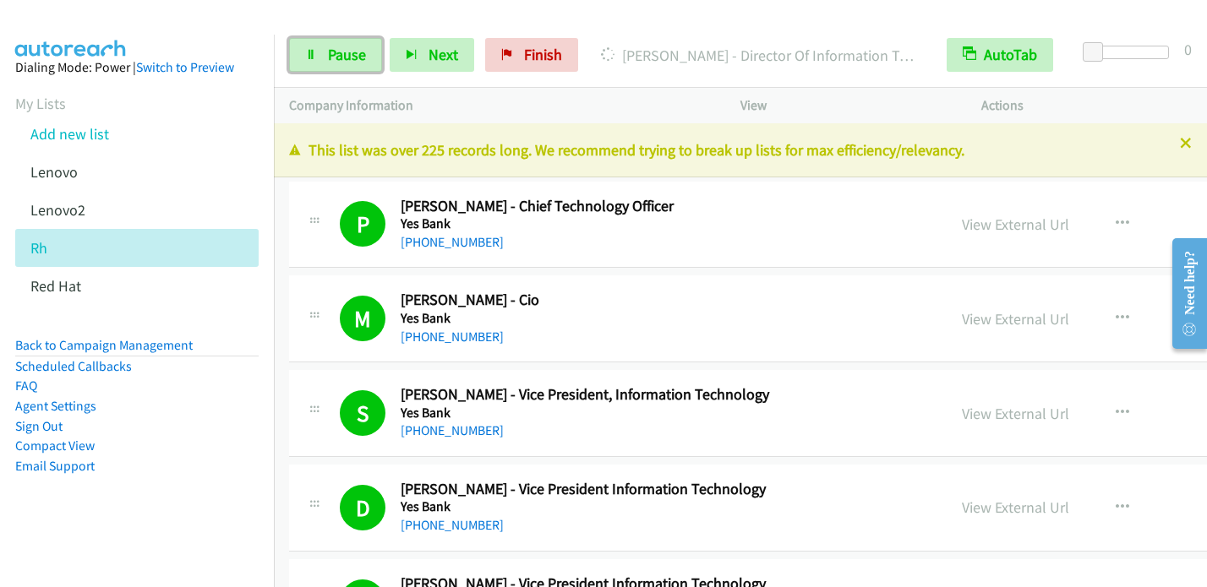
click at [355, 53] on span "Pause" at bounding box center [347, 54] width 38 height 19
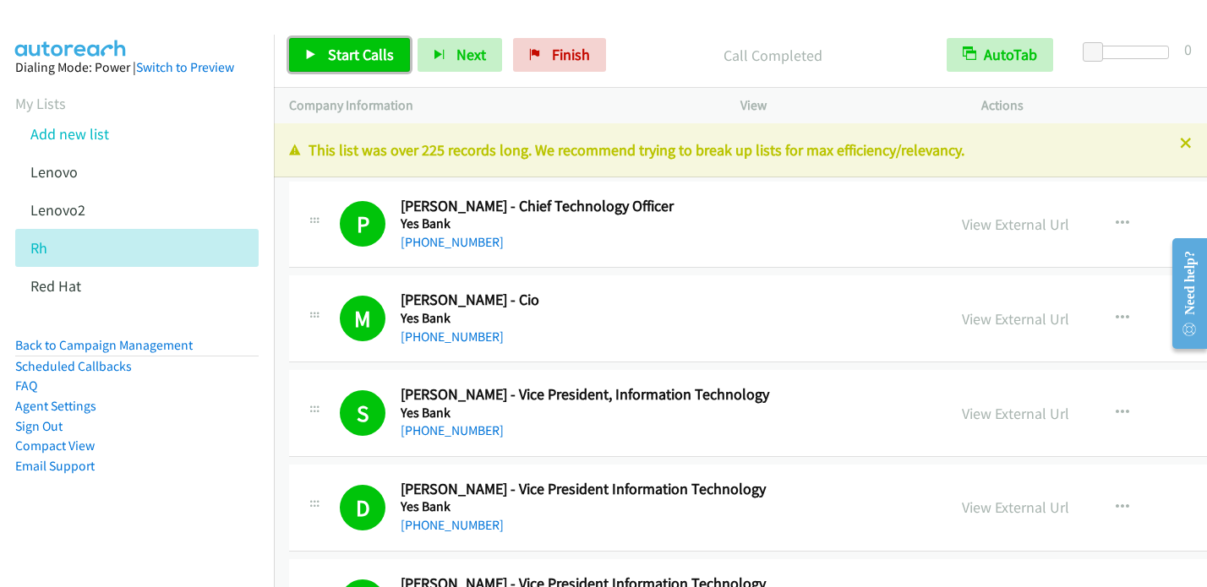
click at [319, 60] on link "Start Calls" at bounding box center [349, 55] width 121 height 34
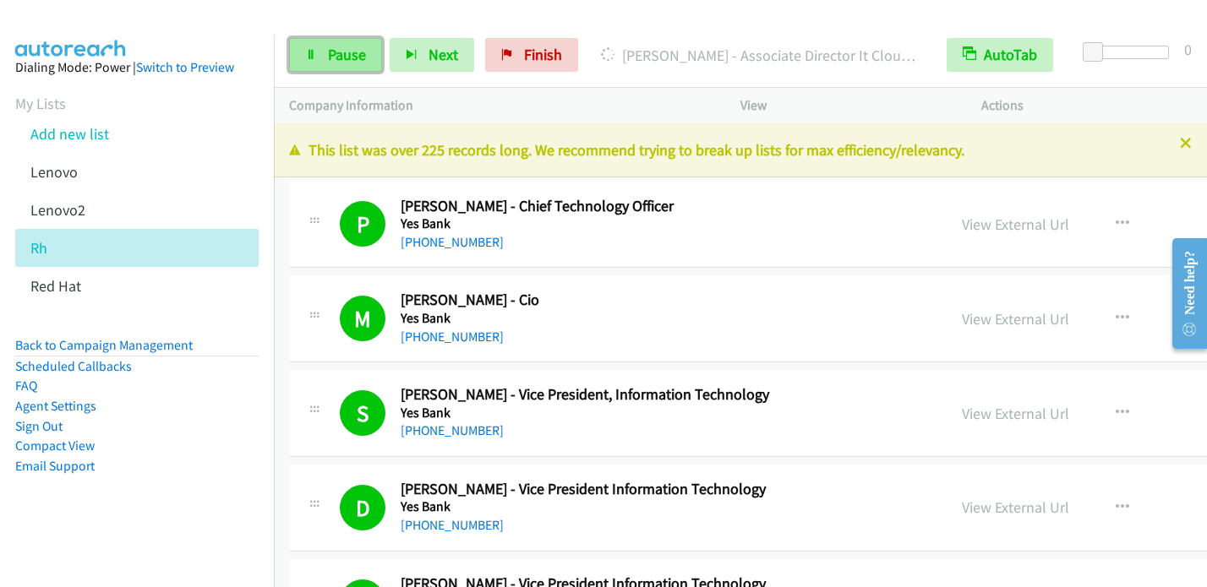
click at [343, 57] on span "Pause" at bounding box center [347, 54] width 38 height 19
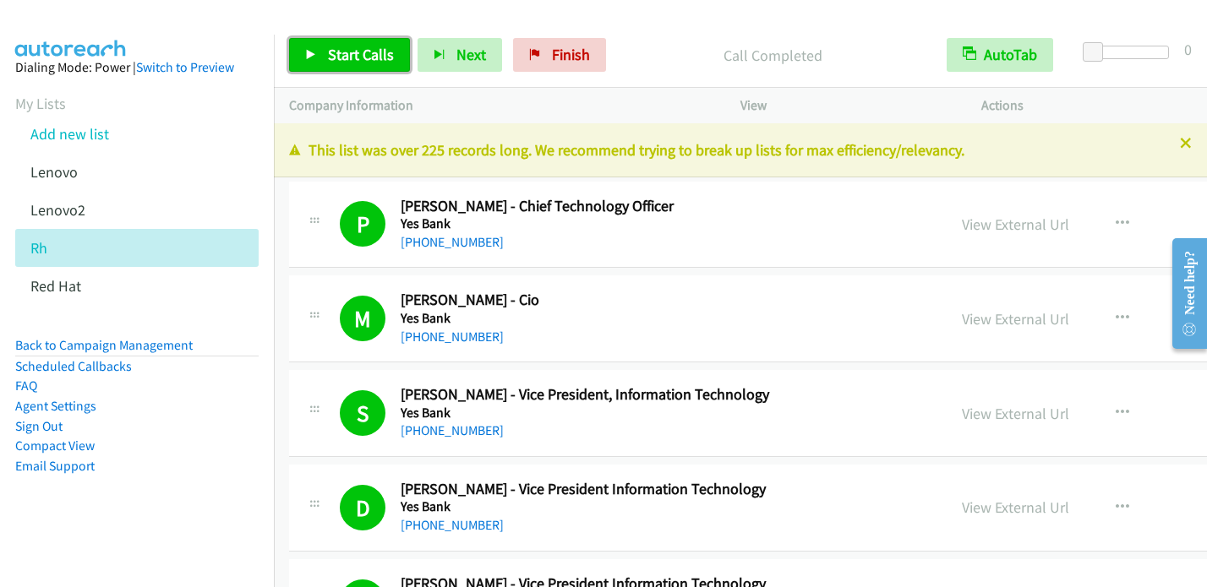
click at [351, 49] on span "Start Calls" at bounding box center [361, 54] width 66 height 19
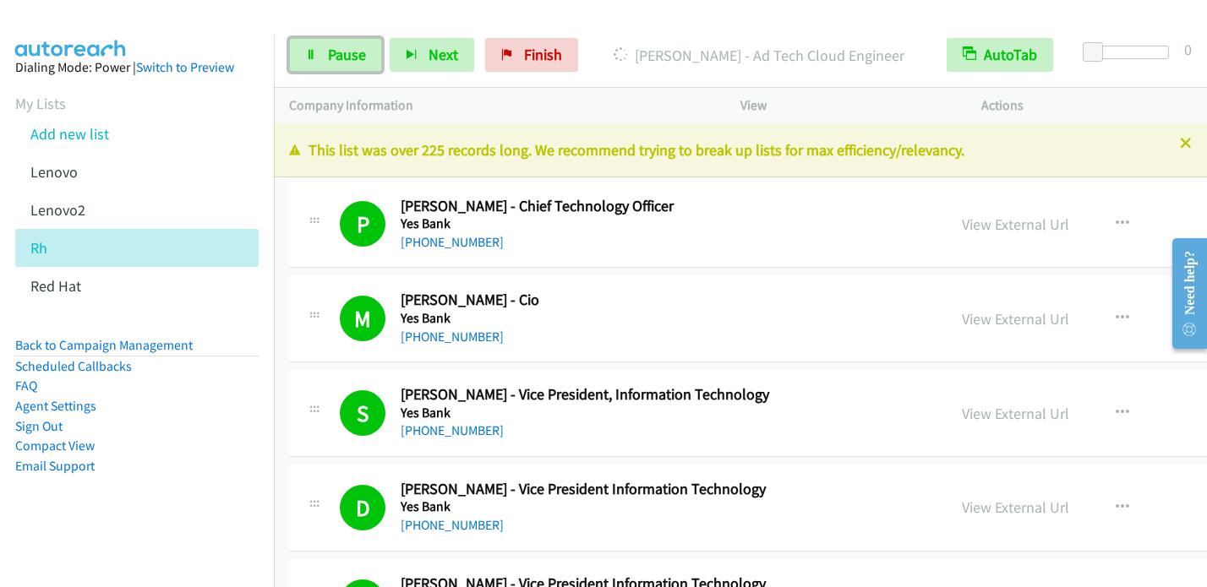
drag, startPoint x: 348, startPoint y: 44, endPoint x: 381, endPoint y: 19, distance: 41.1
click at [348, 45] on span "Pause" at bounding box center [347, 54] width 38 height 19
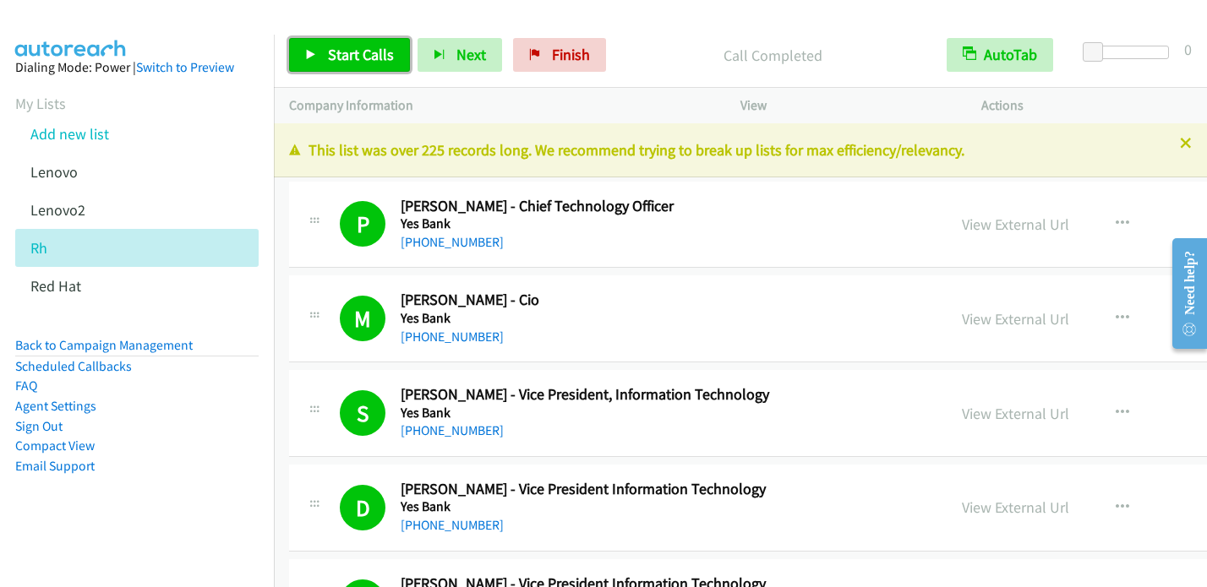
click at [370, 60] on span "Start Calls" at bounding box center [361, 54] width 66 height 19
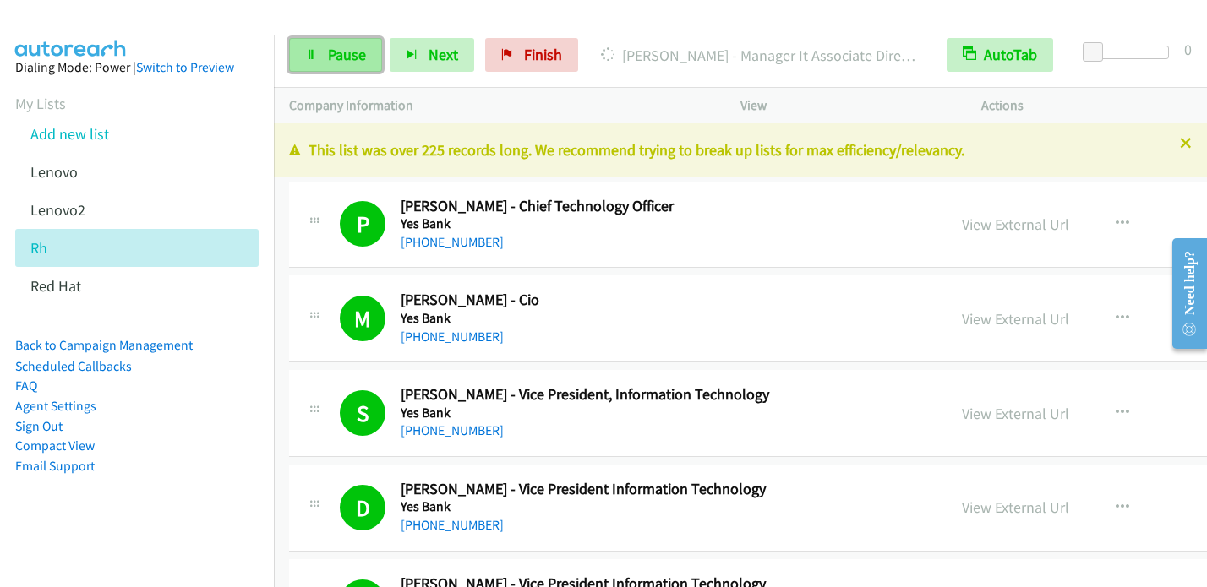
click at [355, 57] on span "Pause" at bounding box center [347, 54] width 38 height 19
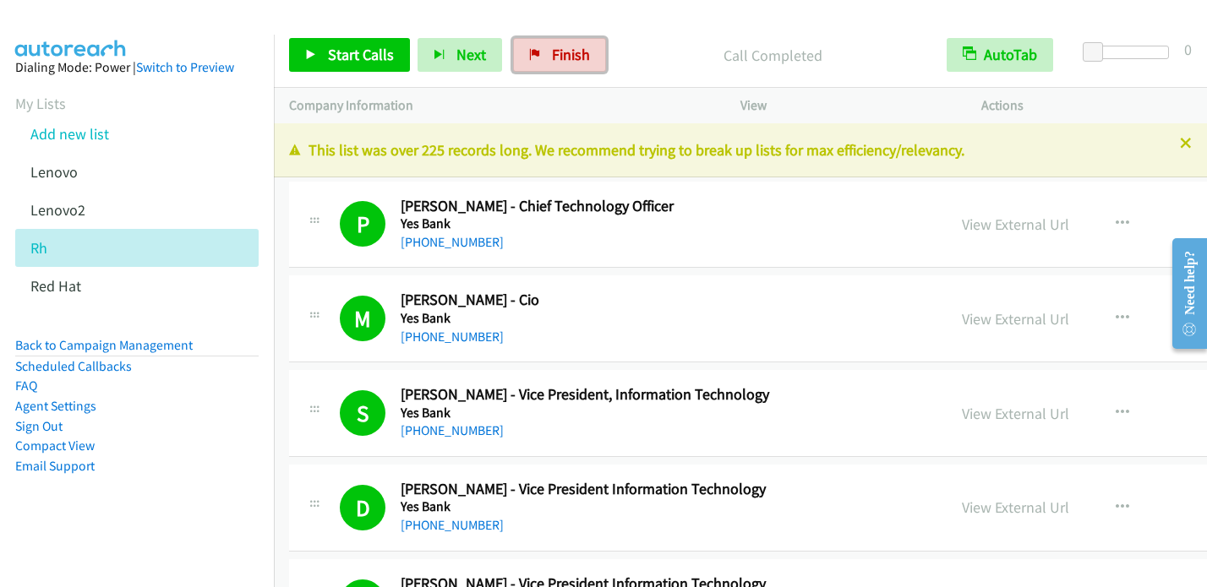
drag, startPoint x: 583, startPoint y: 56, endPoint x: 662, endPoint y: 57, distance: 79.4
click at [583, 56] on span "Finish" at bounding box center [571, 54] width 38 height 19
